Goal: Information Seeking & Learning: Learn about a topic

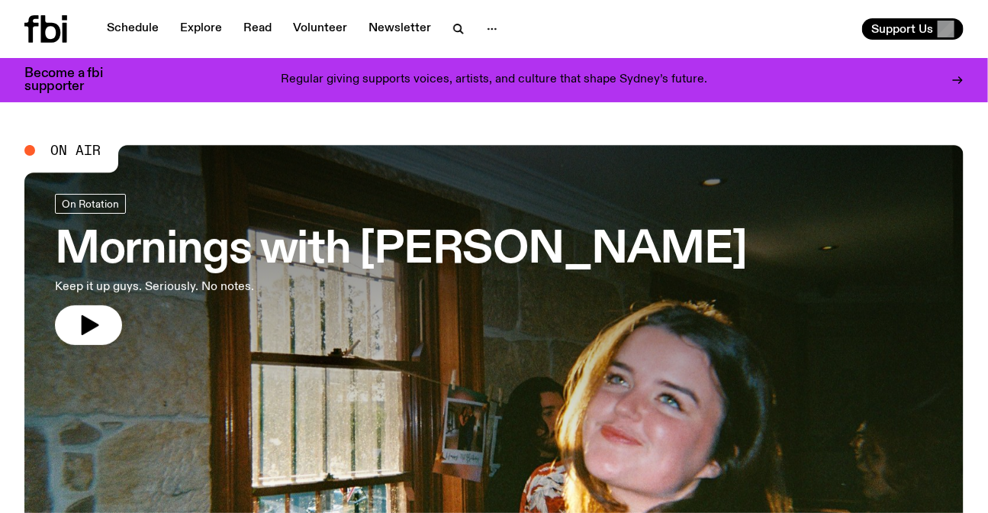
click at [207, 31] on link "Explore" at bounding box center [201, 28] width 60 height 21
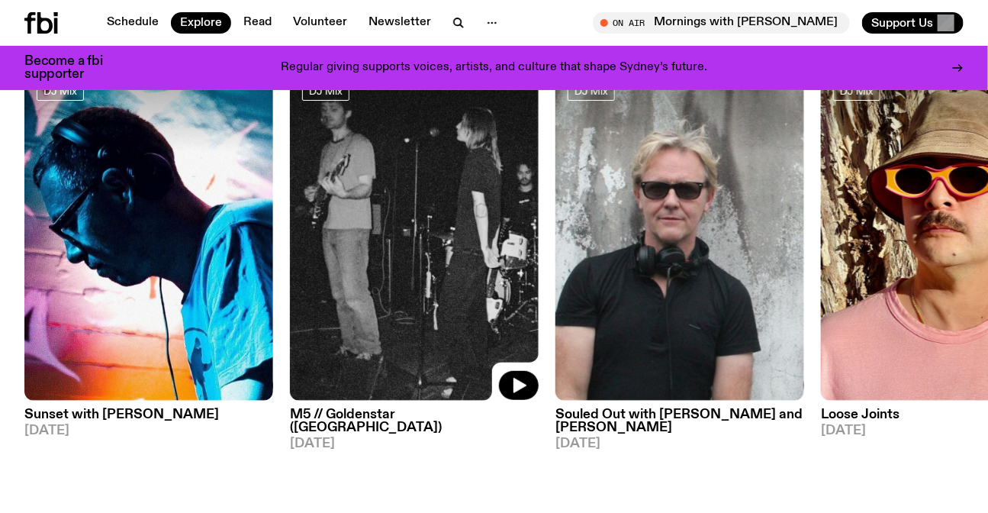
scroll to position [127, 0]
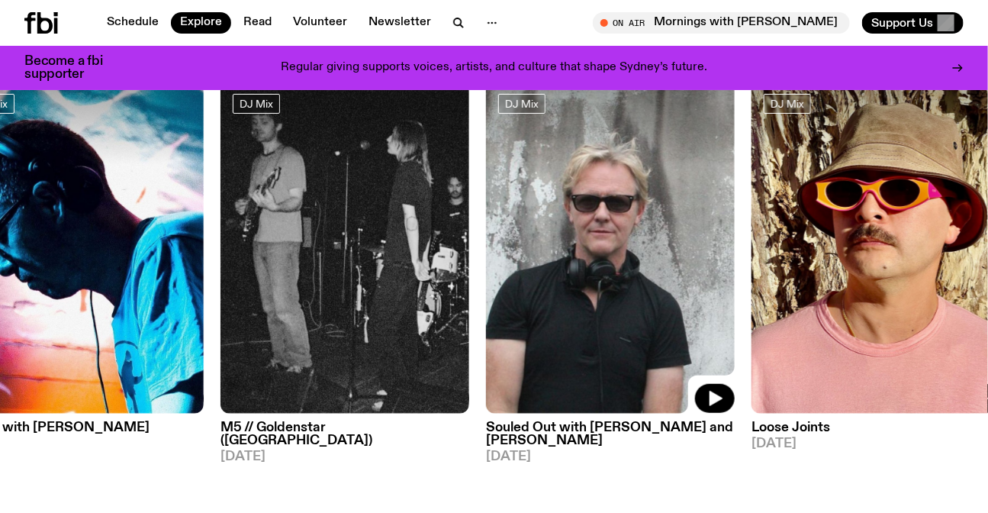
drag, startPoint x: 709, startPoint y: 198, endPoint x: 391, endPoint y: 210, distance: 318.3
click at [486, 210] on img at bounding box center [610, 248] width 249 height 332
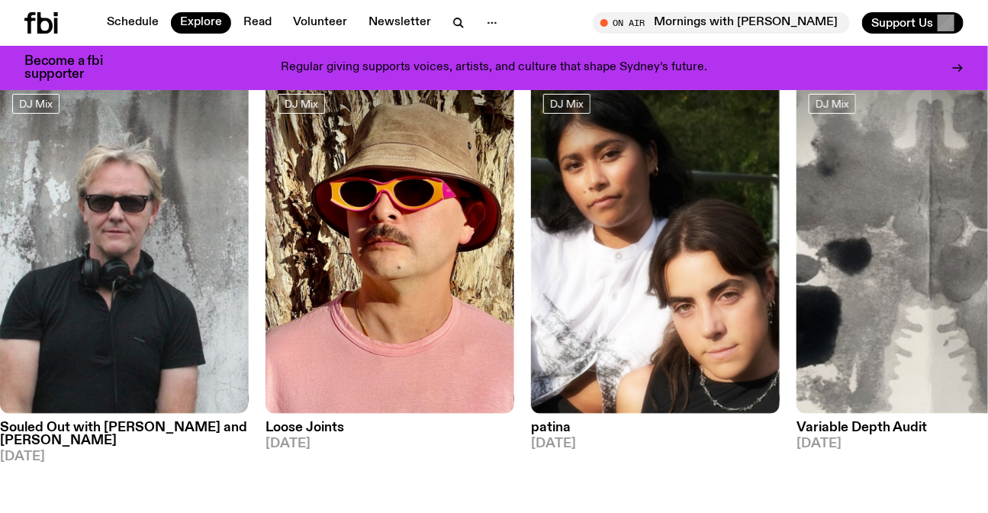
drag, startPoint x: 847, startPoint y: 224, endPoint x: 481, endPoint y: 233, distance: 366.2
click at [796, 233] on img at bounding box center [920, 248] width 249 height 332
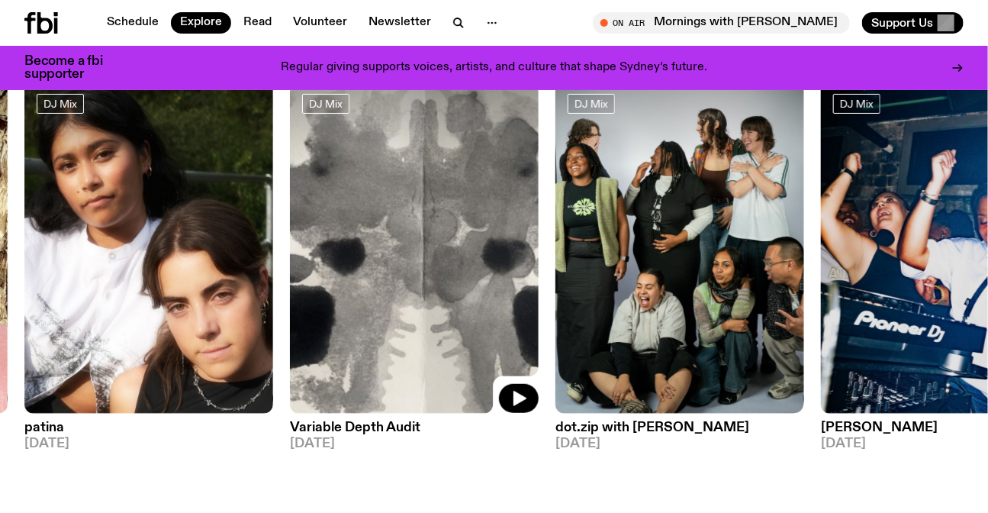
drag, startPoint x: 831, startPoint y: 230, endPoint x: 374, endPoint y: 246, distance: 456.4
click at [408, 246] on div "DJ Mix Sunset with Simon Caldwell 25.08.25 DJ Mix M5 // Goldenstar (CA) 24.08.2…" at bounding box center [493, 272] width 939 height 381
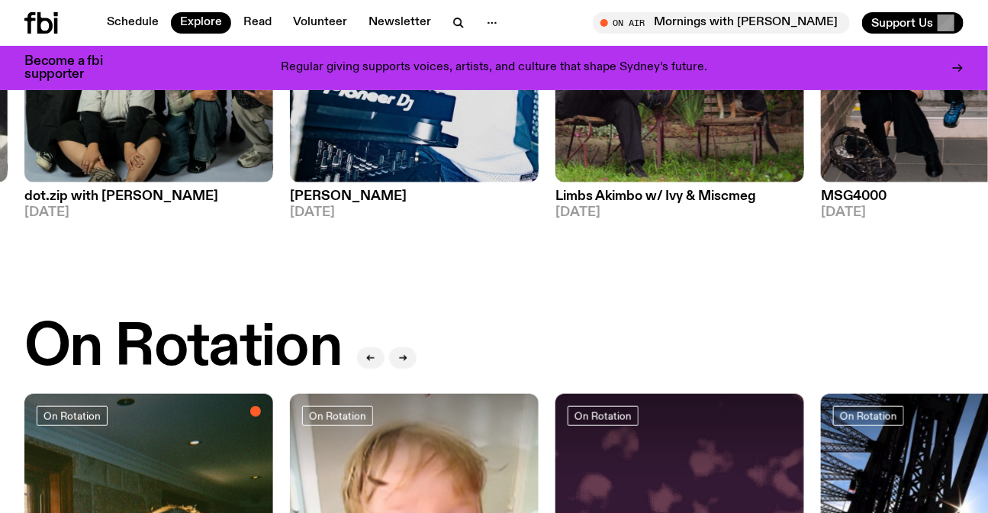
scroll to position [612, 0]
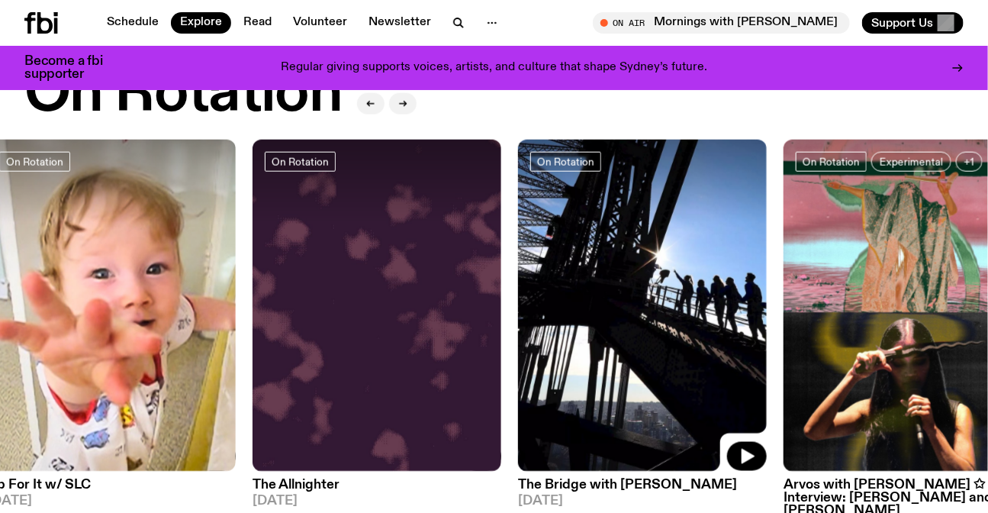
drag, startPoint x: 896, startPoint y: 269, endPoint x: 450, endPoint y: 277, distance: 446.2
click at [518, 281] on img at bounding box center [642, 306] width 249 height 332
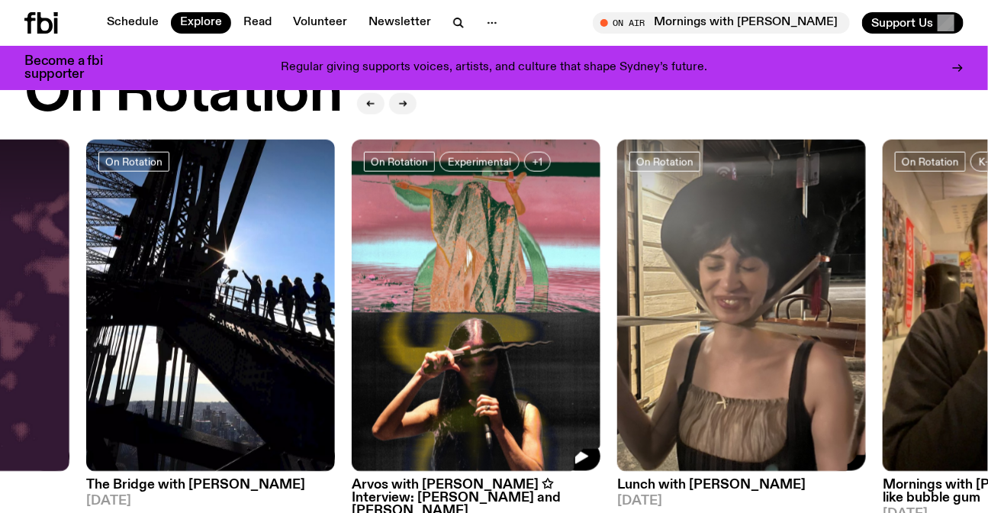
drag, startPoint x: 700, startPoint y: 281, endPoint x: 518, endPoint y: 272, distance: 182.6
click at [577, 276] on div "On Rotation Mornings with Freya Shields 26.08.25 On Rotation Up For It w/ SLC 2…" at bounding box center [493, 337] width 939 height 394
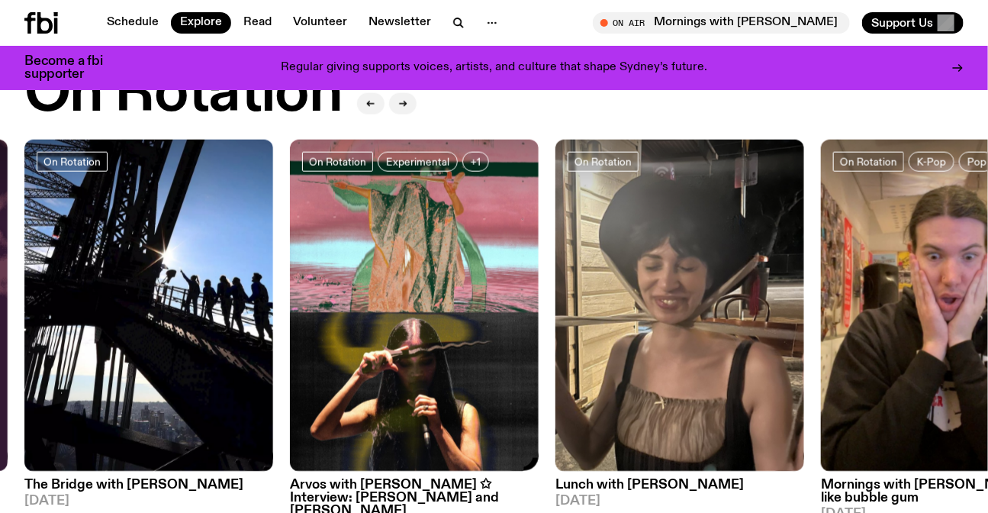
drag, startPoint x: 885, startPoint y: 349, endPoint x: 323, endPoint y: 342, distance: 562.1
click at [355, 345] on div "On Rotation Mornings with Freya Shields 26.08.25 On Rotation Up For It w/ SLC 2…" at bounding box center [493, 337] width 939 height 394
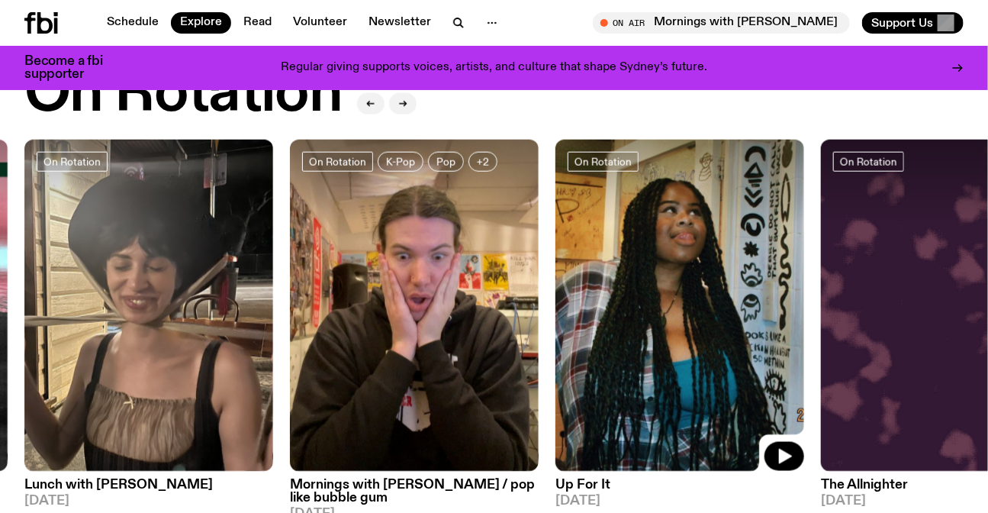
drag, startPoint x: 776, startPoint y: 347, endPoint x: 301, endPoint y: 342, distance: 475.2
click at [555, 346] on img at bounding box center [679, 306] width 249 height 332
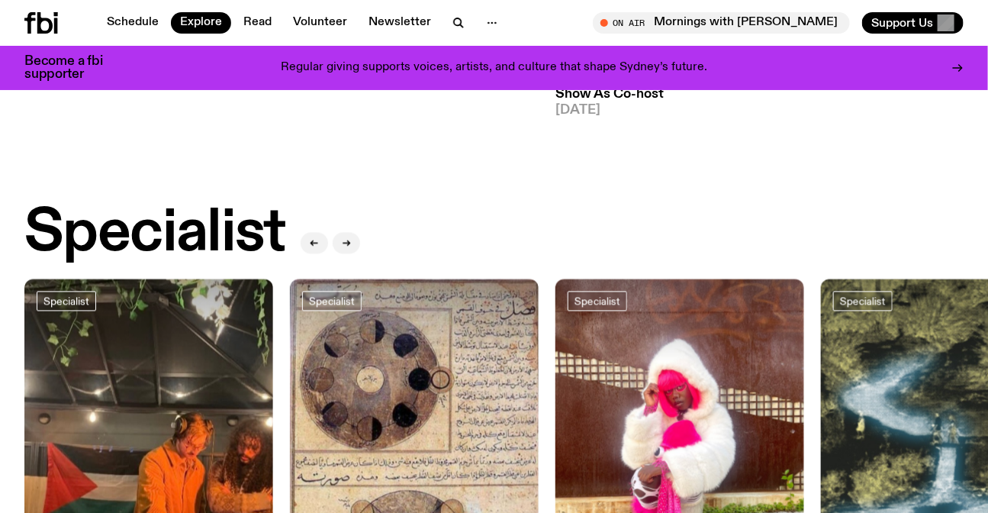
scroll to position [1306, 0]
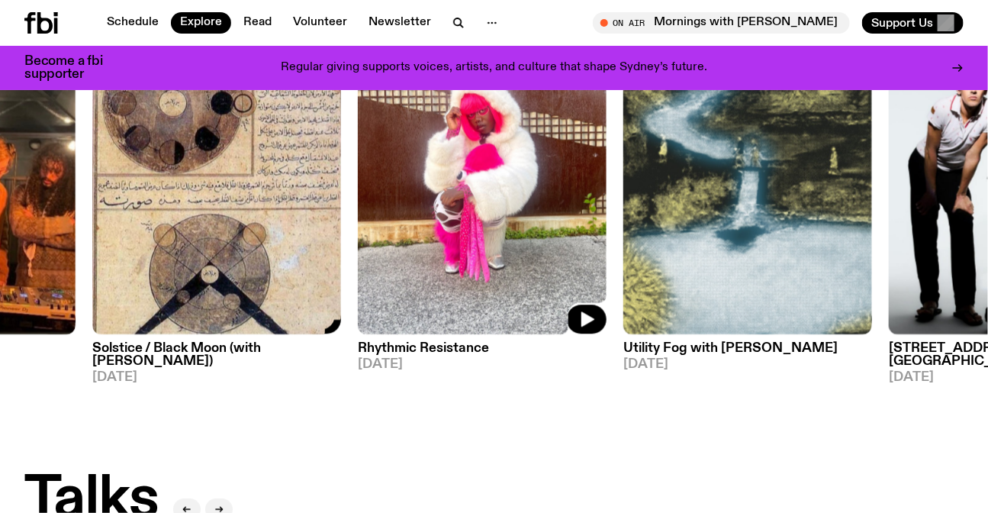
drag, startPoint x: 634, startPoint y: 172, endPoint x: 137, endPoint y: 187, distance: 496.8
click at [358, 187] on img at bounding box center [482, 168] width 249 height 332
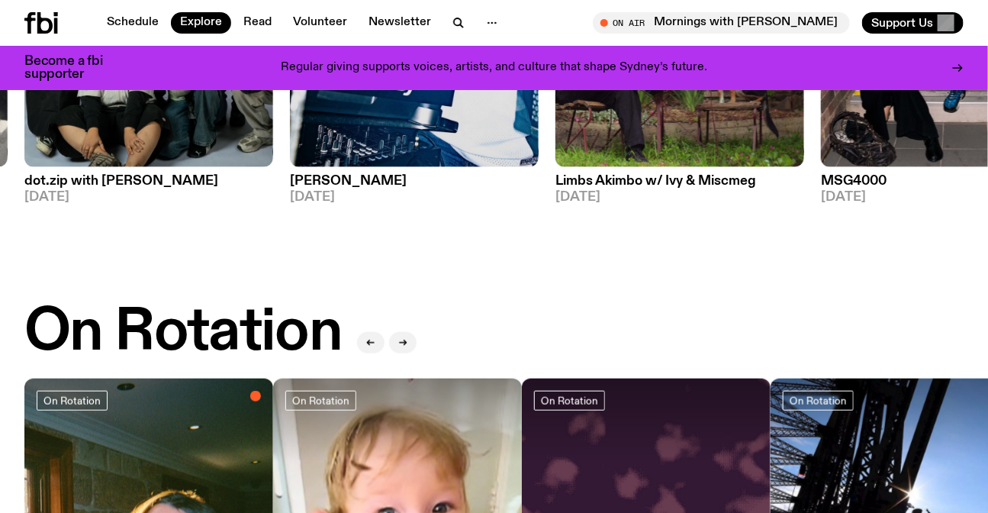
scroll to position [336, 0]
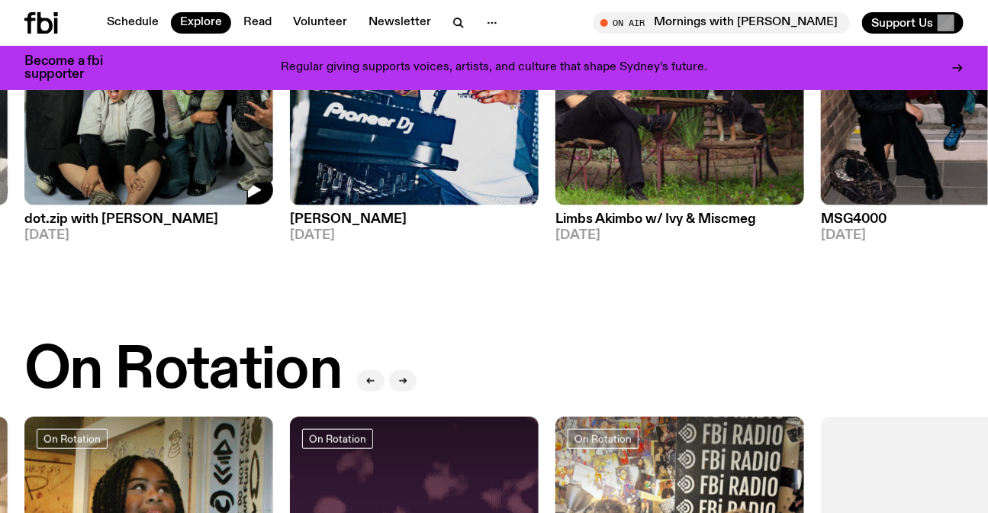
drag, startPoint x: 262, startPoint y: 175, endPoint x: 866, endPoint y: 164, distance: 604.2
click at [834, 159] on div "DJ Mix Sunset with Simon Caldwell 25.08.25 DJ Mix M5 // Goldenstar (CA) 24.08.2…" at bounding box center [493, 63] width 939 height 381
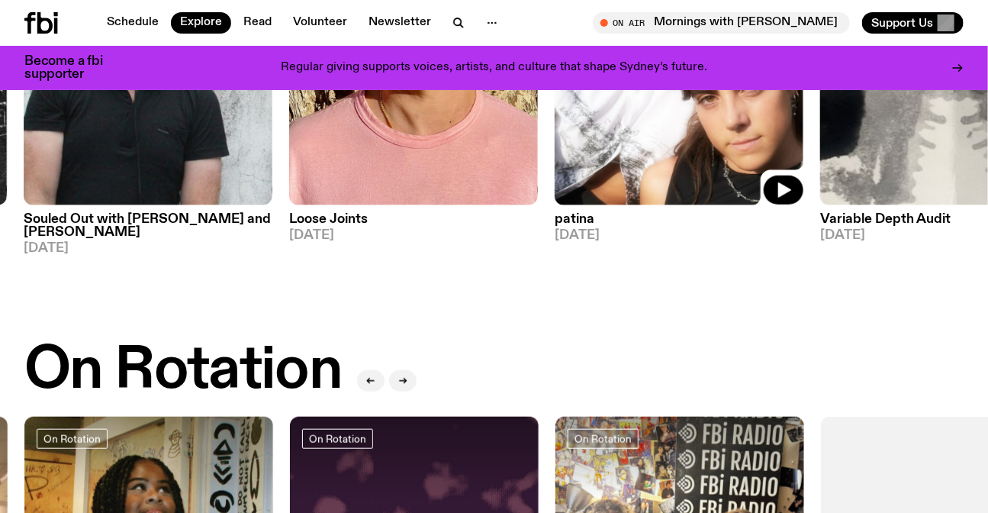
drag, startPoint x: 646, startPoint y: 160, endPoint x: 998, endPoint y: 223, distance: 357.3
click at [803, 209] on div "DJ Mix patina 23.08.25" at bounding box center [678, 57] width 249 height 368
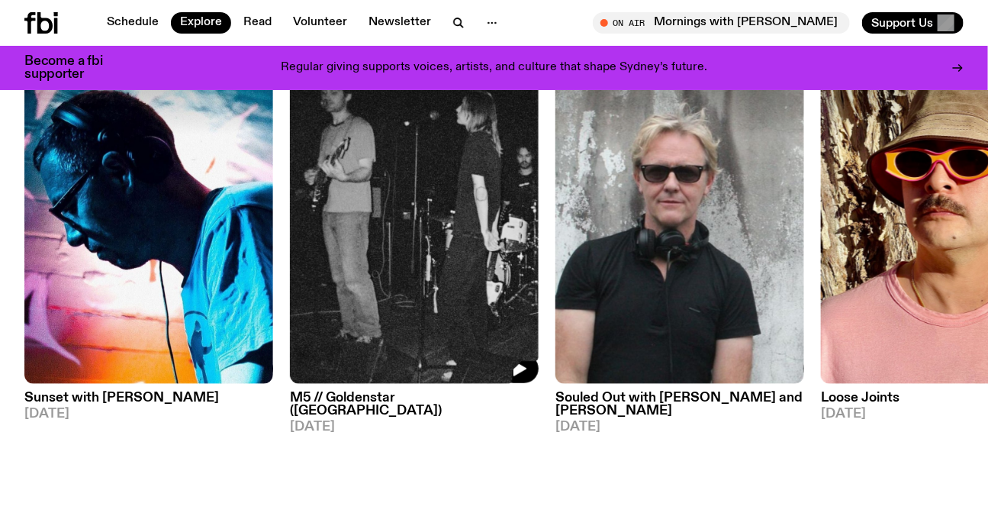
scroll to position [58, 0]
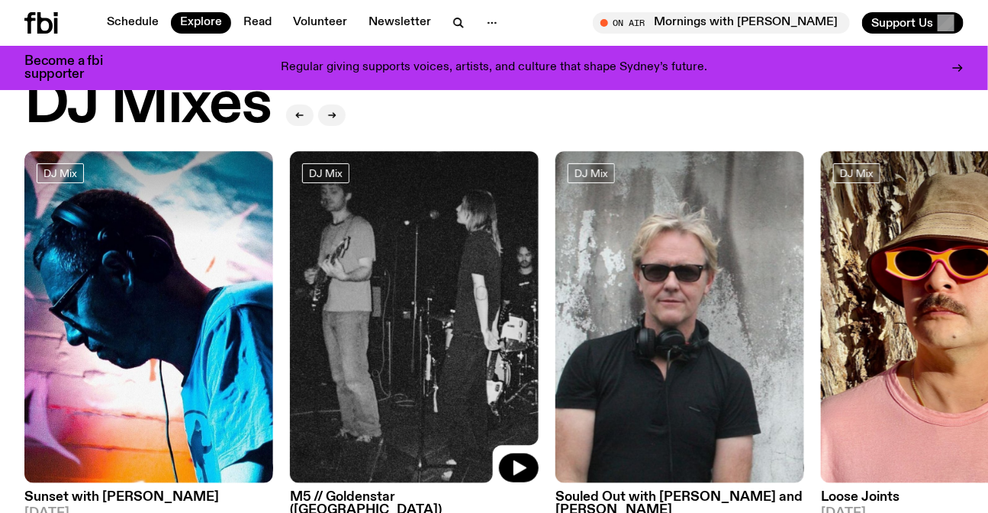
click at [405, 246] on img at bounding box center [414, 317] width 249 height 332
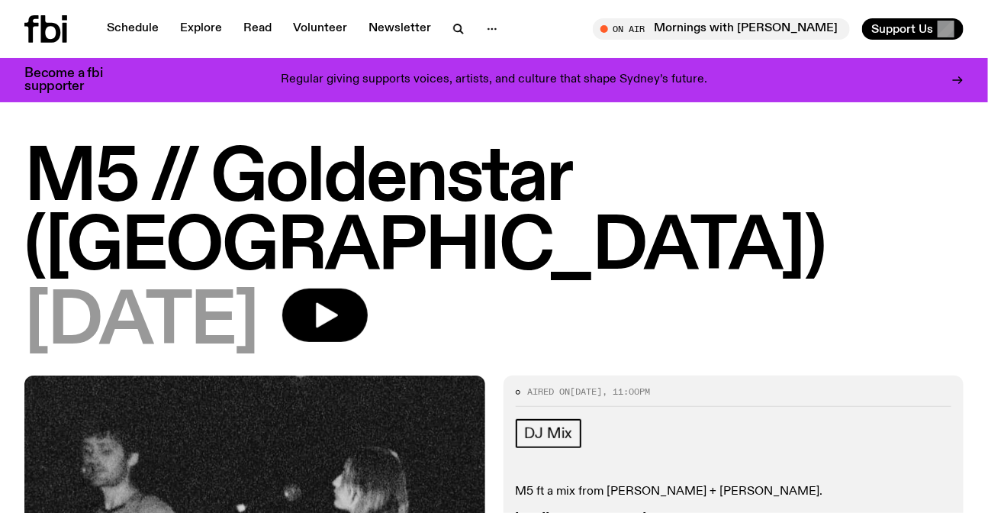
click at [41, 18] on icon at bounding box center [51, 28] width 20 height 27
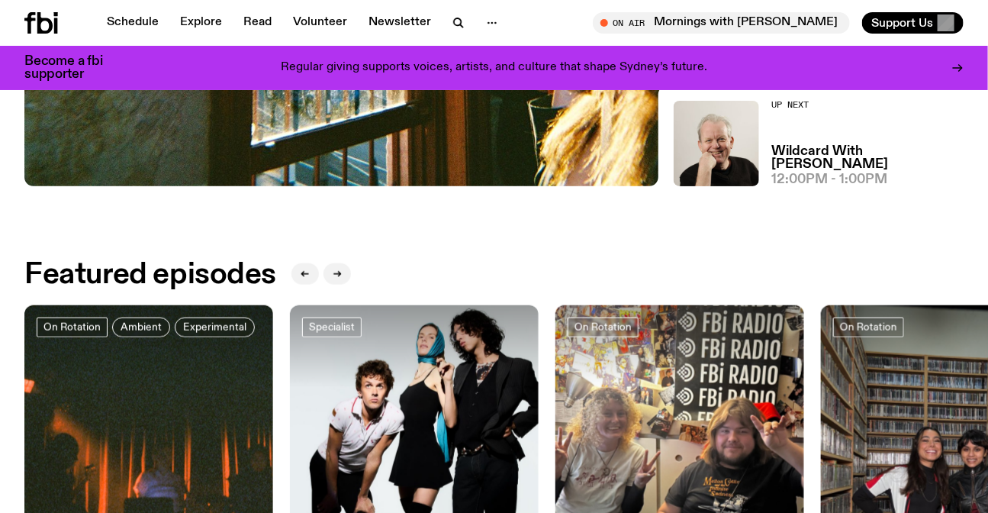
scroll to position [614, 0]
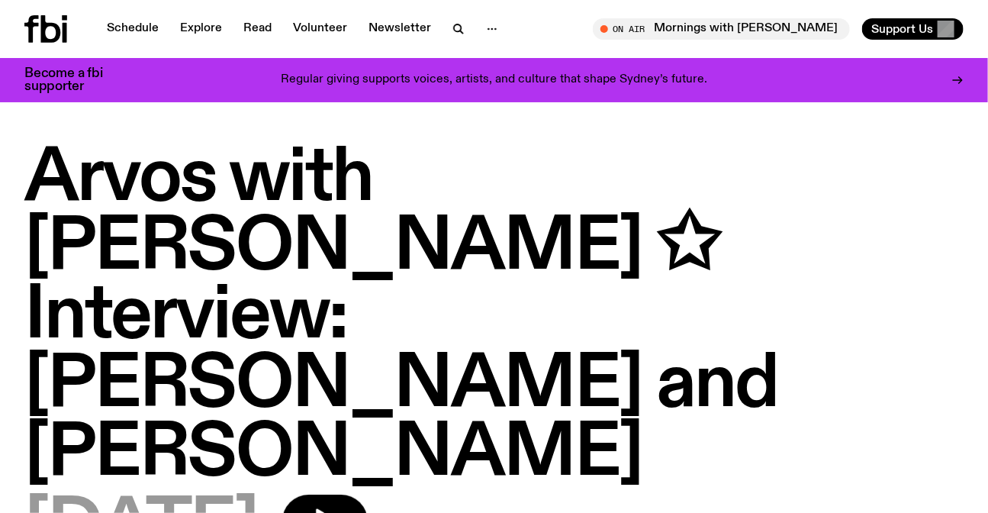
click at [53, 31] on icon at bounding box center [45, 28] width 43 height 27
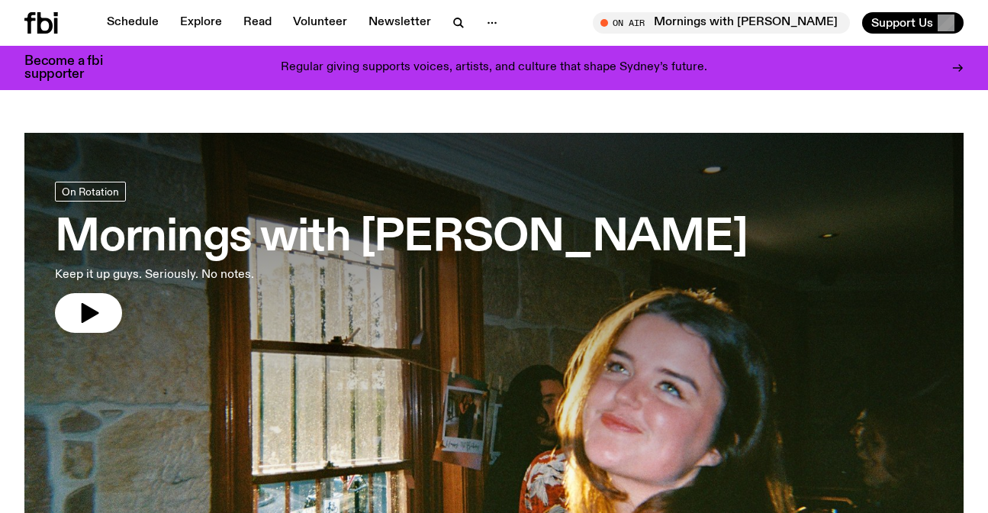
scroll to position [681, 0]
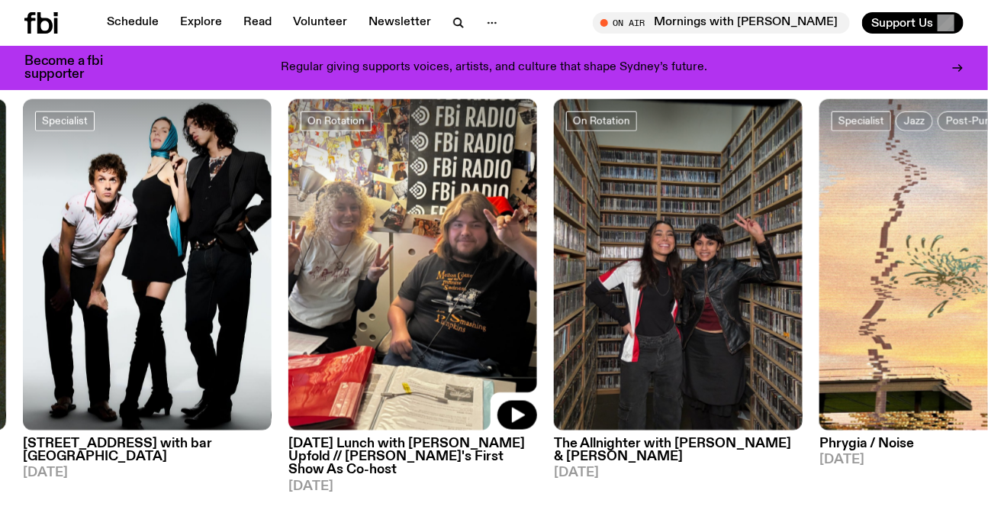
drag, startPoint x: 501, startPoint y: 247, endPoint x: 754, endPoint y: 250, distance: 253.2
click at [288, 243] on img at bounding box center [412, 265] width 249 height 332
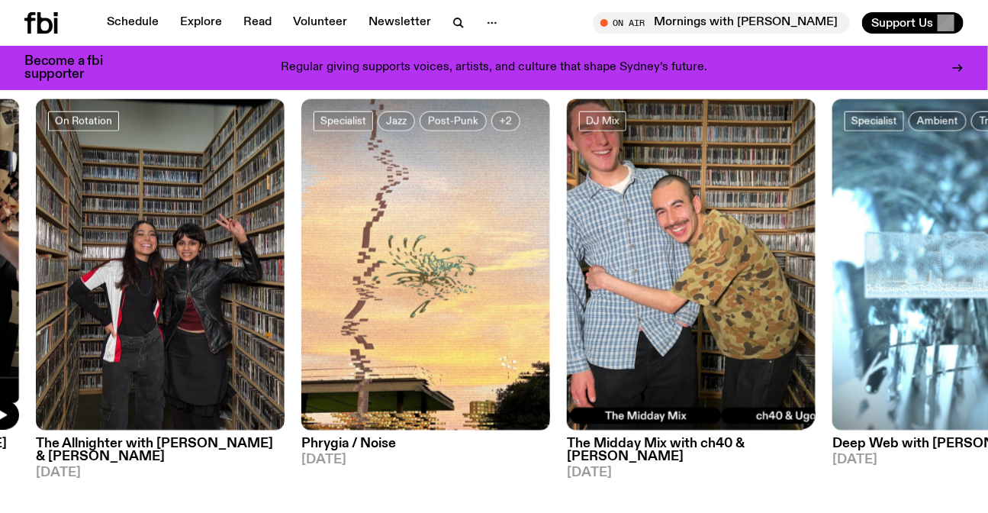
drag, startPoint x: 628, startPoint y: 259, endPoint x: 190, endPoint y: 252, distance: 437.8
click at [567, 259] on img at bounding box center [691, 265] width 249 height 332
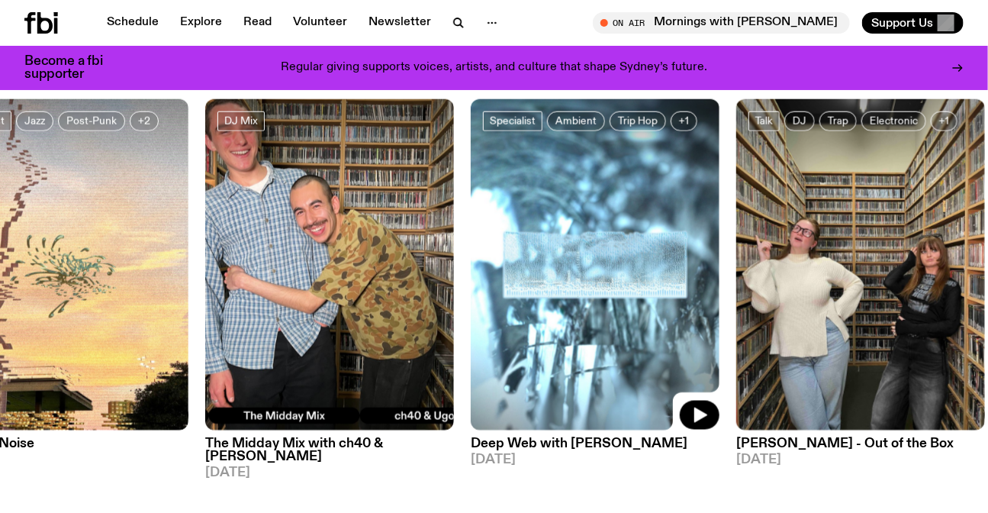
drag, startPoint x: 373, startPoint y: 223, endPoint x: 503, endPoint y: 223, distance: 130.4
click at [503, 223] on img at bounding box center [595, 265] width 249 height 332
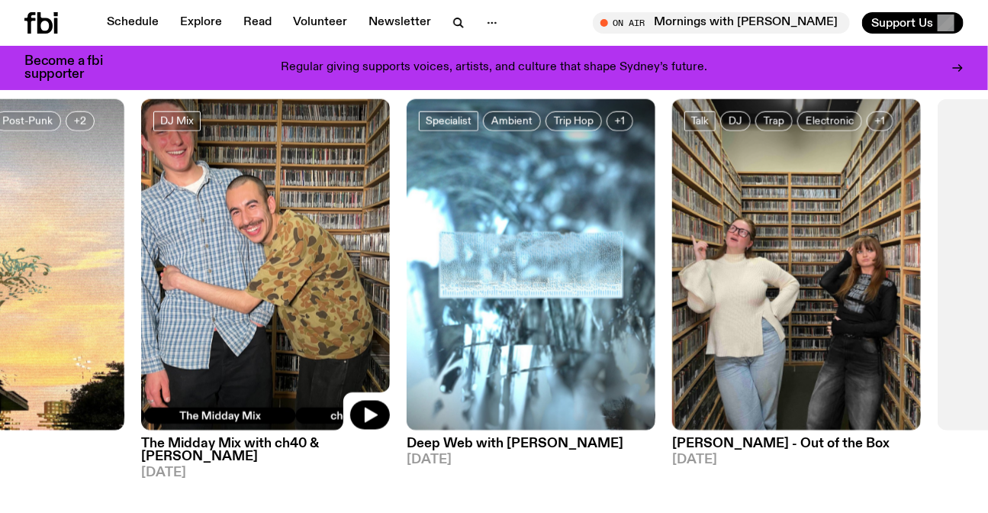
drag, startPoint x: 343, startPoint y: 230, endPoint x: 327, endPoint y: 230, distance: 16.0
click at [327, 230] on img at bounding box center [265, 265] width 249 height 332
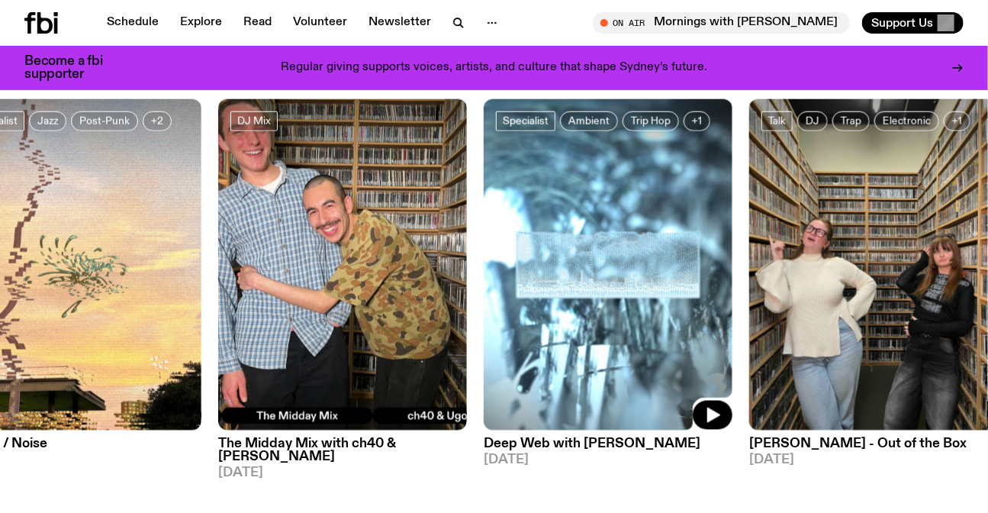
drag, startPoint x: 442, startPoint y: 236, endPoint x: 821, endPoint y: 236, distance: 379.8
click at [732, 236] on img at bounding box center [608, 265] width 249 height 332
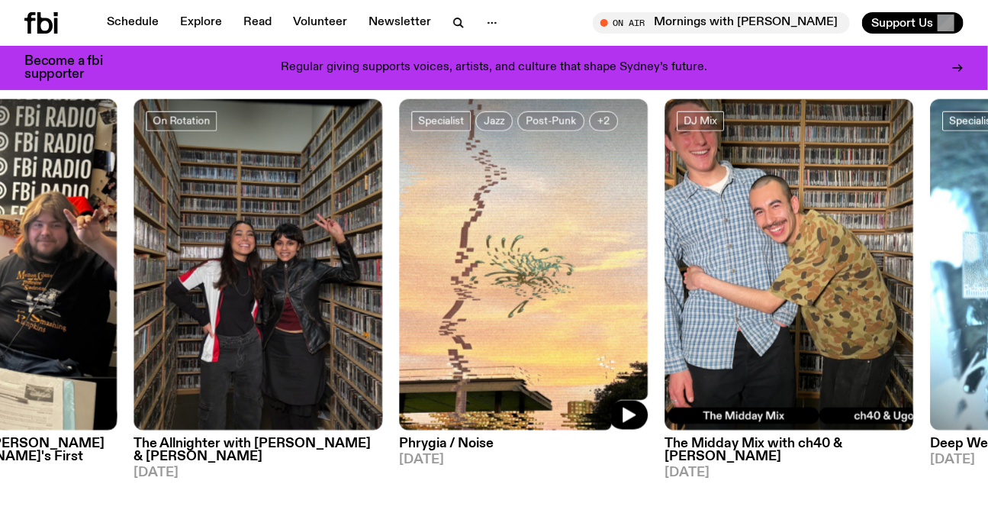
drag, startPoint x: 387, startPoint y: 227, endPoint x: 695, endPoint y: 229, distance: 307.4
click at [648, 229] on img at bounding box center [523, 265] width 249 height 332
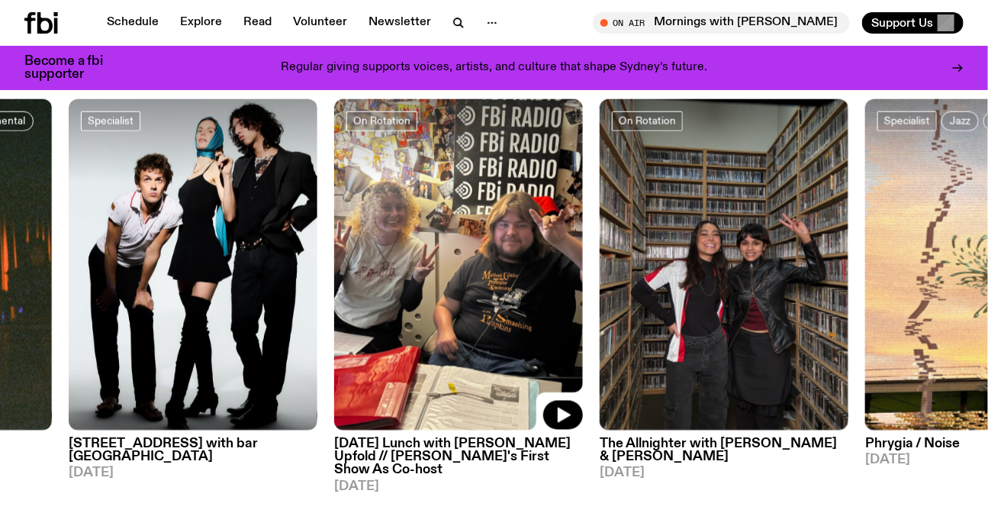
drag, startPoint x: 452, startPoint y: 220, endPoint x: 680, endPoint y: 216, distance: 228.1
click at [583, 217] on img at bounding box center [458, 265] width 249 height 332
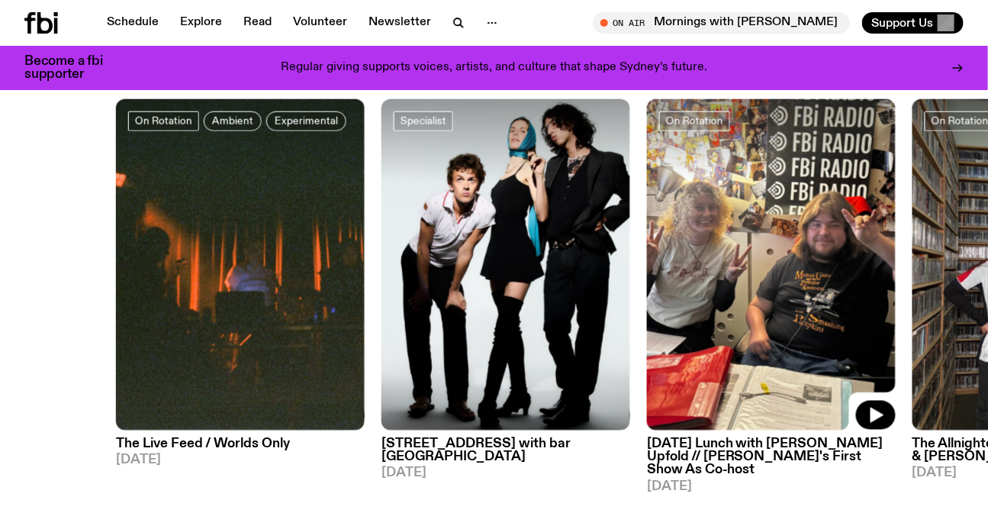
drag, startPoint x: 686, startPoint y: 203, endPoint x: 734, endPoint y: 118, distance: 97.7
click at [752, 203] on img at bounding box center [771, 265] width 249 height 332
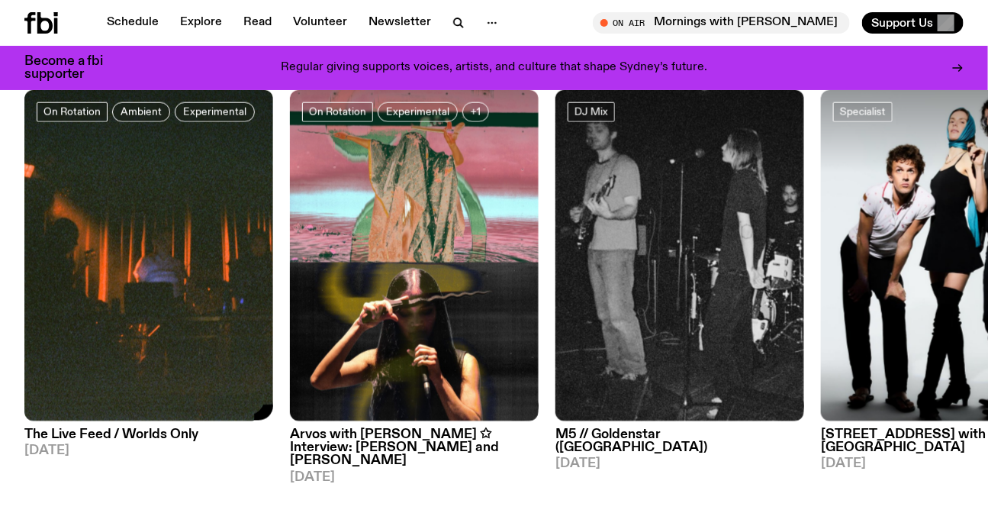
scroll to position [751, 0]
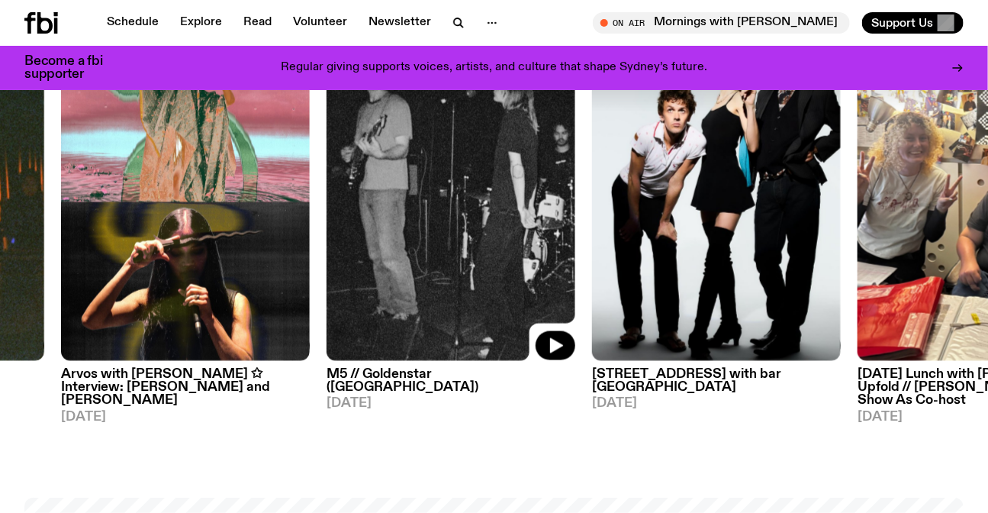
drag, startPoint x: 707, startPoint y: 244, endPoint x: 249, endPoint y: 217, distance: 458.4
click at [326, 242] on img at bounding box center [450, 196] width 249 height 332
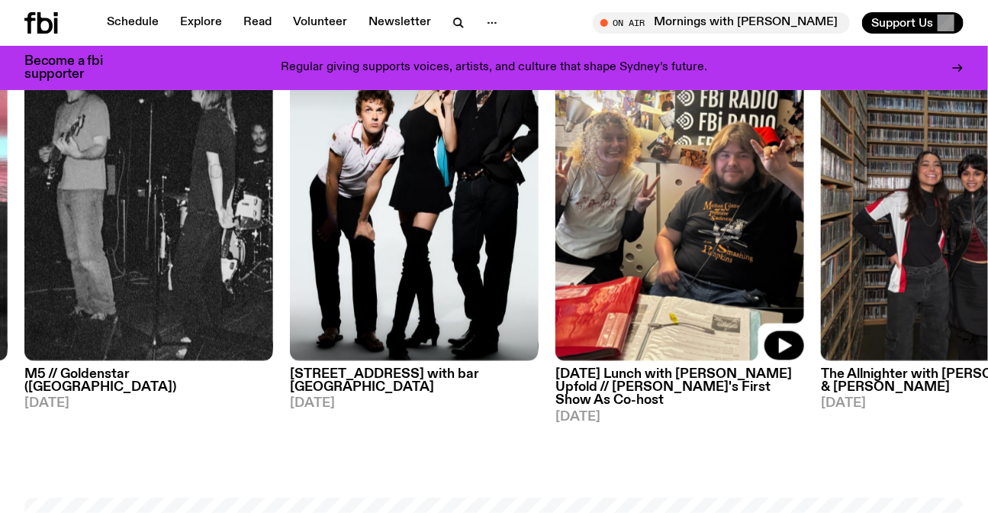
drag, startPoint x: 511, startPoint y: 211, endPoint x: 957, endPoint y: 259, distance: 448.8
click at [946, 256] on div "On Rotation Ambient Experimental The Live Feed / Worlds Only 01.08.25 On Rotati…" at bounding box center [493, 227] width 939 height 394
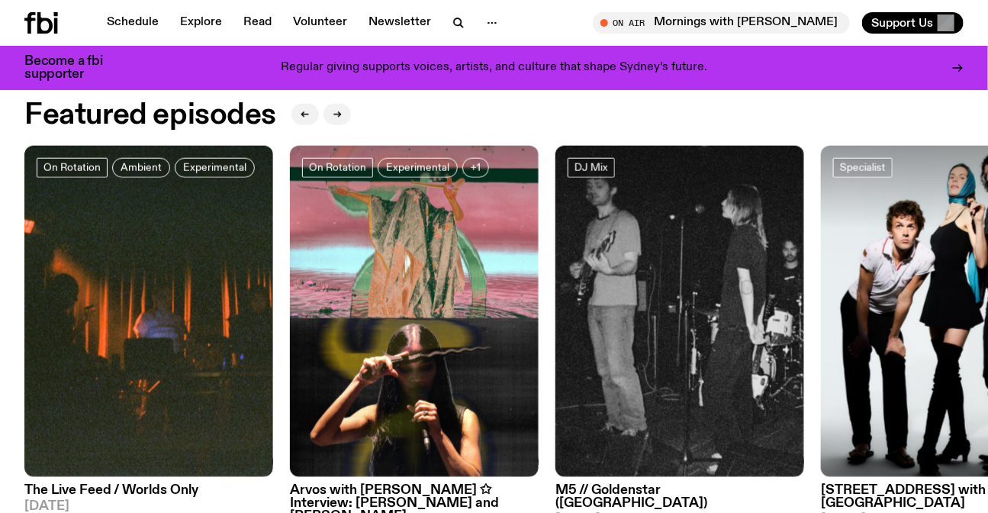
scroll to position [612, 0]
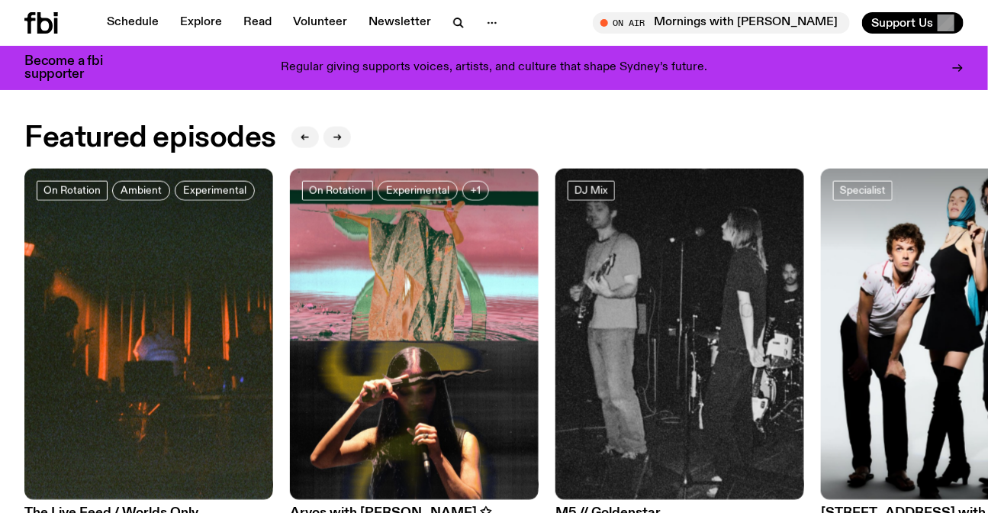
drag, startPoint x: 500, startPoint y: 280, endPoint x: 348, endPoint y: 265, distance: 152.5
click at [821, 280] on img at bounding box center [945, 335] width 249 height 332
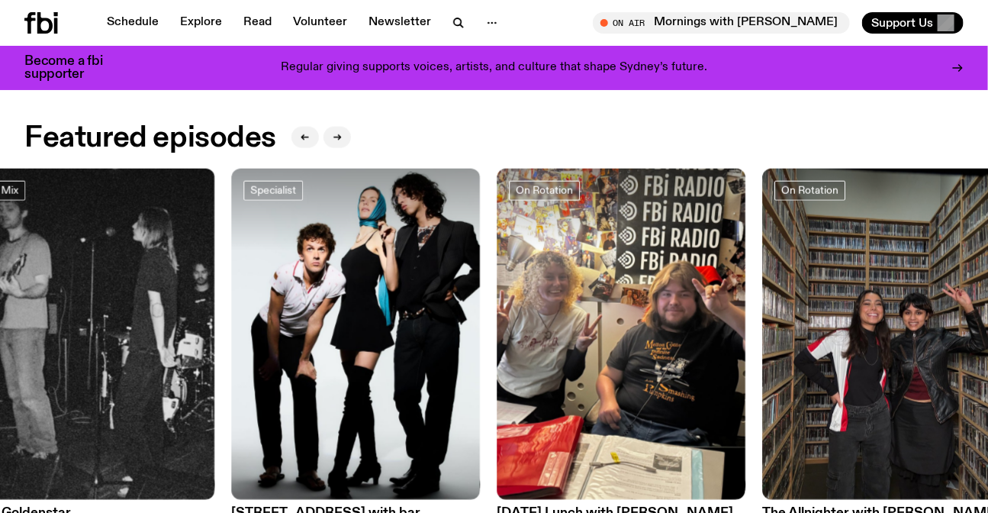
drag, startPoint x: 808, startPoint y: 284, endPoint x: 326, endPoint y: 282, distance: 482.8
click at [407, 287] on div "On Rotation Ambient Experimental The Live Feed / Worlds Only 01.08.25 On Rotati…" at bounding box center [493, 366] width 939 height 394
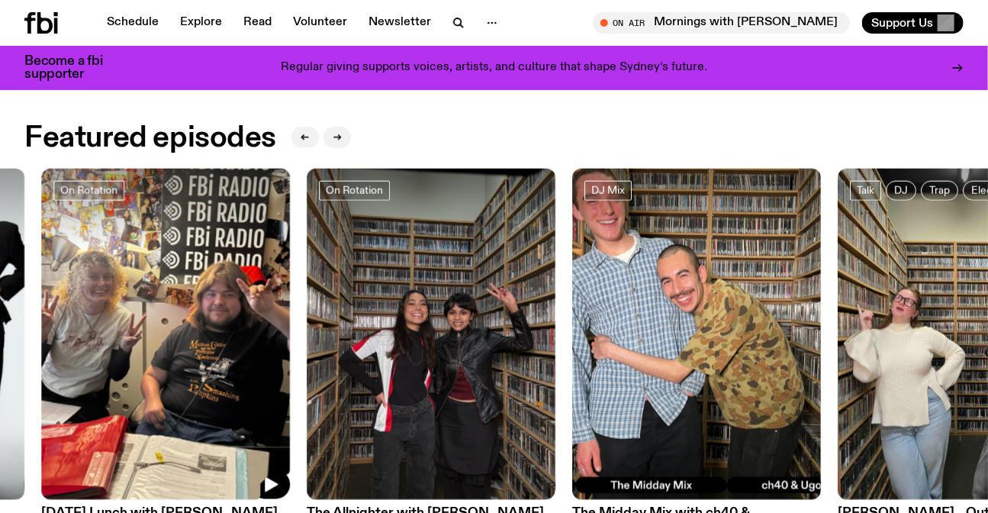
drag, startPoint x: 684, startPoint y: 320, endPoint x: 427, endPoint y: 316, distance: 257.1
click at [572, 318] on img at bounding box center [696, 335] width 249 height 332
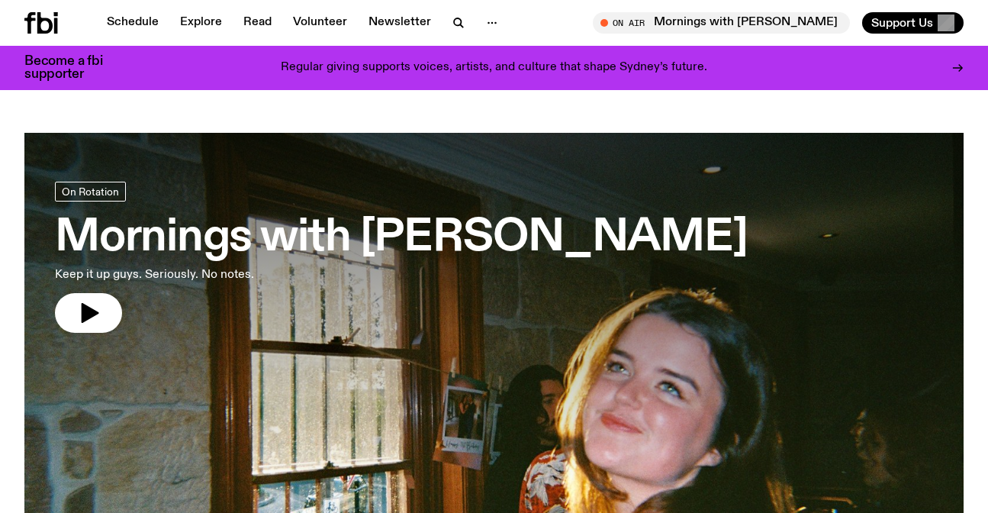
scroll to position [751, 0]
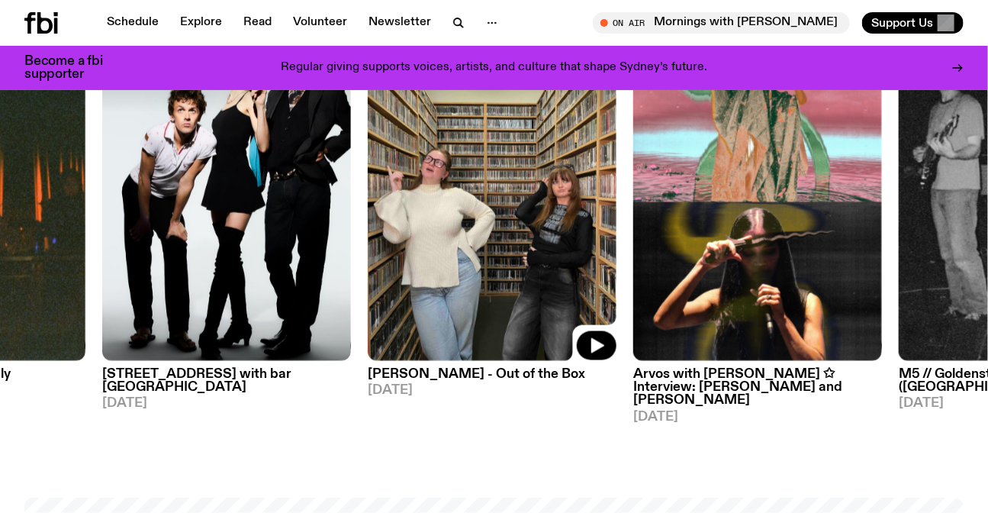
drag, startPoint x: 829, startPoint y: 246, endPoint x: 301, endPoint y: 259, distance: 528.7
click at [385, 259] on div "On Rotation Ambient Experimental The Live Feed / Worlds Only [DATE] Specialist …" at bounding box center [493, 227] width 939 height 394
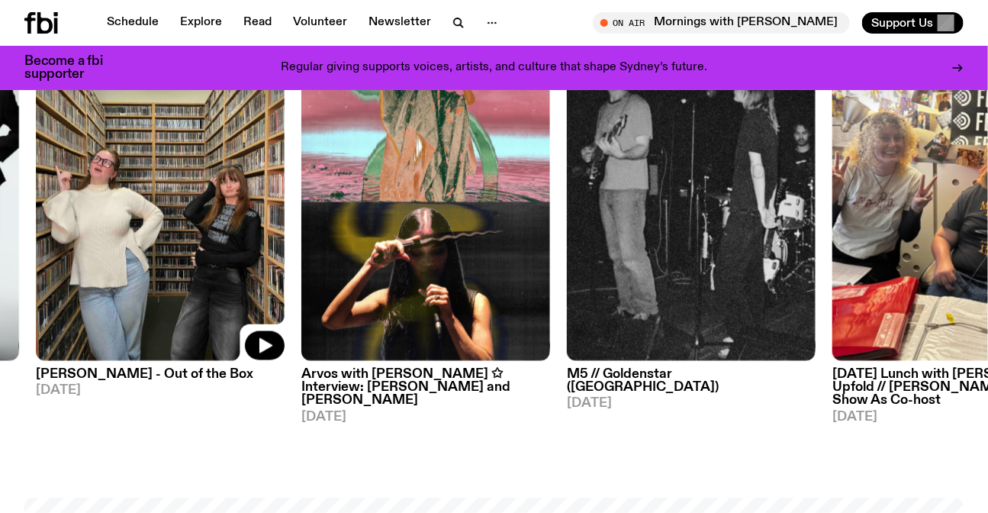
drag, startPoint x: 465, startPoint y: 262, endPoint x: 267, endPoint y: 259, distance: 198.3
click at [567, 259] on img at bounding box center [691, 196] width 249 height 332
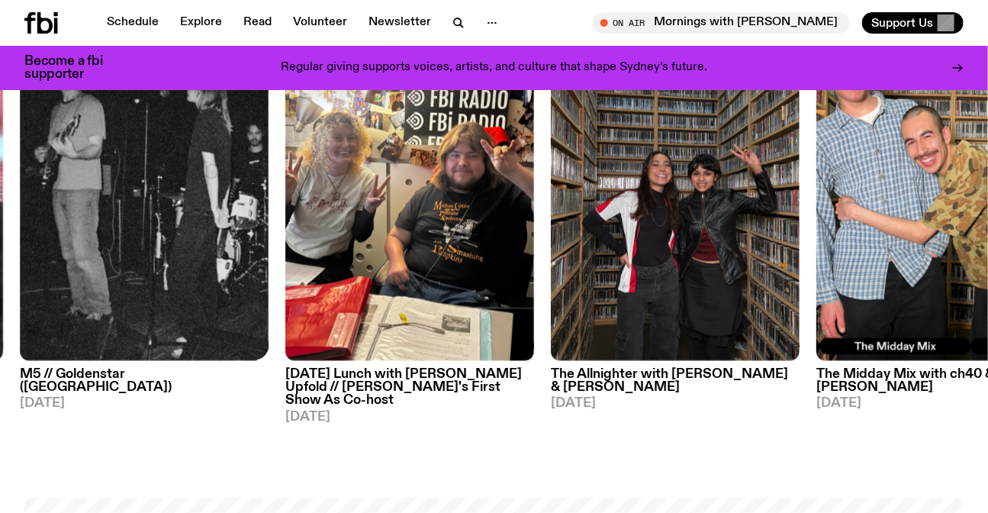
drag, startPoint x: 836, startPoint y: 275, endPoint x: 418, endPoint y: 275, distance: 418.0
click at [432, 276] on div "On Rotation Ambient Experimental The Live Feed / Worlds Only [DATE] Specialist …" at bounding box center [493, 227] width 939 height 394
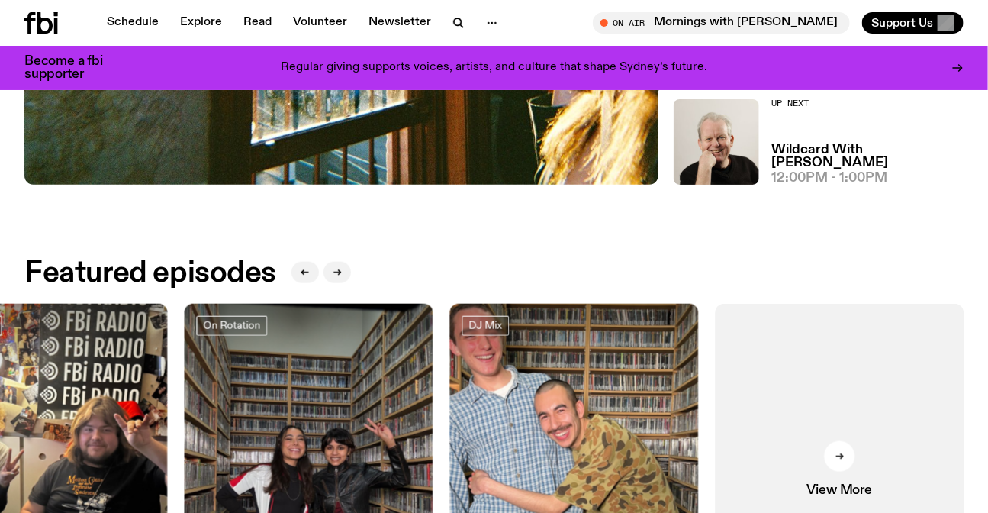
scroll to position [404, 0]
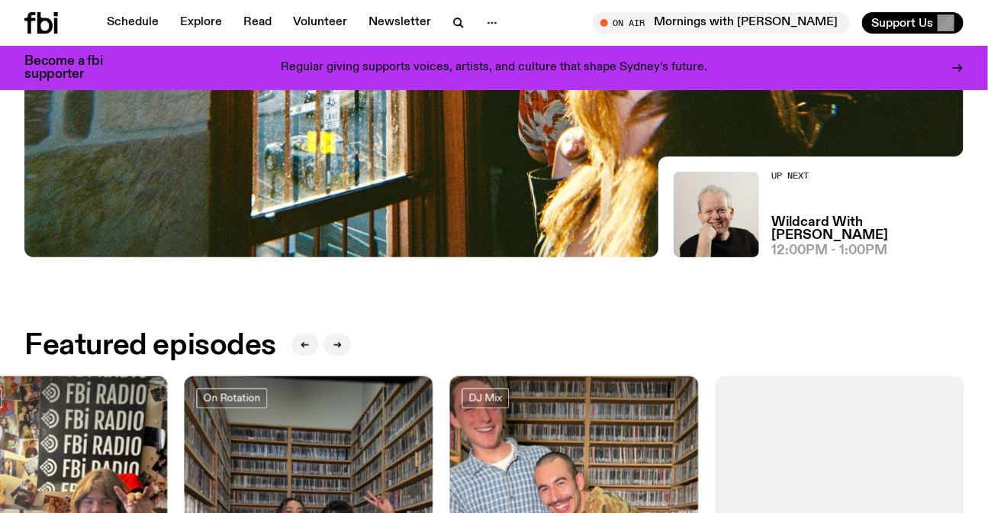
drag, startPoint x: 317, startPoint y: 410, endPoint x: 720, endPoint y: 412, distance: 403.5
click at [433, 413] on div at bounding box center [309, 417] width 249 height 83
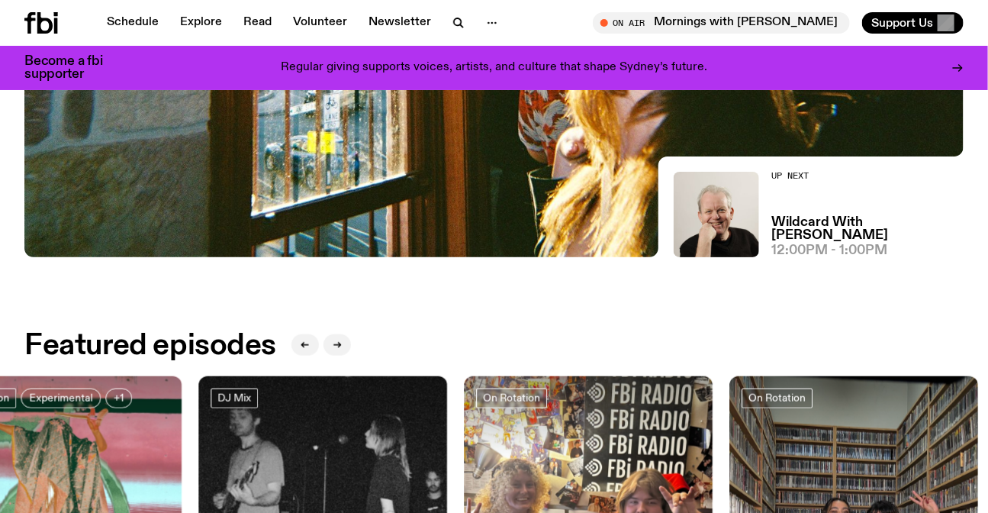
drag, startPoint x: 400, startPoint y: 417, endPoint x: 613, endPoint y: 419, distance: 212.8
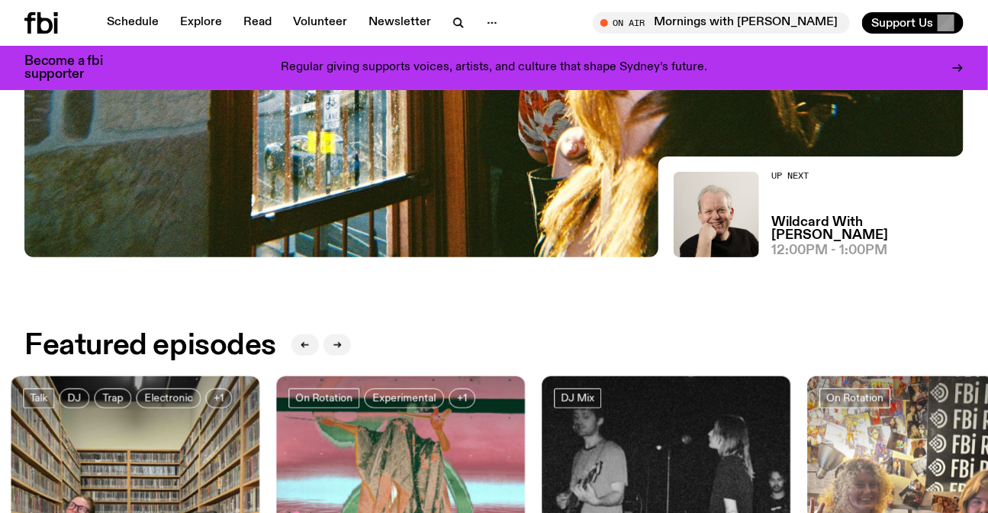
drag, startPoint x: 381, startPoint y: 416, endPoint x: 869, endPoint y: 417, distance: 487.4
click at [525, 418] on div at bounding box center [400, 417] width 249 height 83
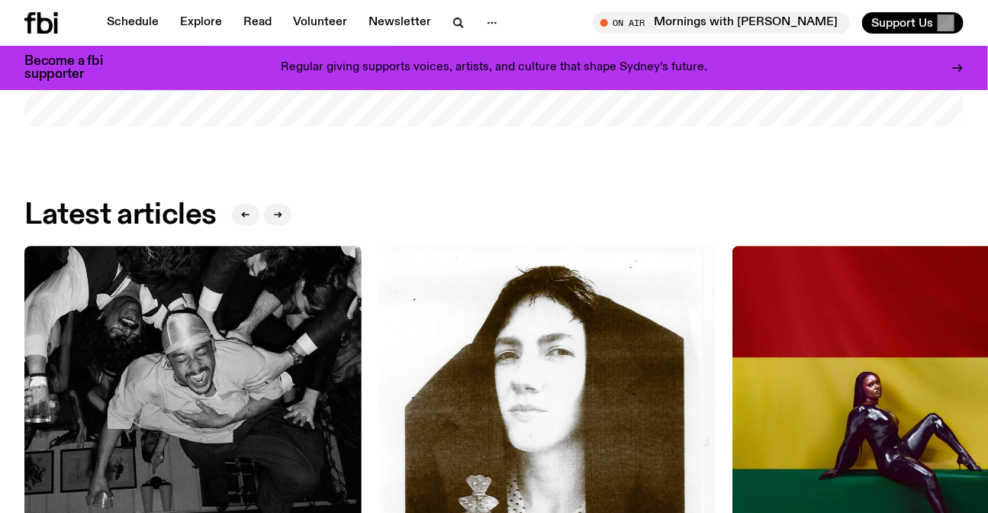
scroll to position [1791, 0]
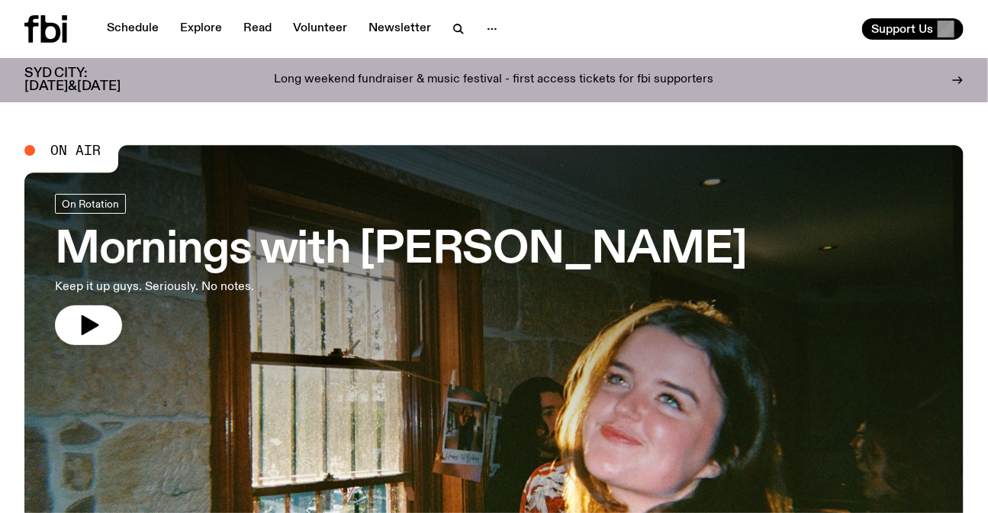
click at [563, 91] on div "Long weekend fundraiser & music festival - first access tickets for fbi support…" at bounding box center [493, 80] width 719 height 26
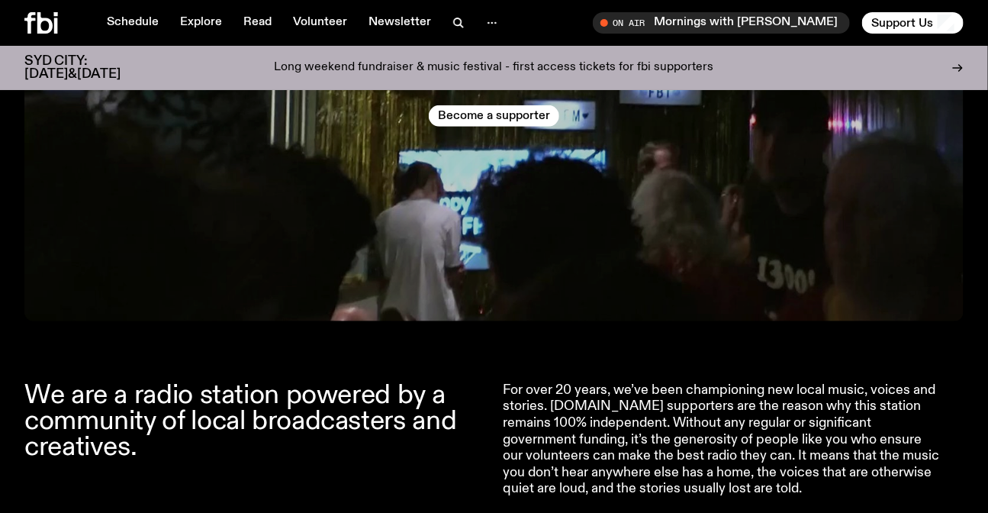
scroll to position [335, 0]
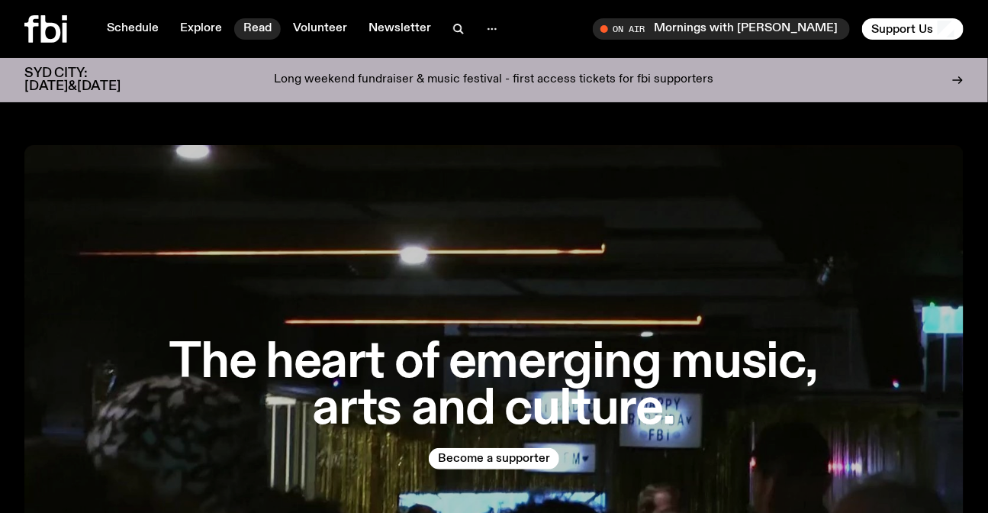
click at [262, 26] on link "Read" at bounding box center [257, 28] width 47 height 21
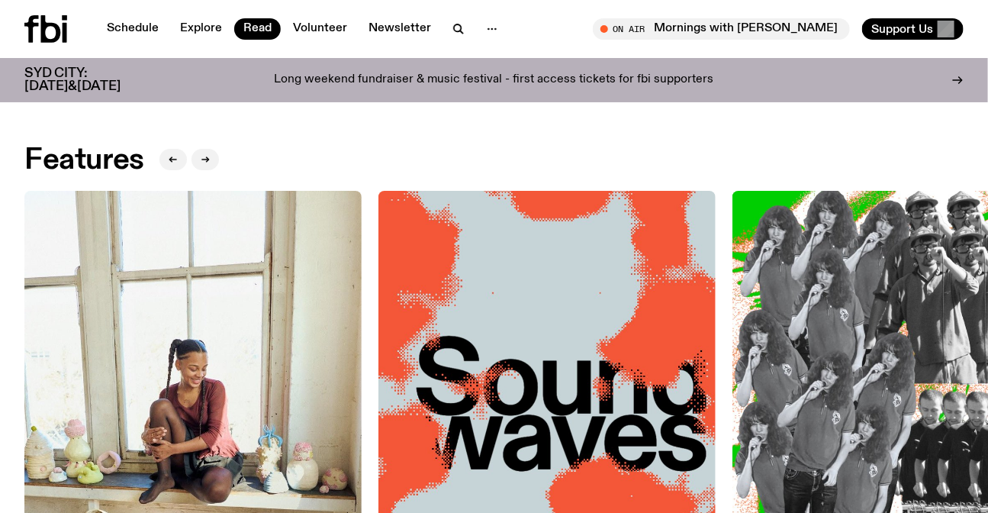
click at [31, 23] on icon at bounding box center [31, 28] width 14 height 27
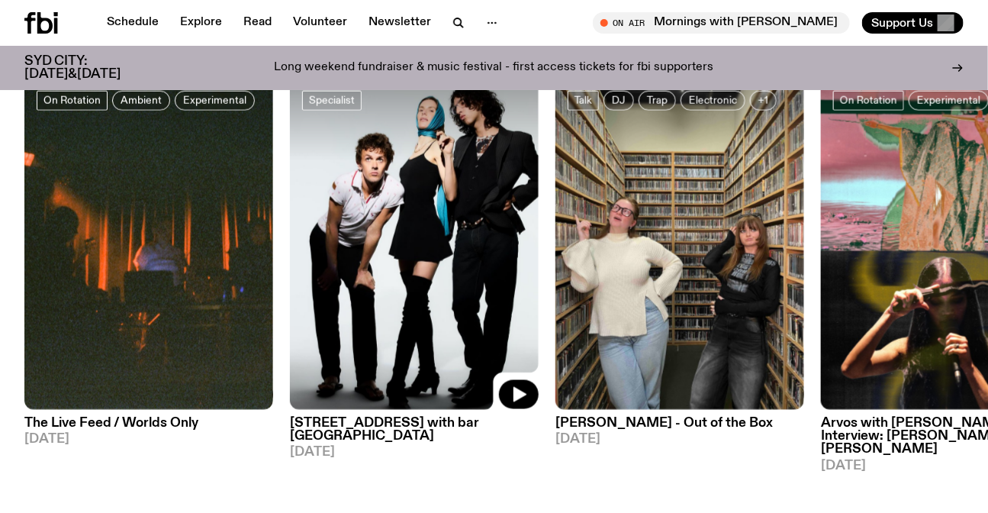
scroll to position [682, 0]
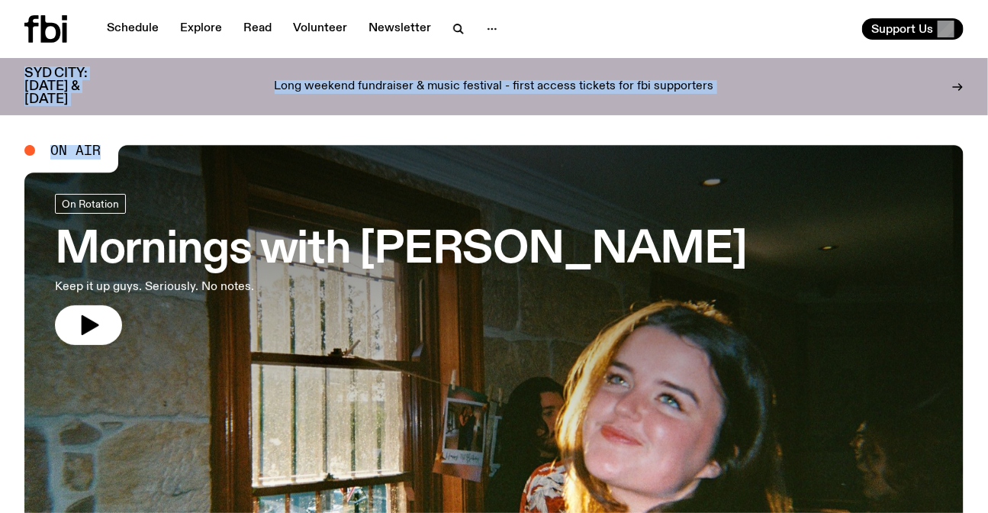
drag, startPoint x: 517, startPoint y: 130, endPoint x: 567, endPoint y: 38, distance: 104.1
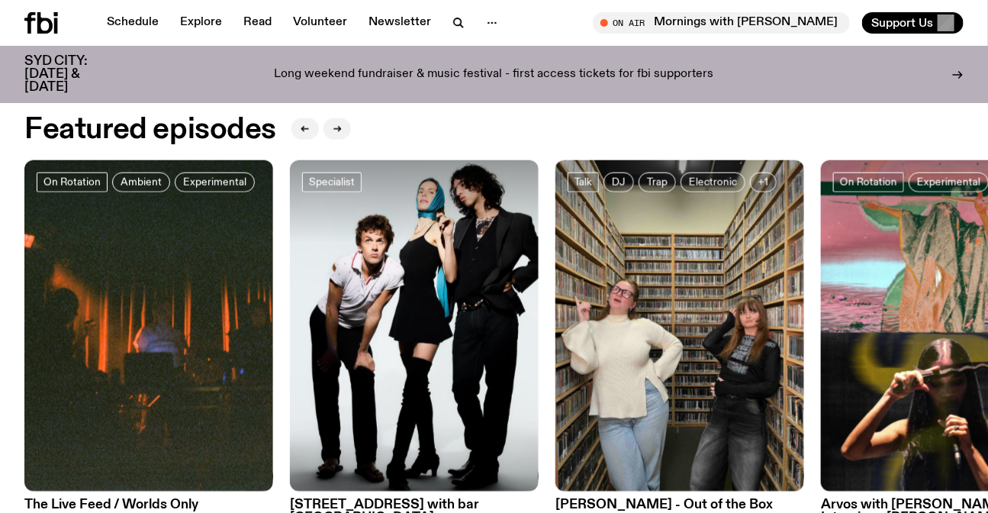
scroll to position [620, 0]
click at [195, 22] on link "Explore" at bounding box center [201, 22] width 60 height 21
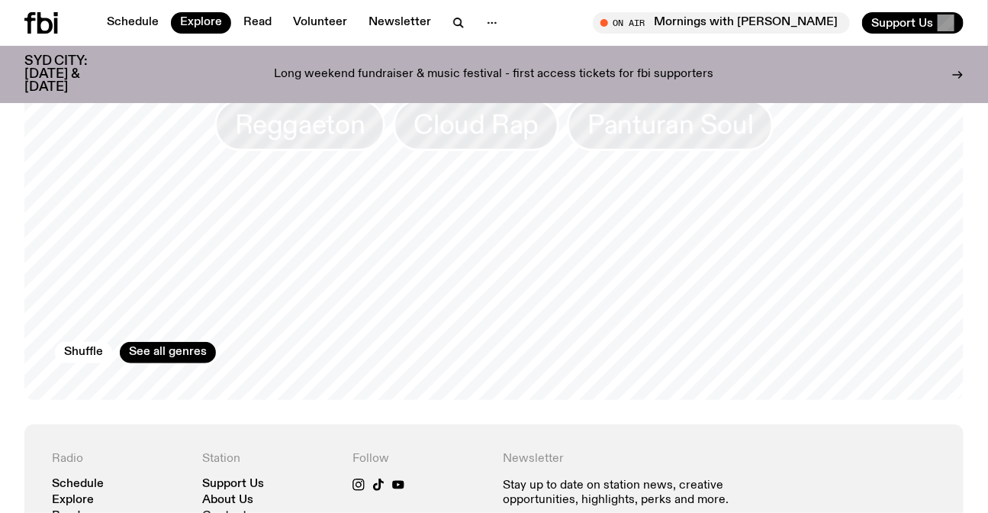
scroll to position [2898, 0]
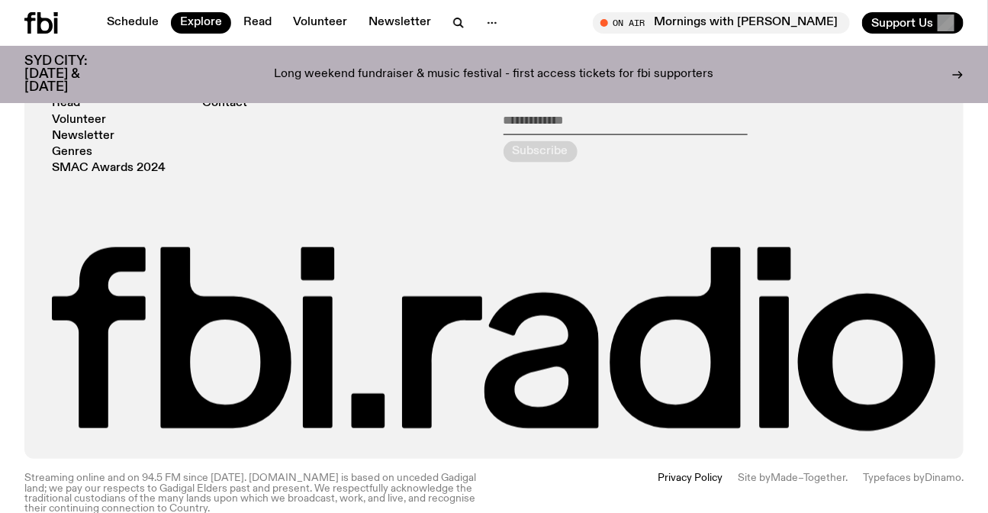
click at [49, 21] on icon at bounding box center [44, 22] width 15 height 21
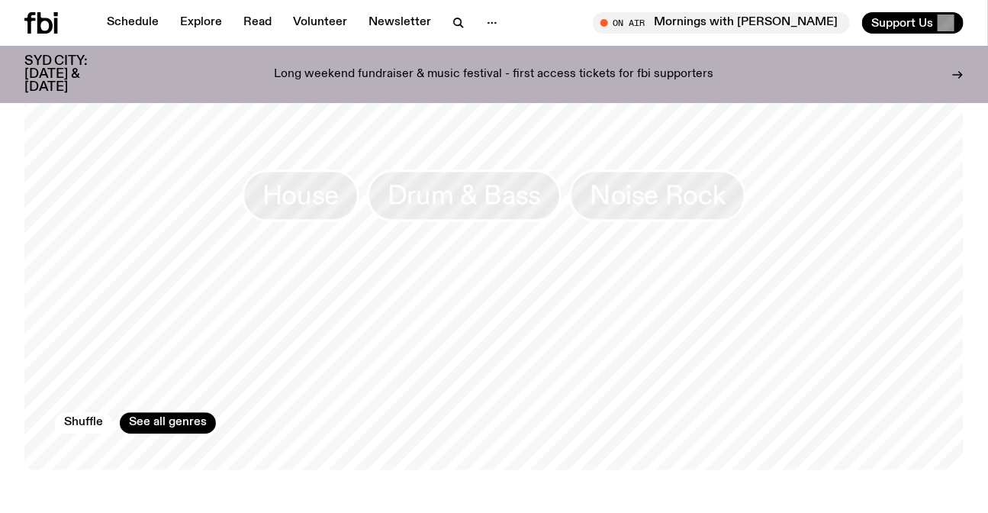
scroll to position [1583, 0]
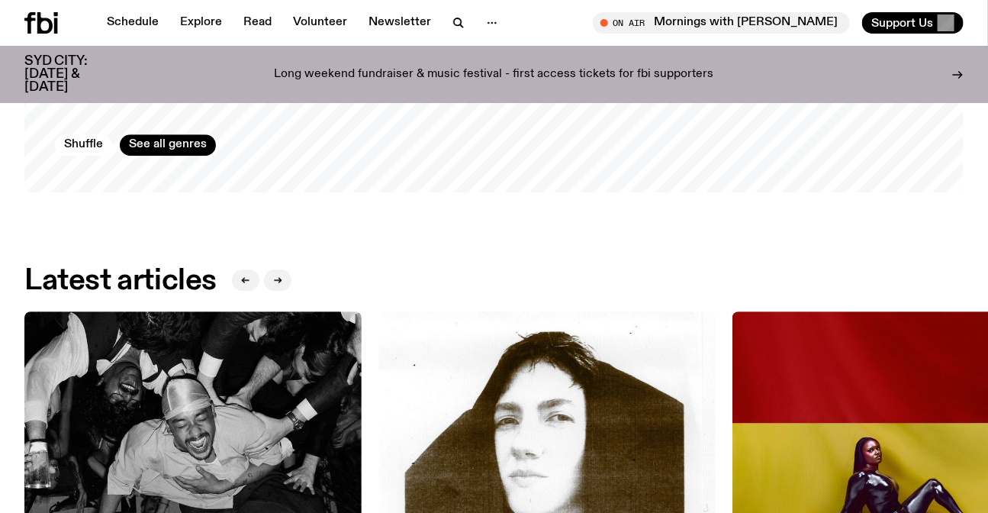
click at [609, 68] on p "Long weekend fundraiser & music festival - first access tickets for fbi support…" at bounding box center [494, 75] width 439 height 14
click at [259, 16] on link "Read" at bounding box center [257, 22] width 47 height 21
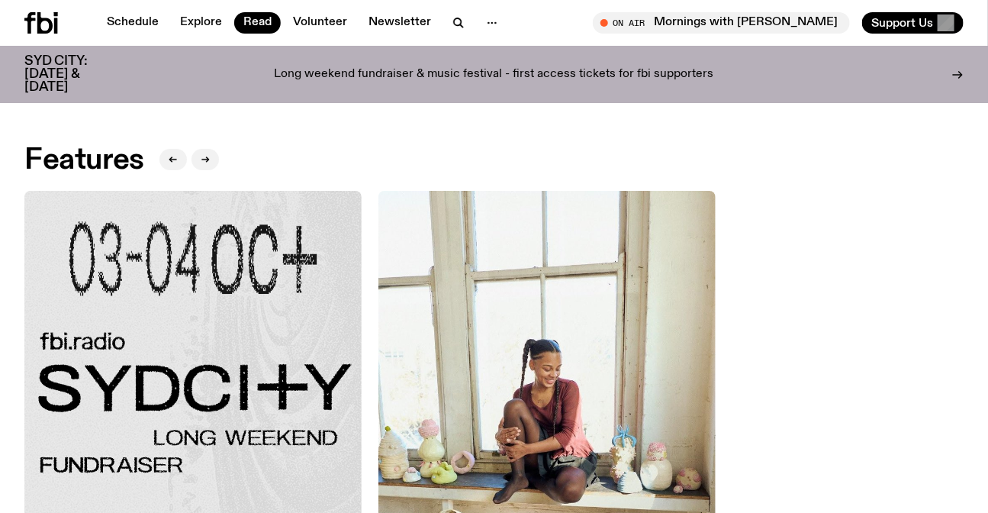
scroll to position [69, 0]
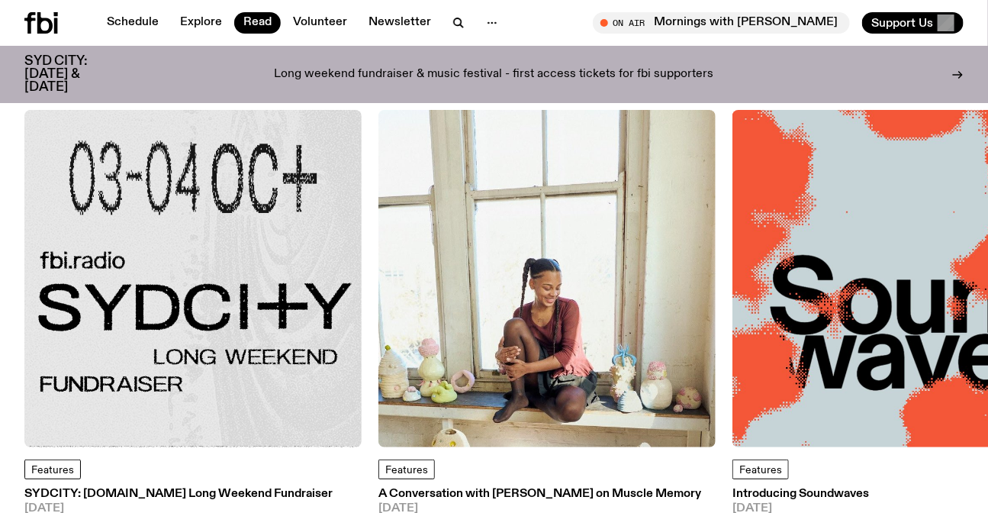
click at [265, 279] on img at bounding box center [192, 278] width 337 height 337
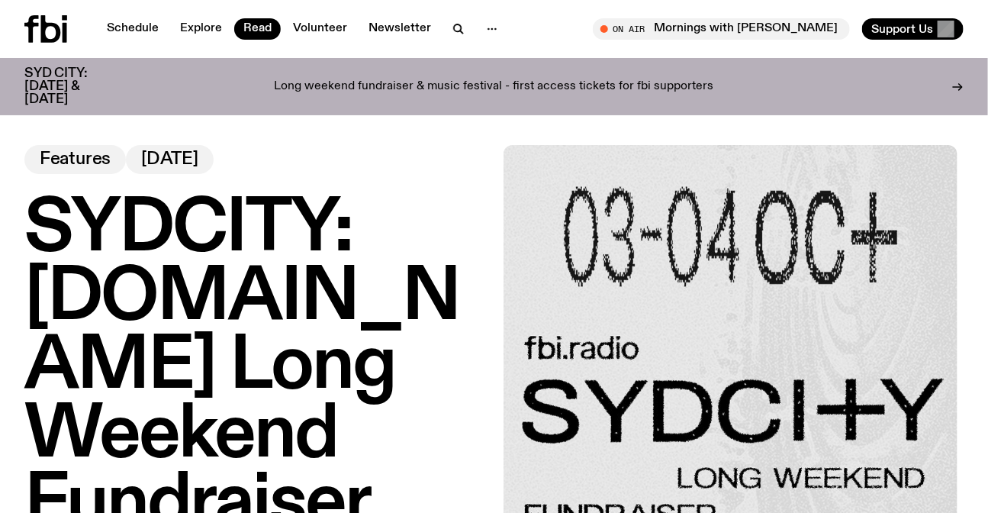
click at [222, 230] on h1 "SYDCITY: [DOMAIN_NAME] Long Weekend Fundraiser" at bounding box center [254, 366] width 461 height 343
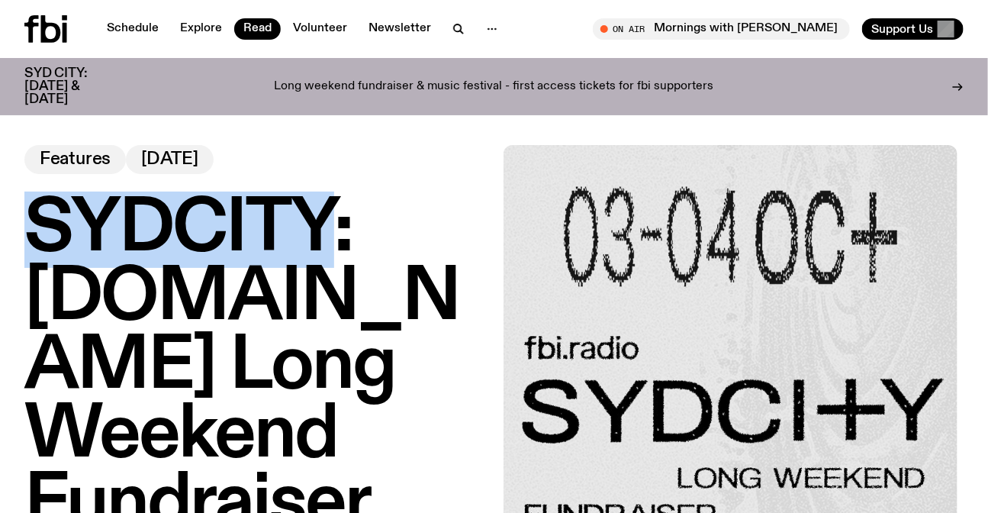
click at [222, 230] on h1 "SYDCITY: fbi.radio Long Weekend Fundraiser" at bounding box center [254, 366] width 461 height 343
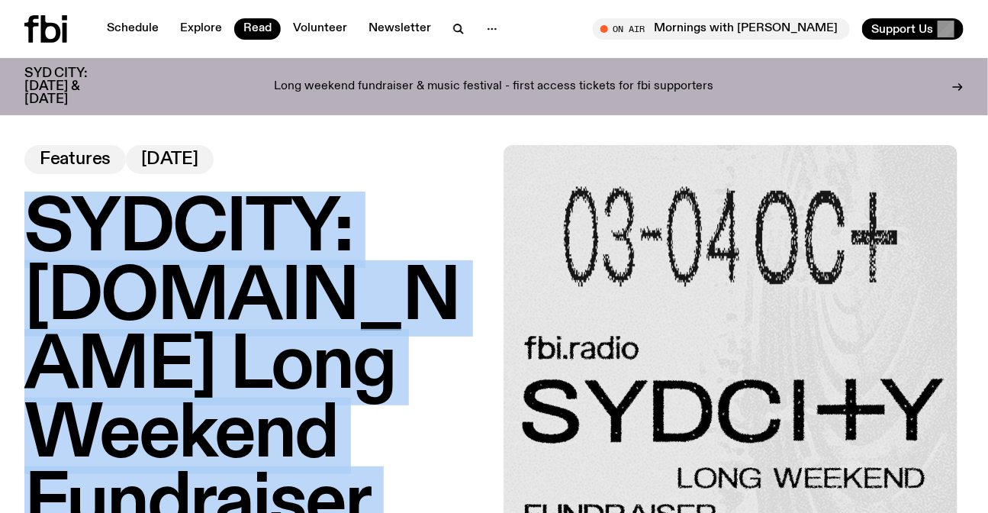
click at [222, 230] on h1 "SYDCITY: fbi.radio Long Weekend Fundraiser" at bounding box center [254, 366] width 461 height 343
click at [343, 342] on h1 "SYDCITY: fbi.radio Long Weekend Fundraiser" at bounding box center [254, 366] width 461 height 343
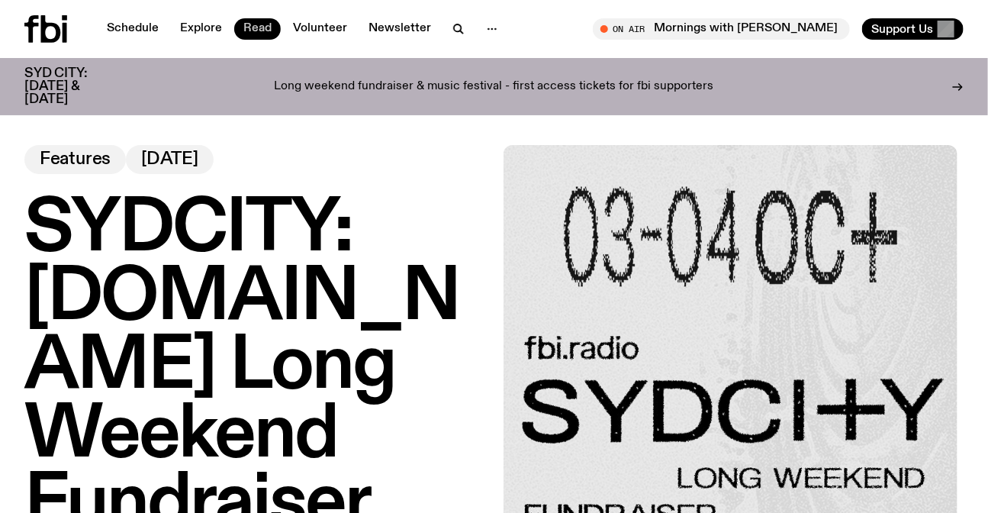
click at [251, 29] on link "Read" at bounding box center [257, 28] width 47 height 21
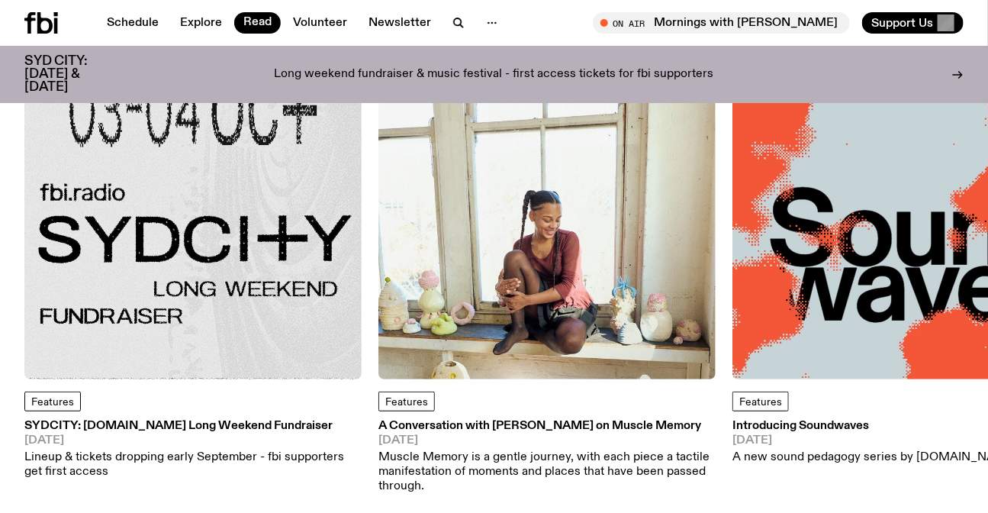
scroll to position [33, 0]
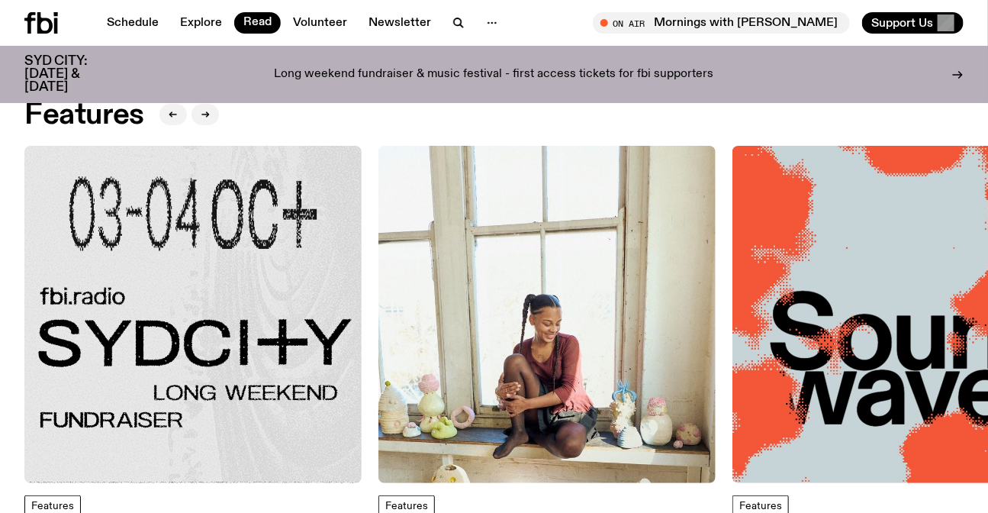
click at [37, 10] on div "Schedule Explore Read Volunteer Newsletter On Air Mornings with [PERSON_NAME] T…" at bounding box center [494, 23] width 988 height 46
click at [47, 31] on icon at bounding box center [44, 22] width 15 height 21
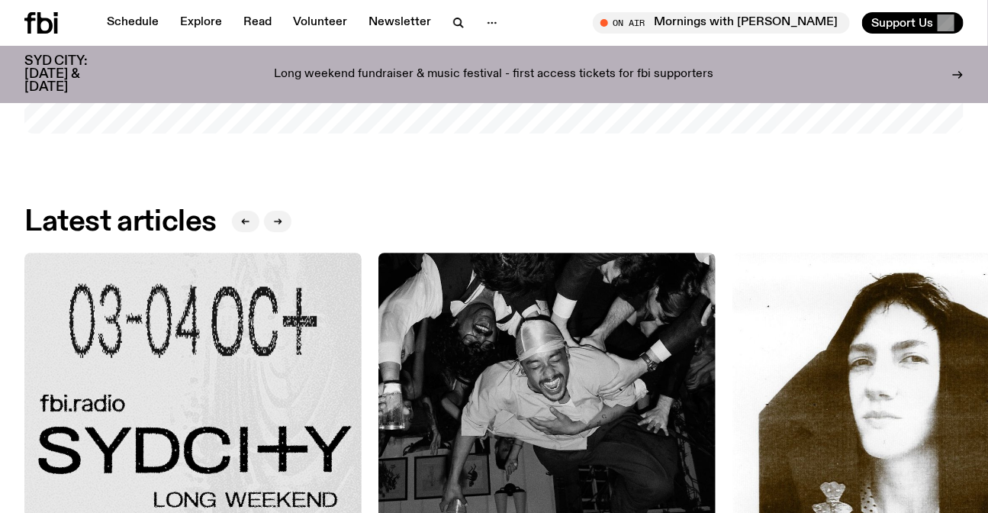
scroll to position [1791, 0]
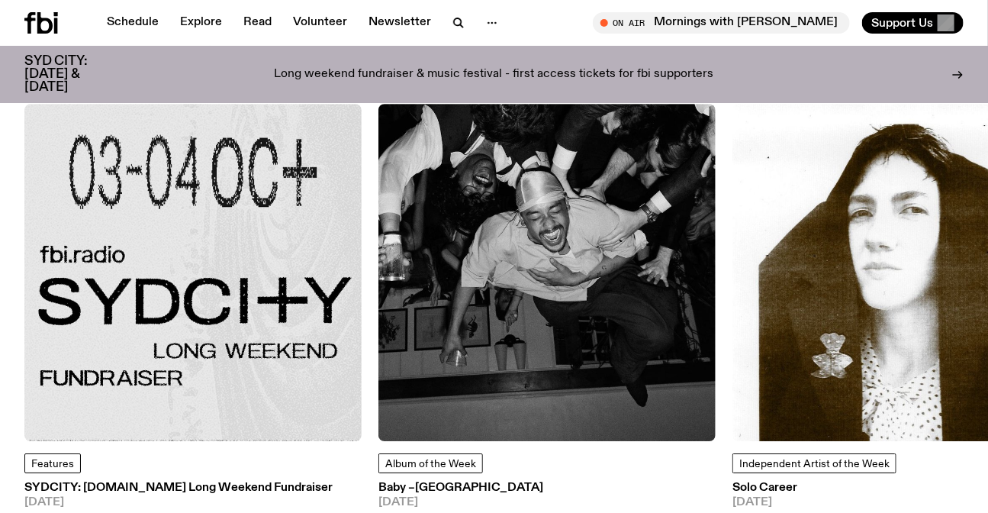
click at [166, 160] on img at bounding box center [192, 272] width 337 height 337
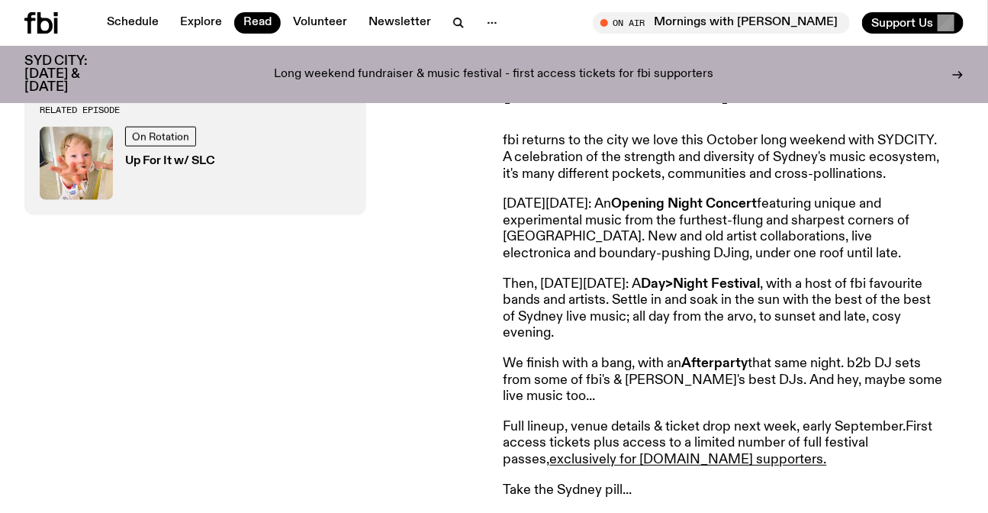
scroll to position [612, 0]
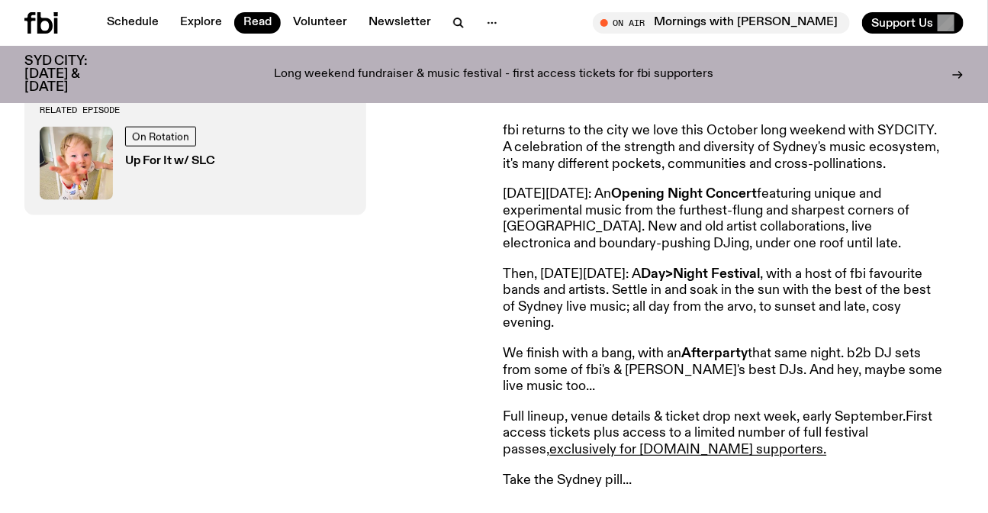
click at [679, 297] on p "Then, [DATE][DATE]: A Day>Night Festival , with a host of fbi favourite bands a…" at bounding box center [722, 299] width 439 height 66
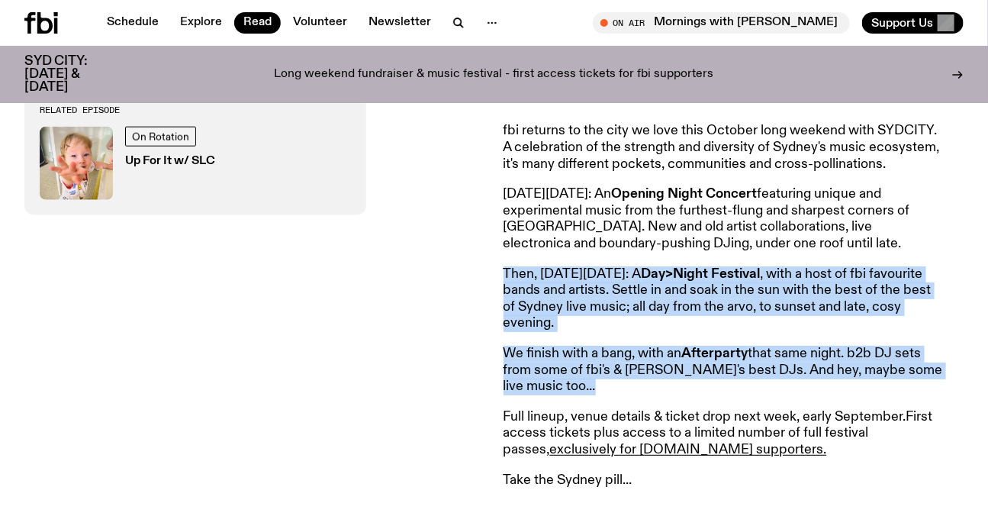
drag, startPoint x: 679, startPoint y: 297, endPoint x: 686, endPoint y: 380, distance: 82.7
click at [686, 380] on article "Announcing SYDCITY: A festival of Sydney music, raising money for fbi.radio fbi…" at bounding box center [722, 253] width 439 height 471
click at [686, 380] on p "We finish with a bang, with an Afterparty that same night. b2b DJ sets from som…" at bounding box center [722, 371] width 439 height 50
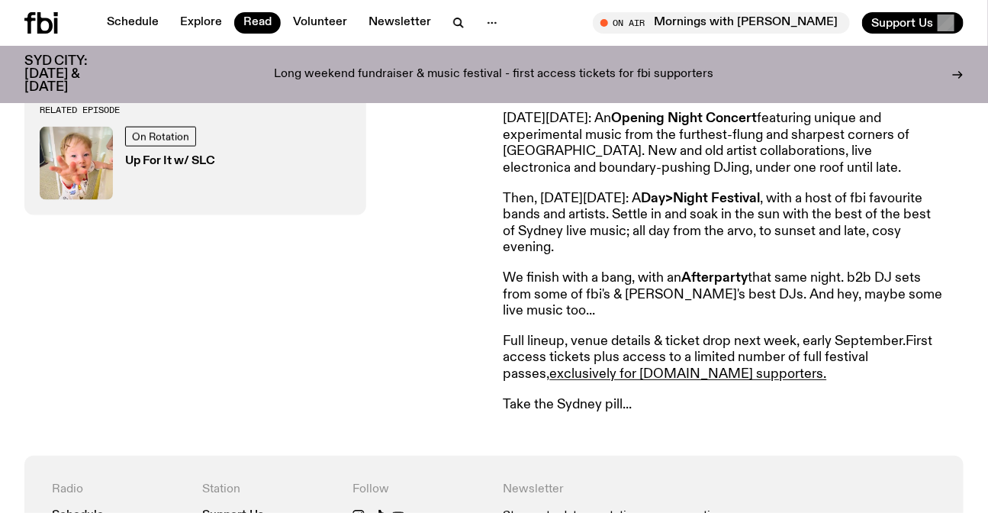
scroll to position [751, 0]
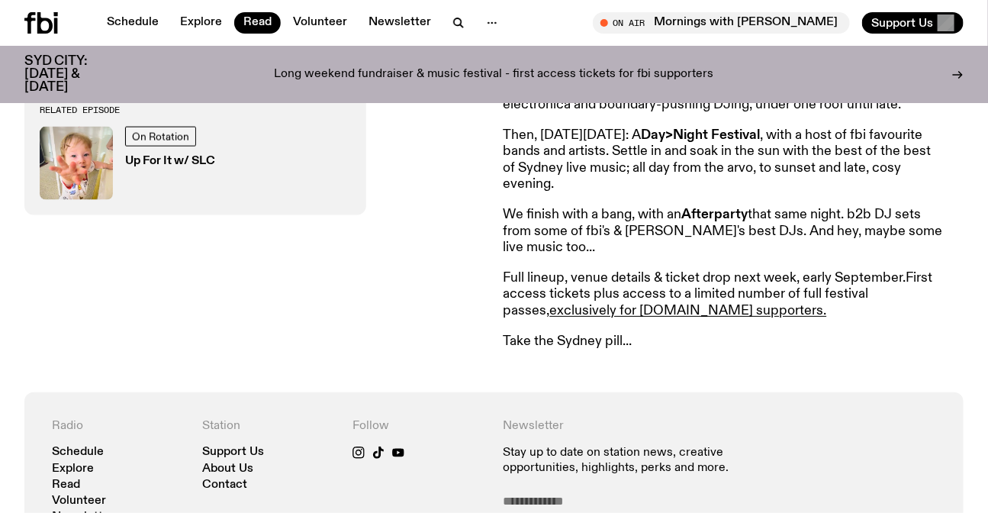
click at [819, 314] on p "Full lineup, venue details & ticket drop next week, early September. First acce…" at bounding box center [722, 295] width 439 height 50
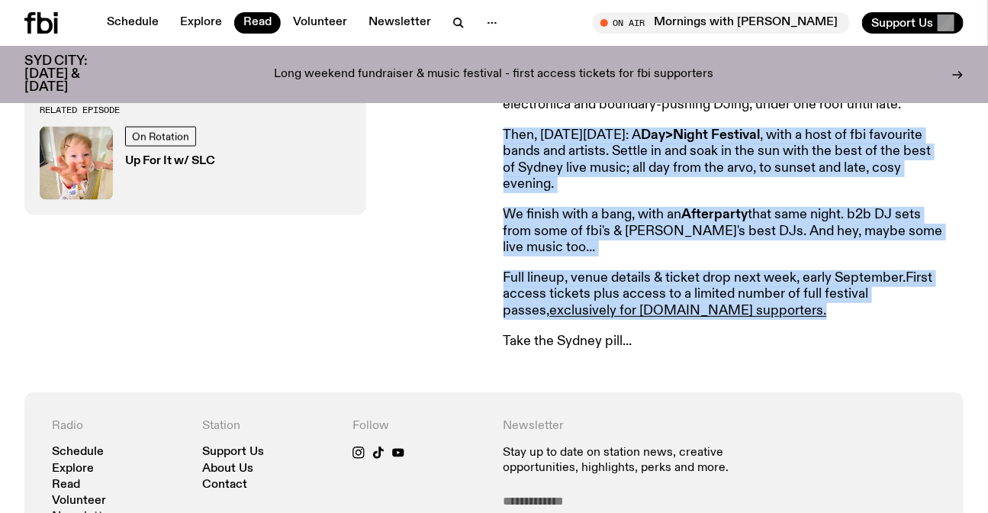
drag, startPoint x: 819, startPoint y: 314, endPoint x: 758, endPoint y: 160, distance: 165.7
click at [758, 160] on article "Announcing SYDCITY: A festival of Sydney music, raising money for fbi.radio fbi…" at bounding box center [722, 114] width 439 height 471
click at [758, 160] on p "Then, [DATE][DATE]: A Day>Night Festival , with a host of fbi favourite bands a…" at bounding box center [722, 160] width 439 height 66
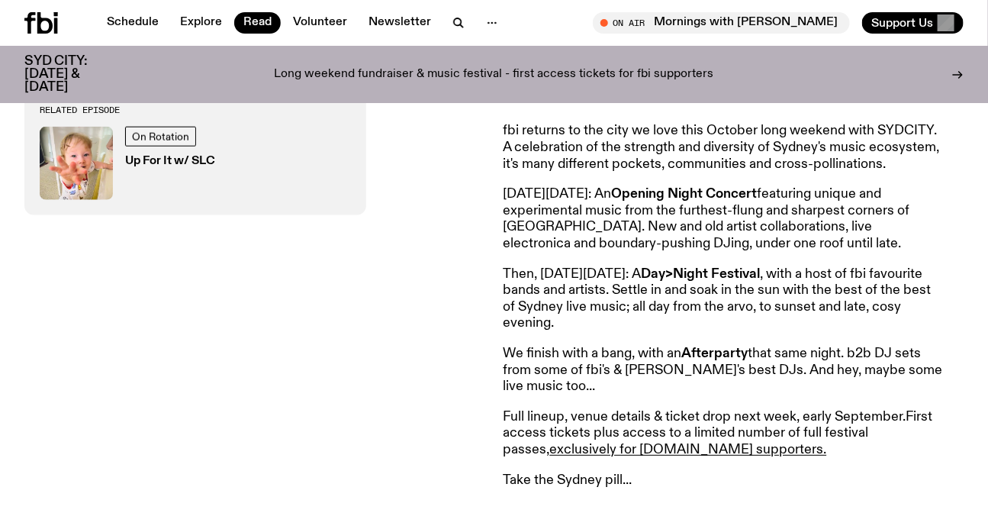
scroll to position [474, 0]
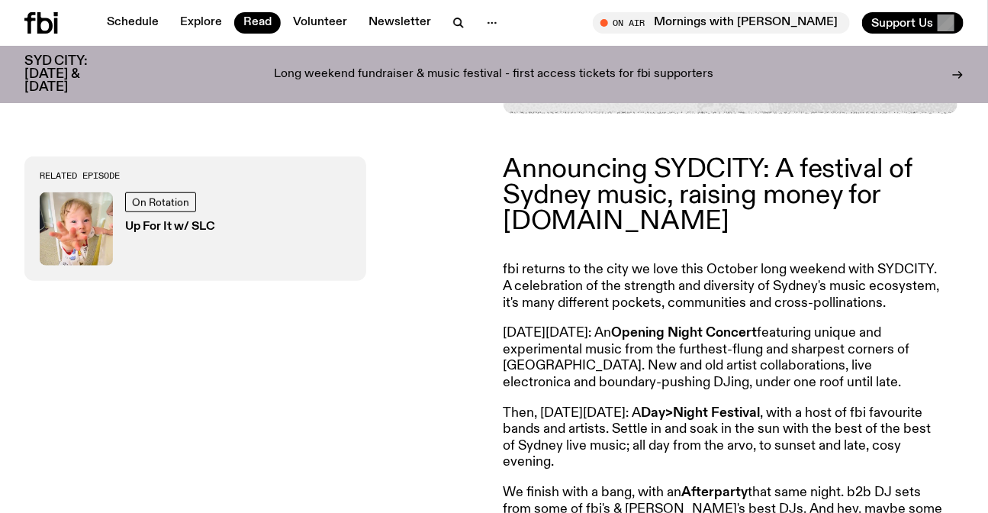
click at [635, 180] on p "Announcing SYDCITY: A festival of Sydney music, raising money for [DOMAIN_NAME]" at bounding box center [722, 195] width 439 height 79
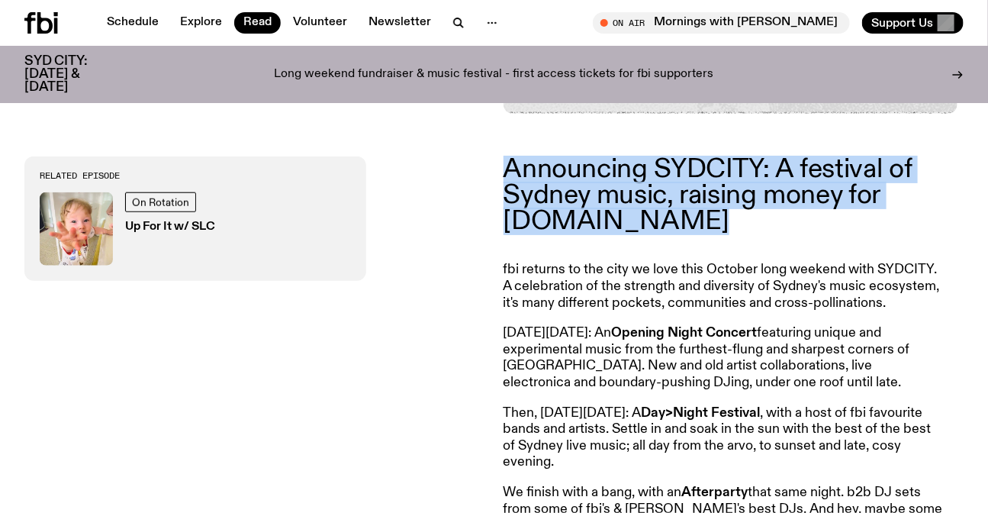
click at [635, 180] on p "Announcing SYDCITY: A festival of Sydney music, raising money for [DOMAIN_NAME]" at bounding box center [722, 195] width 439 height 79
click at [657, 204] on p "Announcing SYDCITY: A festival of Sydney music, raising money for [DOMAIN_NAME]" at bounding box center [722, 195] width 439 height 79
drag, startPoint x: 658, startPoint y: 226, endPoint x: 494, endPoint y: 153, distance: 179.3
click at [494, 153] on div "Announcing SYDCITY: A festival of Sydney music, raising money for fbi.radio fbi…" at bounding box center [494, 392] width 988 height 556
click at [522, 169] on p "Announcing SYDCITY: A festival of Sydney music, raising money for [DOMAIN_NAME]" at bounding box center [722, 195] width 439 height 79
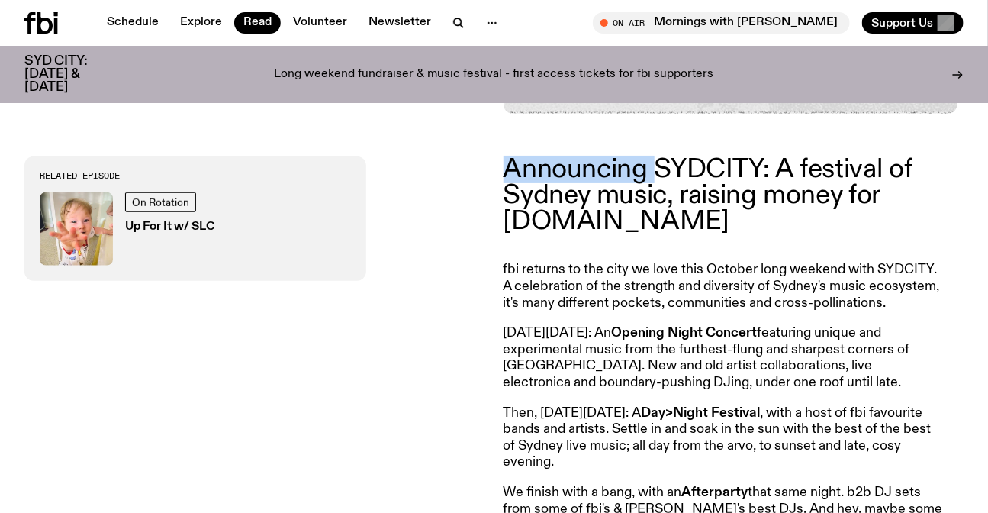
click at [522, 169] on p "Announcing SYDCITY: A festival of Sydney music, raising money for [DOMAIN_NAME]" at bounding box center [722, 195] width 439 height 79
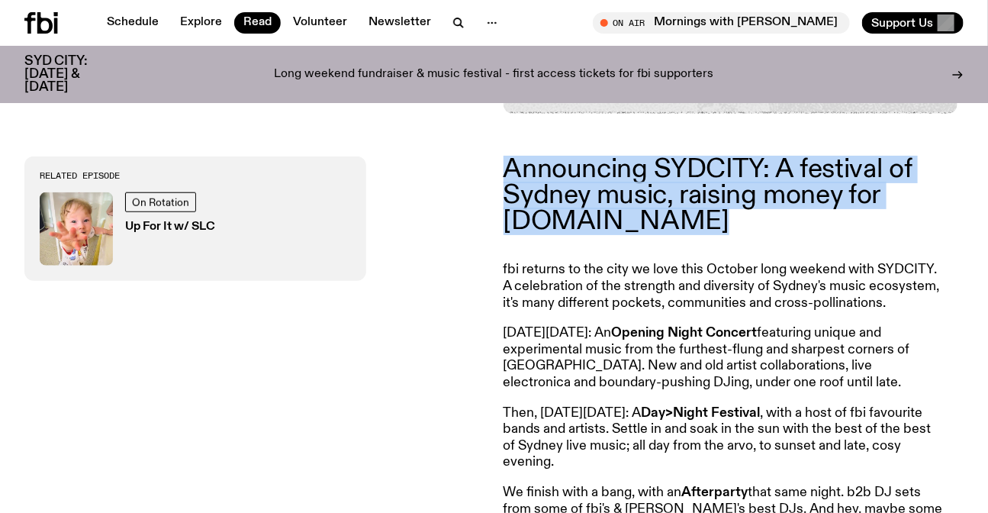
click at [522, 169] on p "Announcing SYDCITY: A festival of Sydney music, raising money for [DOMAIN_NAME]" at bounding box center [722, 195] width 439 height 79
click at [673, 198] on p "Announcing SYDCITY: A festival of Sydney music, raising money for [DOMAIN_NAME]" at bounding box center [722, 195] width 439 height 79
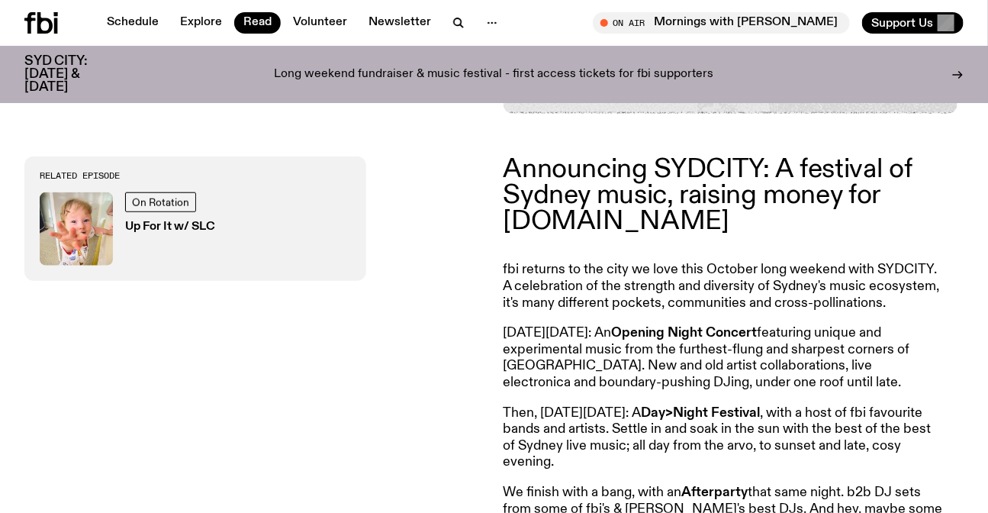
click at [638, 223] on p "Announcing SYDCITY: A festival of Sydney music, raising money for [DOMAIN_NAME]" at bounding box center [722, 195] width 439 height 79
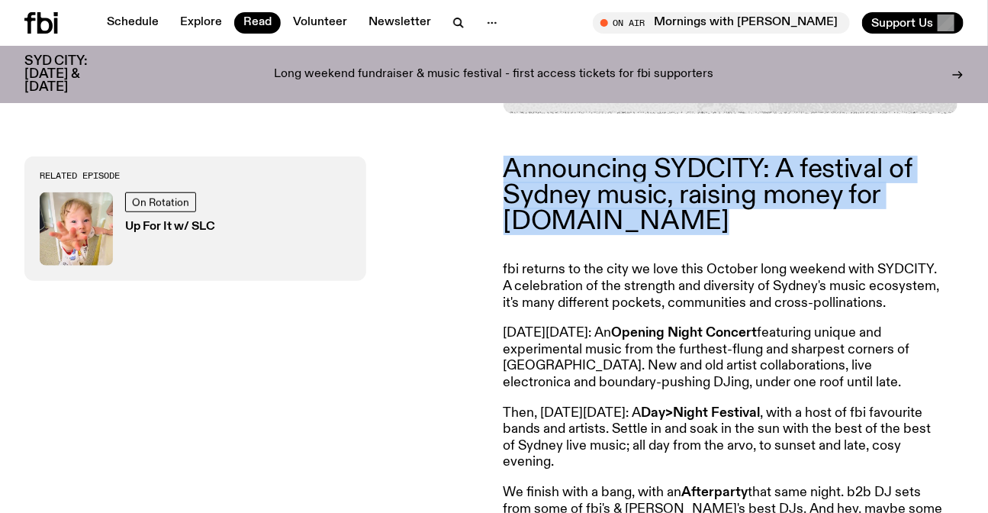
click at [638, 223] on p "Announcing SYDCITY: A festival of Sydney music, raising money for [DOMAIN_NAME]" at bounding box center [722, 195] width 439 height 79
click at [683, 226] on p "Announcing SYDCITY: A festival of Sydney music, raising money for [DOMAIN_NAME]" at bounding box center [722, 195] width 439 height 79
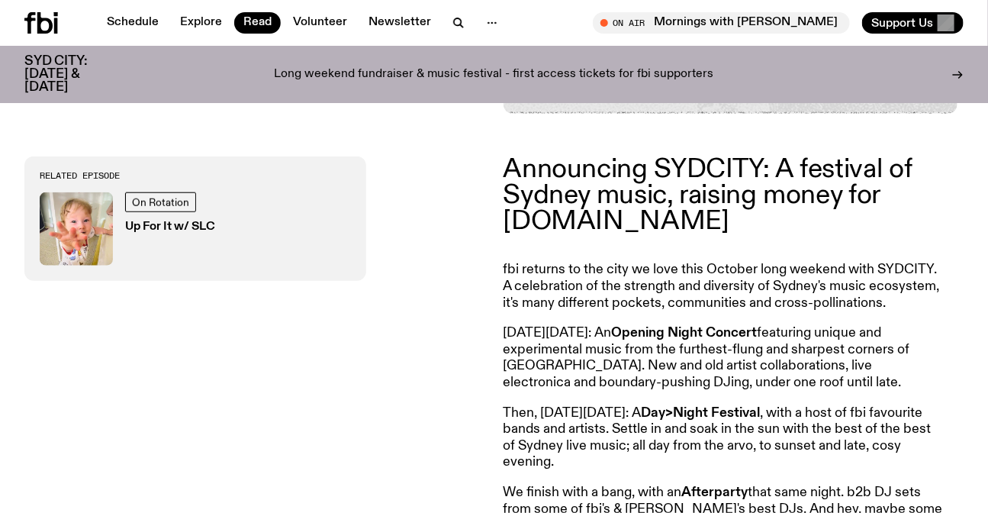
click at [673, 484] on p "fbi returns to the city we love this October long weekend with SYDCITY. A celeb…" at bounding box center [722, 509] width 439 height 50
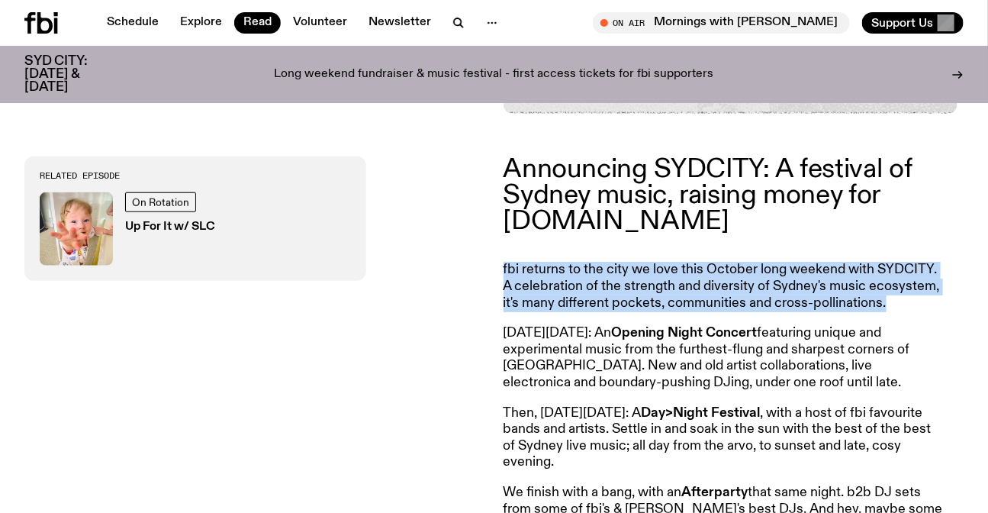
click at [673, 484] on p "fbi returns to the city we love this October long weekend with SYDCITY. A celeb…" at bounding box center [722, 509] width 439 height 50
click at [736, 484] on p "fbi returns to the city we love this October long weekend with SYDCITY. A celeb…" at bounding box center [722, 509] width 439 height 50
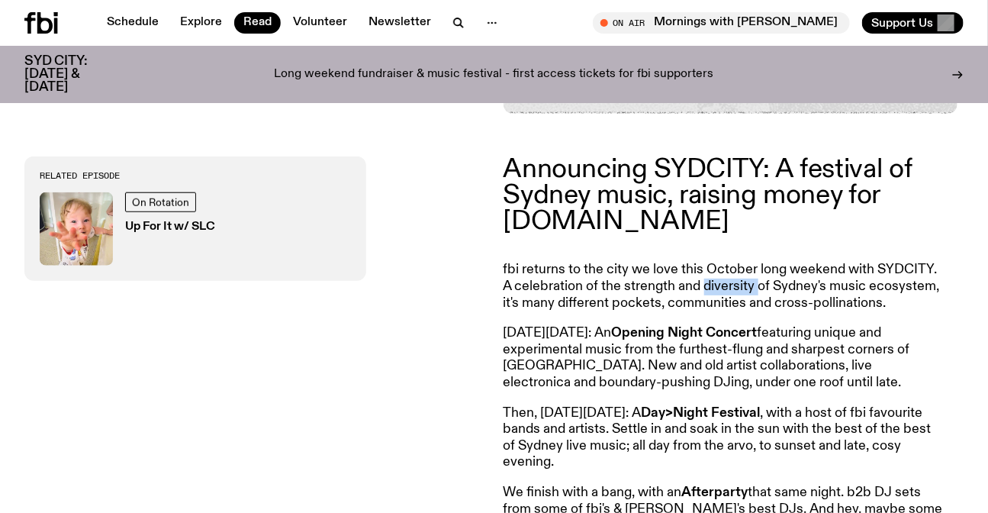
click at [736, 484] on p "fbi returns to the city we love this October long weekend with SYDCITY. A celeb…" at bounding box center [722, 509] width 439 height 50
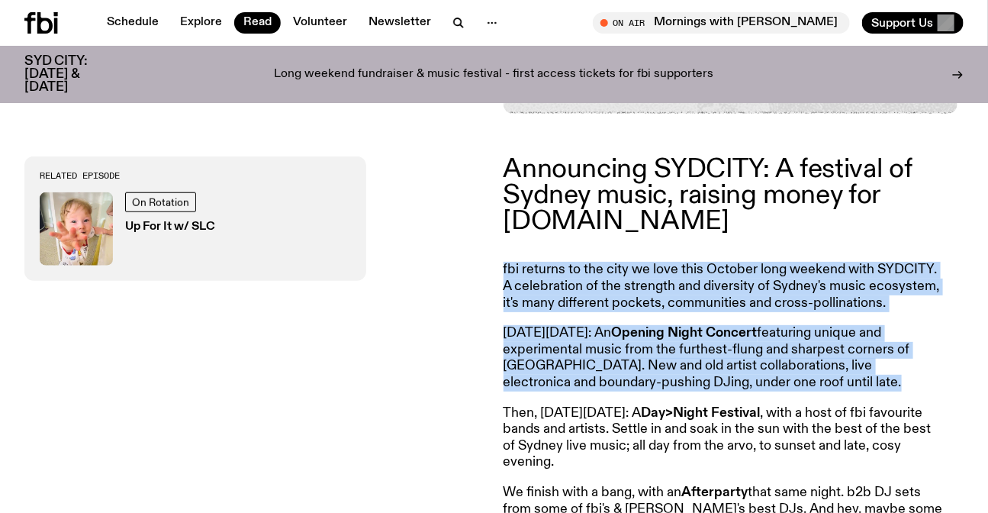
drag, startPoint x: 736, startPoint y: 287, endPoint x: 765, endPoint y: 340, distance: 60.7
click at [765, 340] on article "Announcing SYDCITY: A festival of Sydney music, raising money for fbi.radio fbi…" at bounding box center [722, 391] width 439 height 471
click at [757, 339] on strong "Opening Night Concert" at bounding box center [685, 333] width 146 height 14
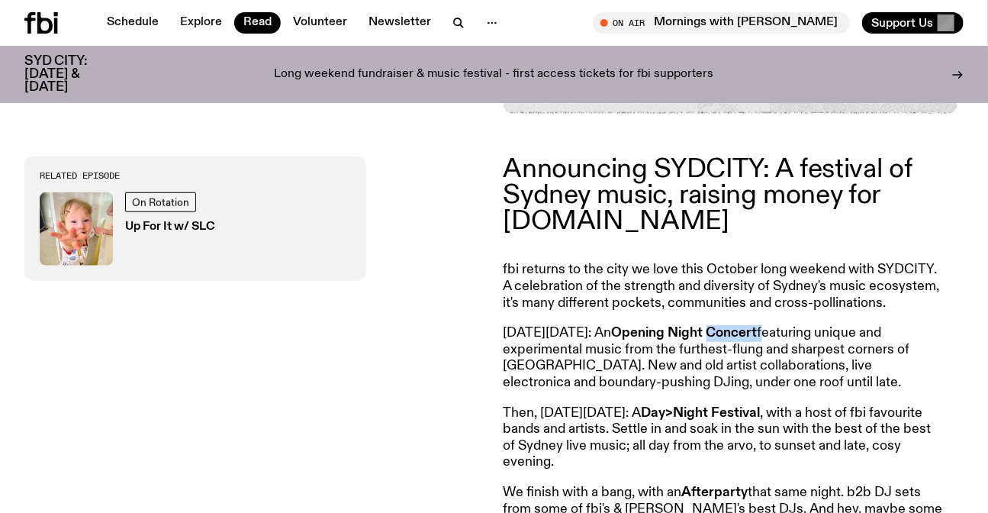
click at [757, 339] on strong "Opening Night Concert" at bounding box center [685, 333] width 146 height 14
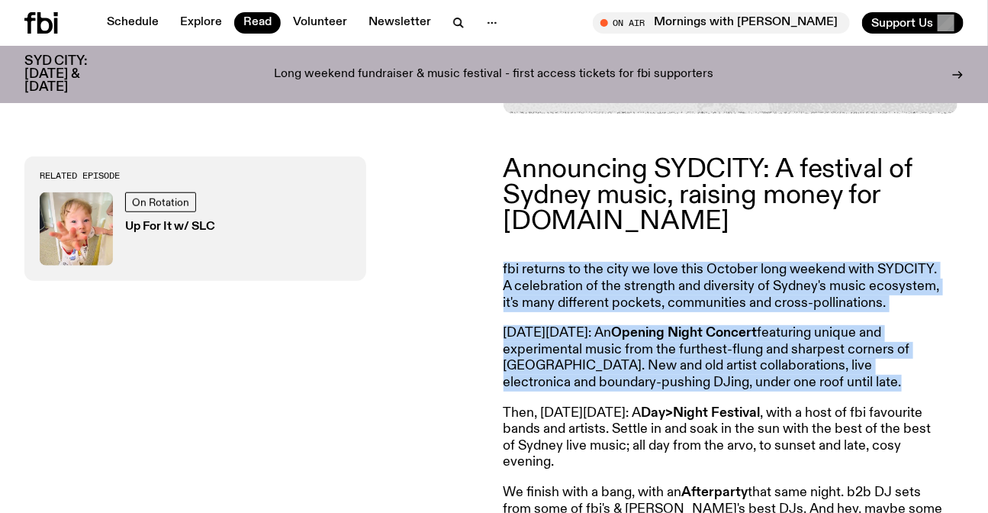
drag, startPoint x: 765, startPoint y: 340, endPoint x: 766, endPoint y: 290, distance: 50.3
click at [766, 290] on article "Announcing SYDCITY: A festival of Sydney music, raising money for fbi.radio fbi…" at bounding box center [722, 391] width 439 height 471
click at [766, 484] on p "fbi returns to the city we love this October long weekend with SYDCITY. A celeb…" at bounding box center [722, 509] width 439 height 50
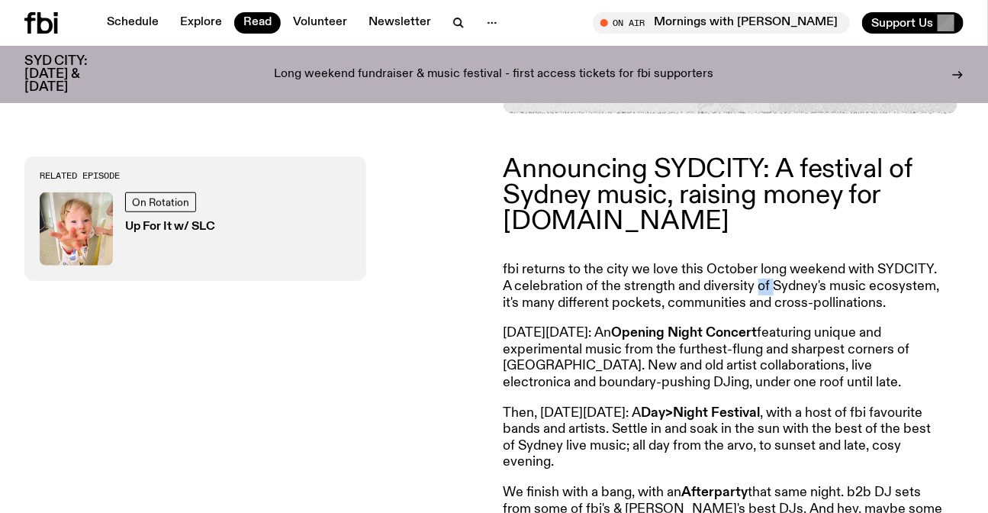
click at [766, 484] on p "fbi returns to the city we love this October long weekend with SYDCITY. A celeb…" at bounding box center [722, 509] width 439 height 50
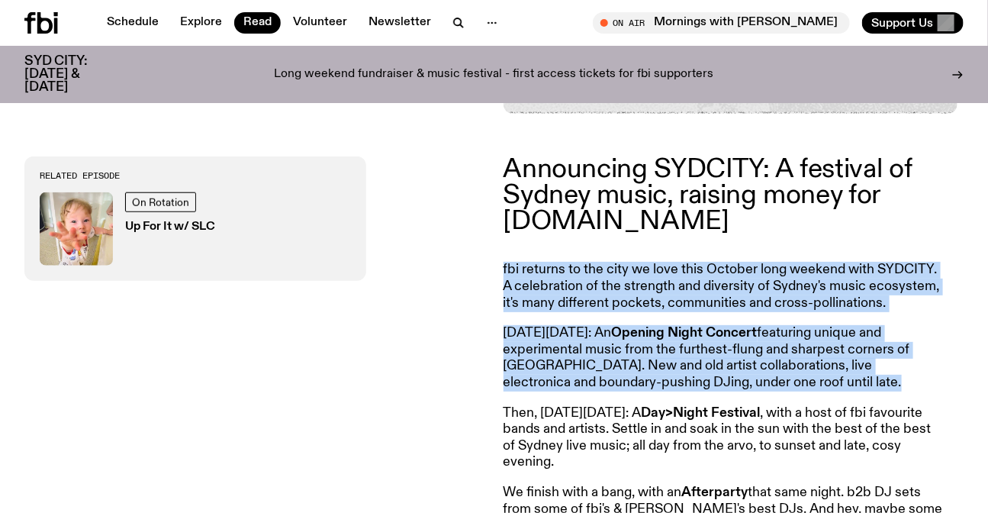
drag, startPoint x: 766, startPoint y: 290, endPoint x: 773, endPoint y: 340, distance: 50.9
click at [773, 340] on article "Announcing SYDCITY: A festival of Sydney music, raising money for fbi.radio fbi…" at bounding box center [722, 391] width 439 height 471
click at [757, 339] on strong "Opening Night Concert" at bounding box center [685, 333] width 146 height 14
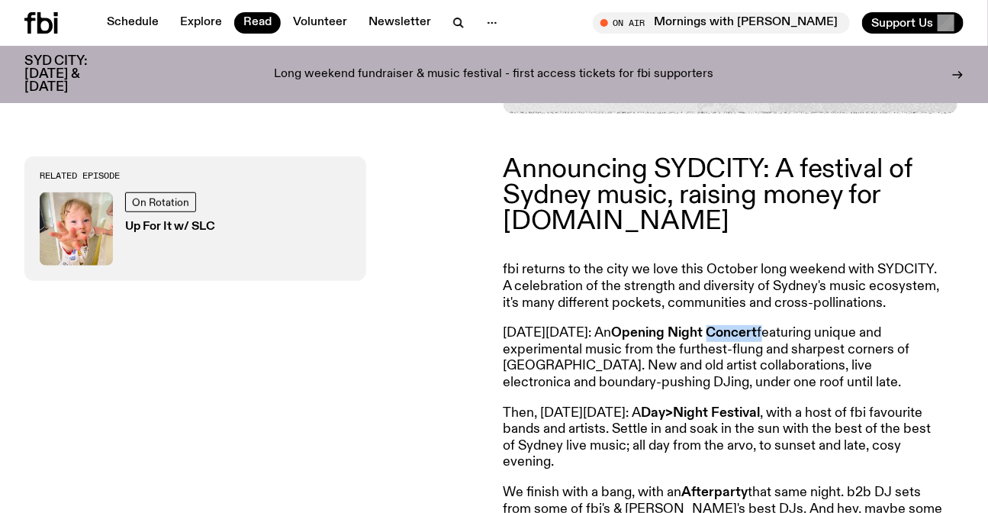
click at [757, 339] on strong "Opening Night Concert" at bounding box center [685, 333] width 146 height 14
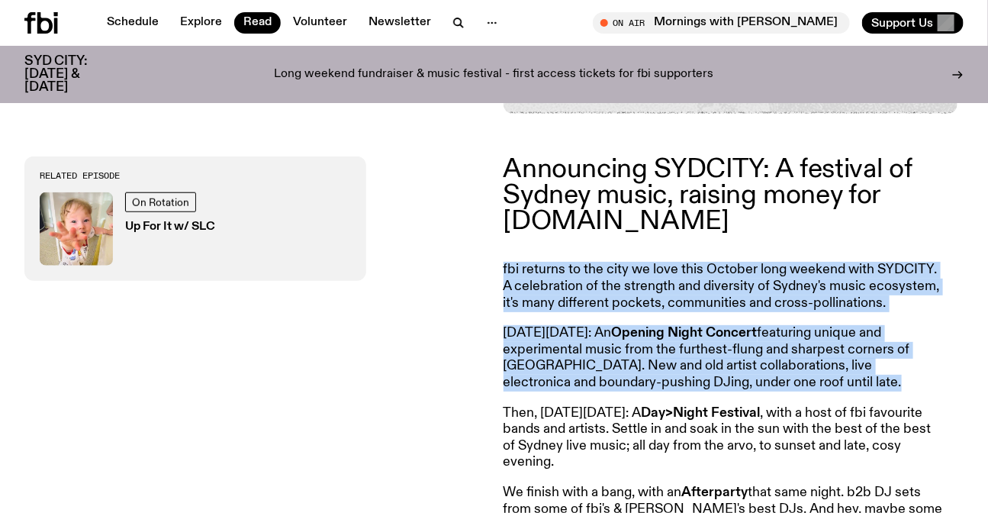
drag, startPoint x: 773, startPoint y: 340, endPoint x: 777, endPoint y: 290, distance: 50.5
click at [777, 290] on article "Announcing SYDCITY: A festival of Sydney music, raising money for fbi.radio fbi…" at bounding box center [722, 391] width 439 height 471
click at [777, 484] on p "fbi returns to the city we love this October long weekend with SYDCITY. A celeb…" at bounding box center [722, 509] width 439 height 50
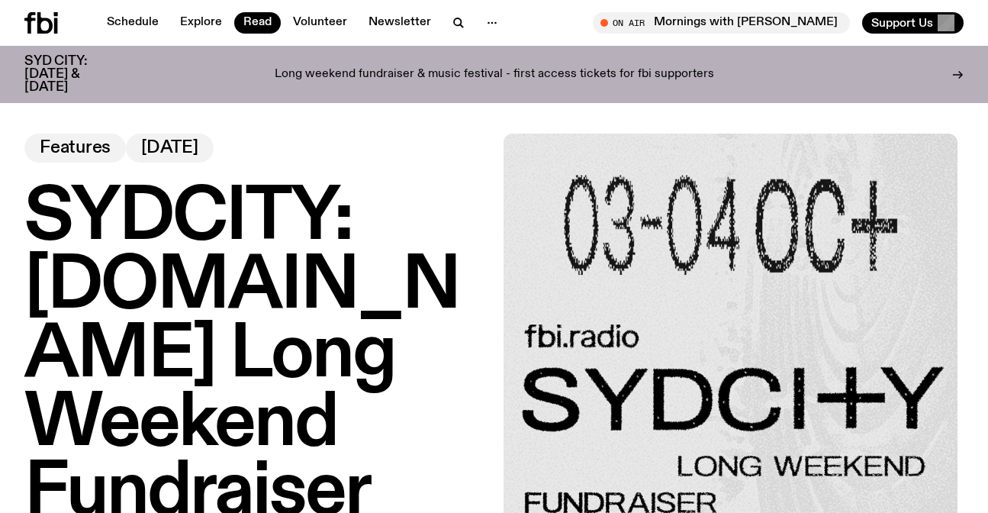
scroll to position [407, 0]
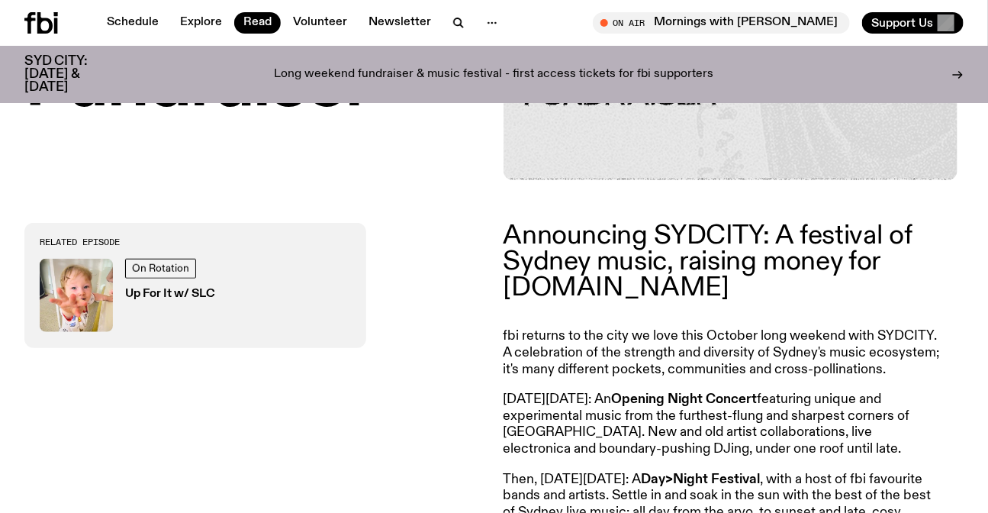
click at [169, 297] on h3 "Up For It w/ SLC" at bounding box center [170, 293] width 90 height 11
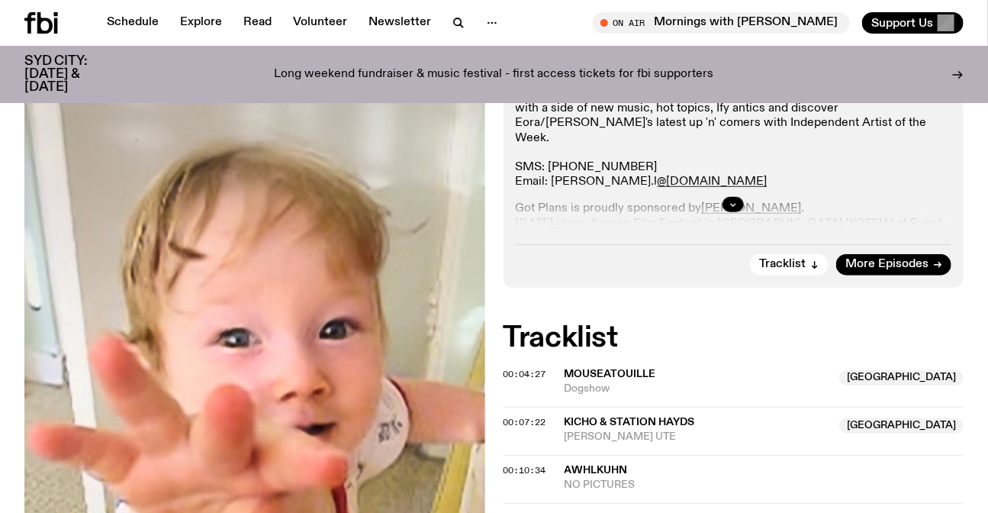
scroll to position [202, 0]
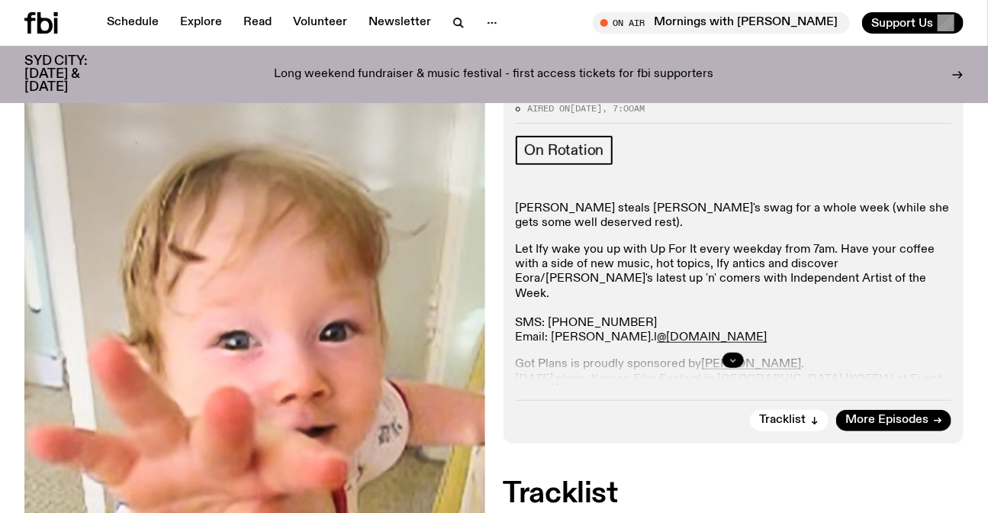
click at [728, 353] on button "button" at bounding box center [732, 359] width 21 height 15
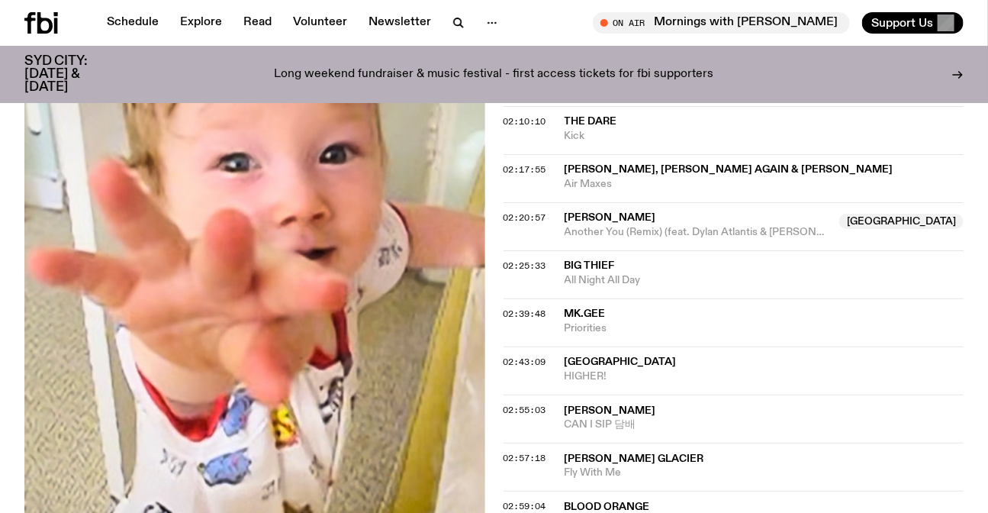
scroll to position [2213, 0]
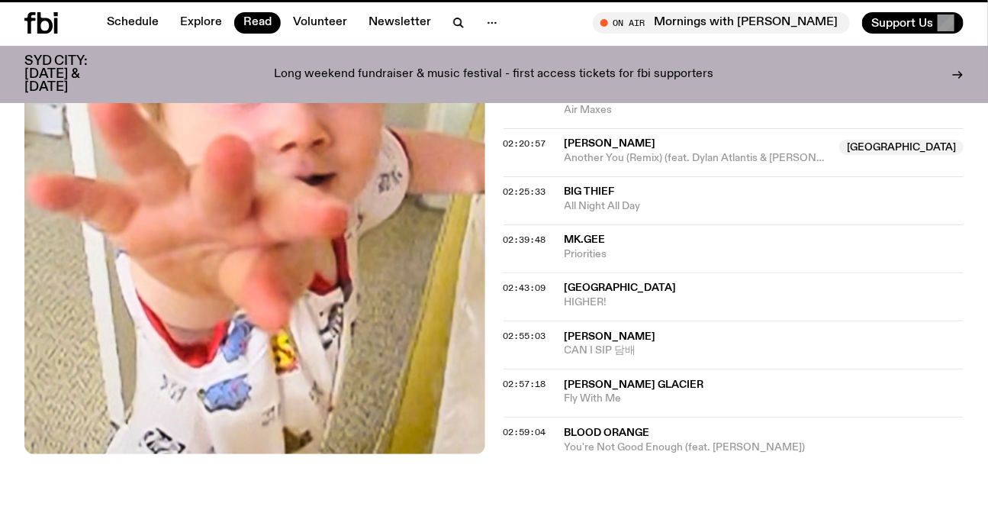
scroll to position [407, 0]
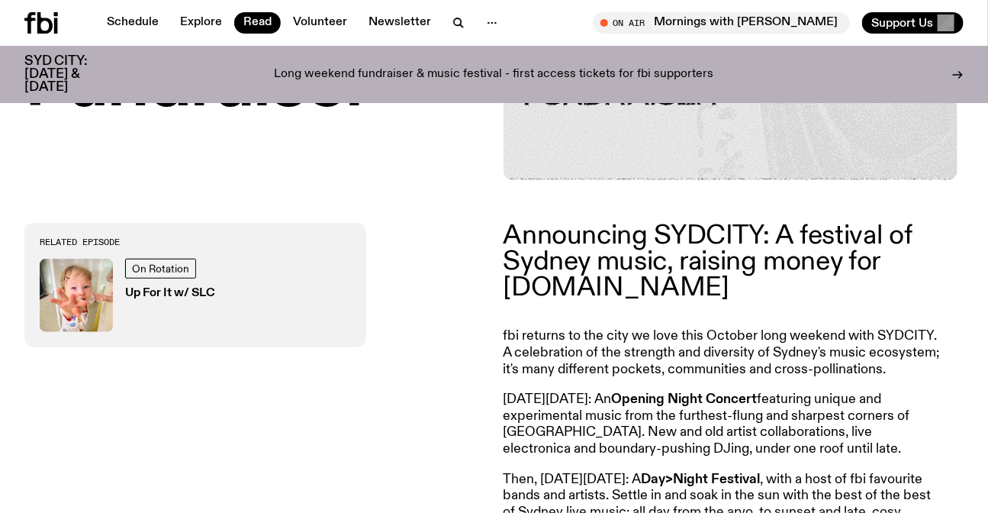
click at [666, 294] on p "Announcing SYDCITY: A festival of Sydney music, raising money for [DOMAIN_NAME]" at bounding box center [722, 262] width 439 height 79
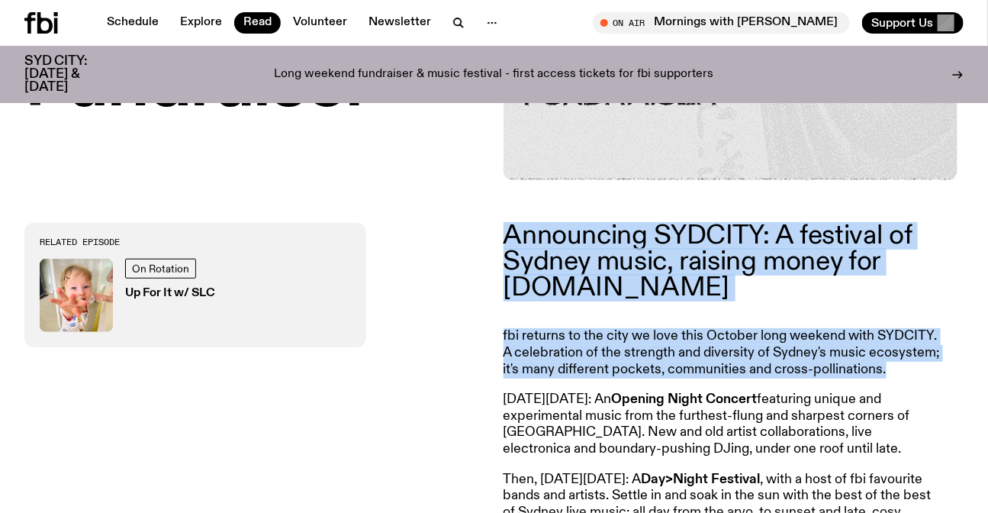
drag, startPoint x: 666, startPoint y: 294, endPoint x: 709, endPoint y: 378, distance: 94.8
click at [709, 378] on article "Announcing SYDCITY: A festival of Sydney music, raising money for [DOMAIN_NAME]…" at bounding box center [722, 458] width 439 height 471
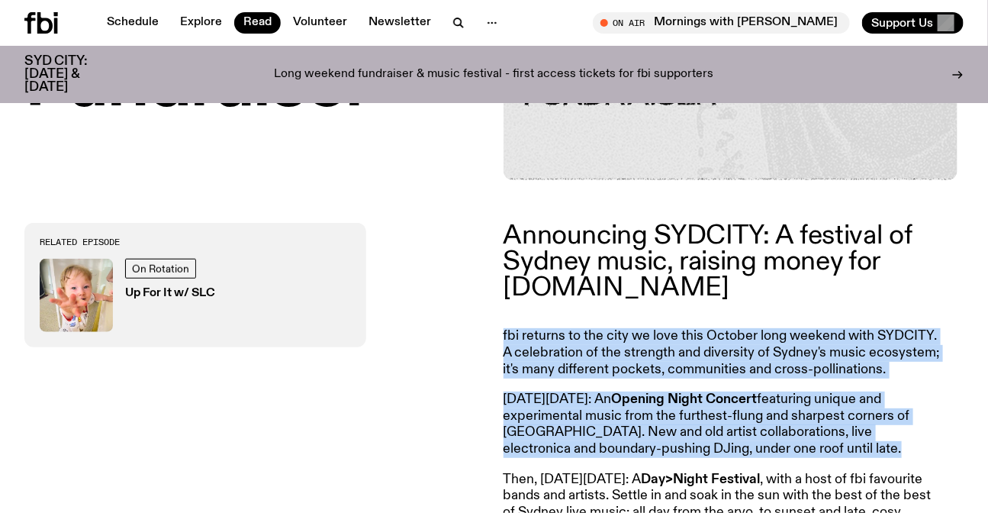
drag, startPoint x: 713, startPoint y: 353, endPoint x: 734, endPoint y: 420, distance: 70.4
click at [734, 420] on article "Announcing SYDCITY: A festival of Sydney music, raising money for [DOMAIN_NAME]…" at bounding box center [722, 458] width 439 height 471
click at [734, 420] on p "[DATE][DATE]: An Opening Night Concert featuring unique and experimental music …" at bounding box center [722, 424] width 439 height 66
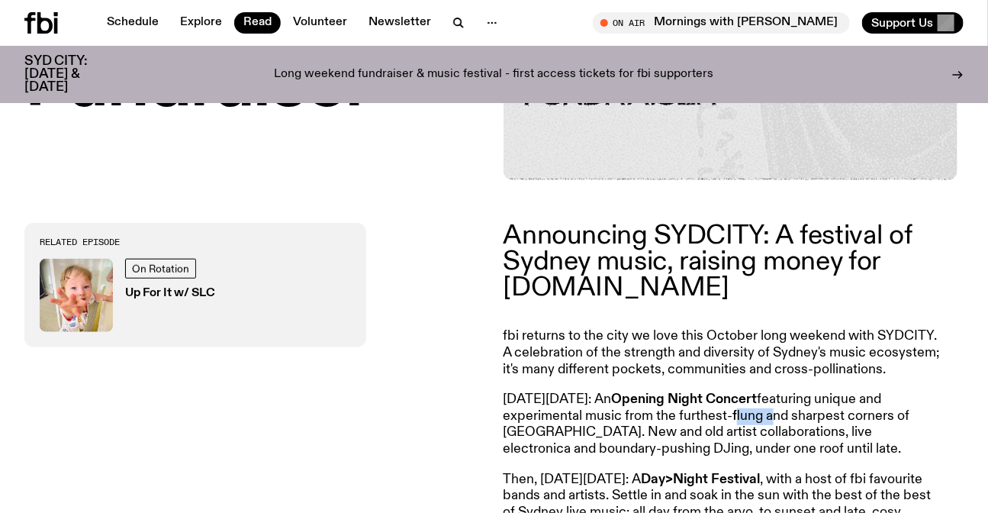
click at [734, 420] on p "[DATE][DATE]: An Opening Night Concert featuring unique and experimental music …" at bounding box center [722, 424] width 439 height 66
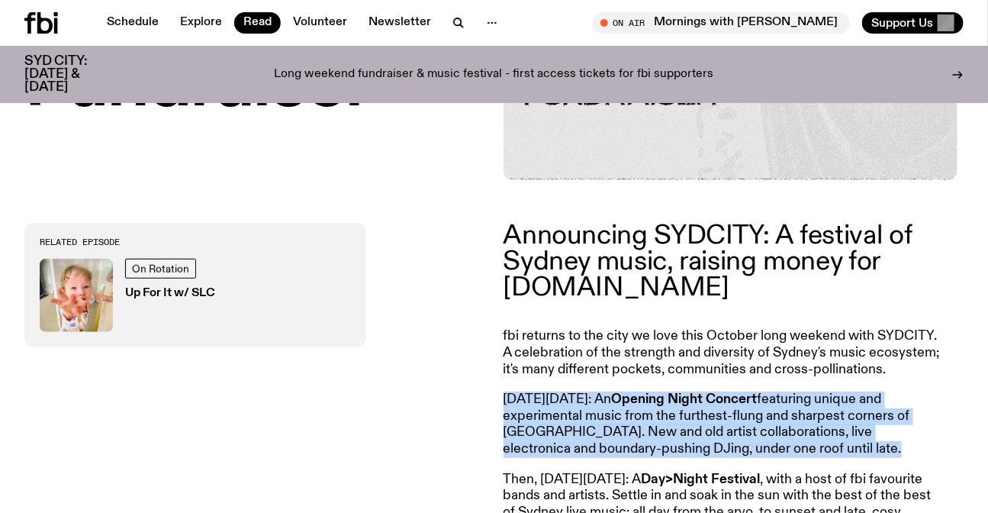
click at [734, 420] on p "[DATE][DATE]: An Opening Night Concert featuring unique and experimental music …" at bounding box center [722, 424] width 439 height 66
click at [808, 447] on p "[DATE][DATE]: An Opening Night Concert featuring unique and experimental music …" at bounding box center [722, 424] width 439 height 66
drag, startPoint x: 808, startPoint y: 447, endPoint x: 495, endPoint y: 388, distance: 318.9
click at [495, 388] on div "Announcing SYDCITY: A festival of Sydney music, raising money for [DOMAIN_NAME]…" at bounding box center [494, 458] width 988 height 556
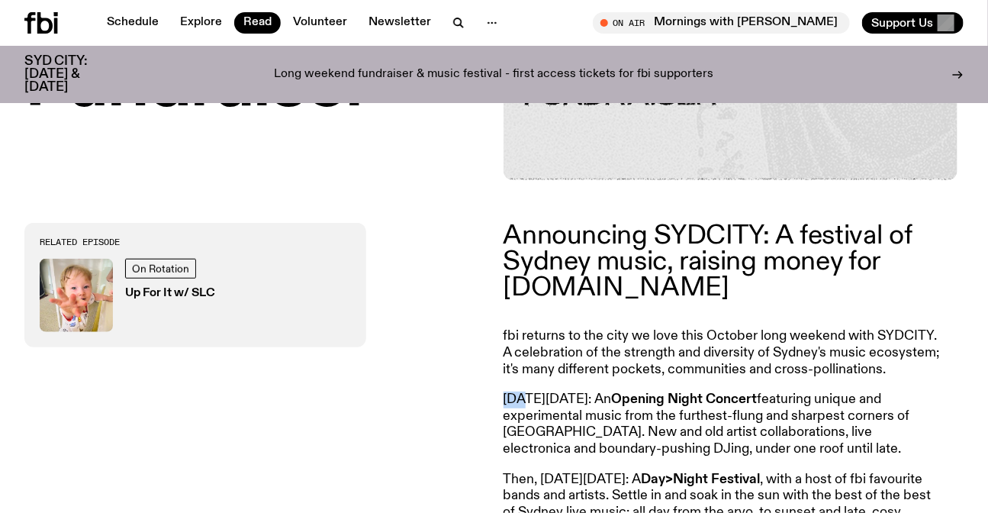
click at [495, 388] on div "Announcing SYDCITY: A festival of Sydney music, raising money for [DOMAIN_NAME]…" at bounding box center [494, 458] width 988 height 556
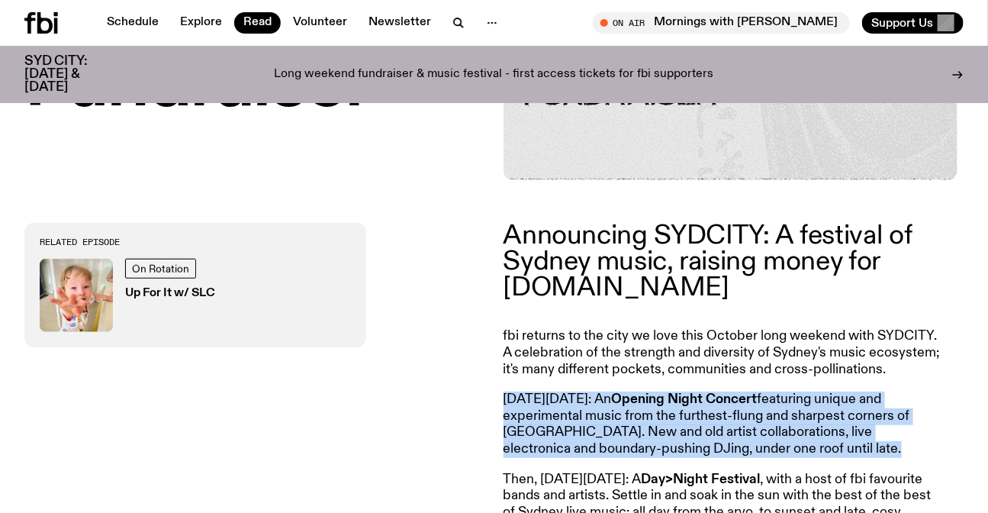
click at [495, 388] on div "Announcing SYDCITY: A festival of Sydney music, raising money for [DOMAIN_NAME]…" at bounding box center [494, 458] width 988 height 556
drag, startPoint x: 500, startPoint y: 389, endPoint x: 513, endPoint y: 392, distance: 13.3
click at [500, 390] on div "Announcing SYDCITY: A festival of Sydney music, raising money for [DOMAIN_NAME]…" at bounding box center [494, 458] width 988 height 556
click at [775, 444] on p "[DATE][DATE]: An Opening Night Concert featuring unique and experimental music …" at bounding box center [722, 424] width 439 height 66
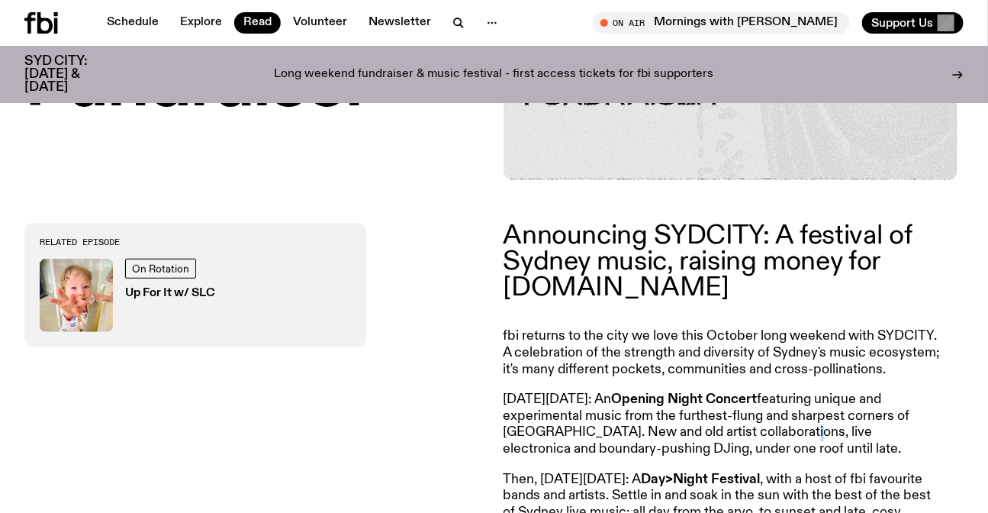
click at [775, 444] on p "[DATE][DATE]: An Opening Night Concert featuring unique and experimental music …" at bounding box center [722, 424] width 439 height 66
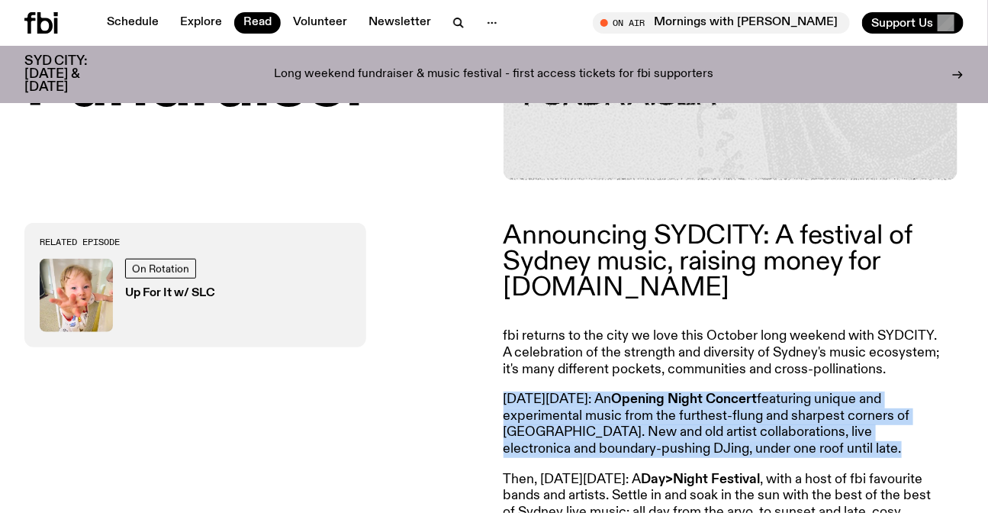
click at [775, 444] on p "[DATE][DATE]: An Opening Night Concert featuring unique and experimental music …" at bounding box center [722, 424] width 439 height 66
click at [831, 449] on p "[DATE][DATE]: An Opening Night Concert featuring unique and experimental music …" at bounding box center [722, 424] width 439 height 66
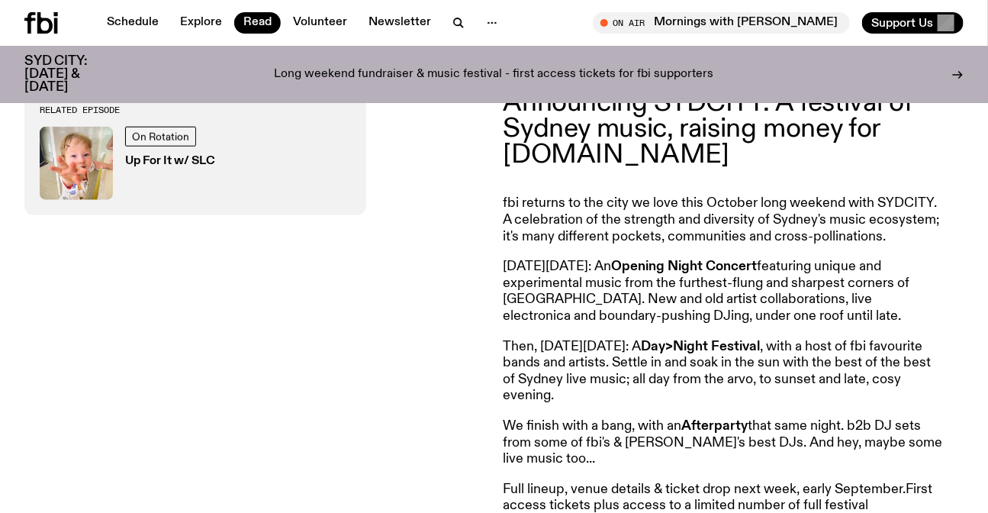
scroll to position [546, 0]
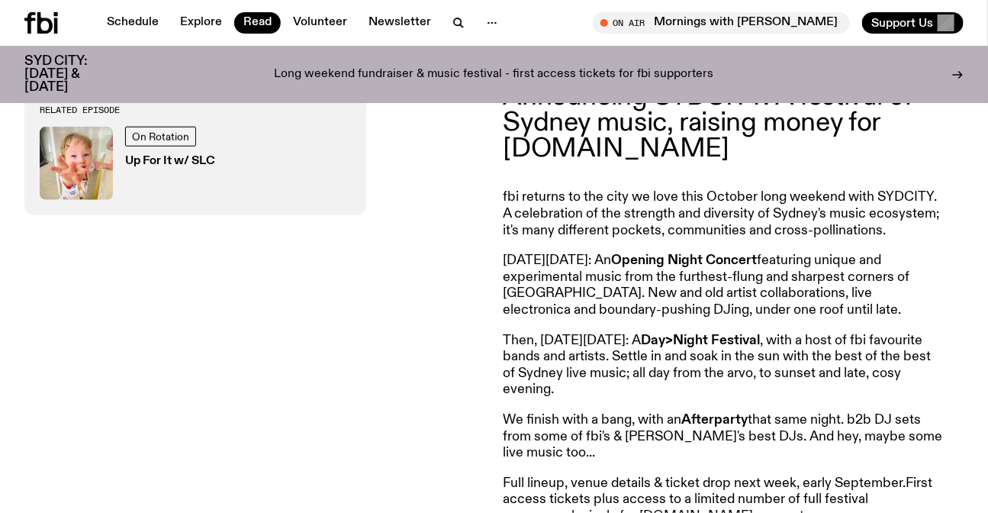
click at [738, 398] on p "Then, on Saturday October 4: A Day>Night Festival , with a host of fbi favourit…" at bounding box center [722, 366] width 439 height 66
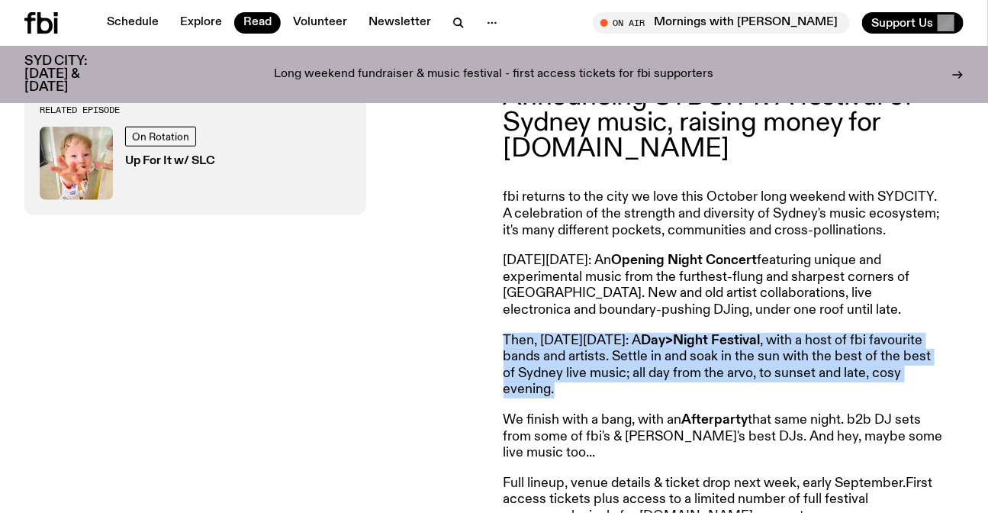
click at [738, 398] on p "Then, on Saturday October 4: A Day>Night Festival , with a host of fbi favourit…" at bounding box center [722, 366] width 439 height 66
click at [761, 398] on p "Then, on Saturday October 4: A Day>Night Festival , with a host of fbi favourit…" at bounding box center [722, 366] width 439 height 66
drag, startPoint x: 761, startPoint y: 400, endPoint x: 503, endPoint y: 335, distance: 266.6
click at [503, 335] on article "Announcing SYDCITY: A festival of Sydney music, raising money for fbi.radio fbi…" at bounding box center [722, 319] width 439 height 471
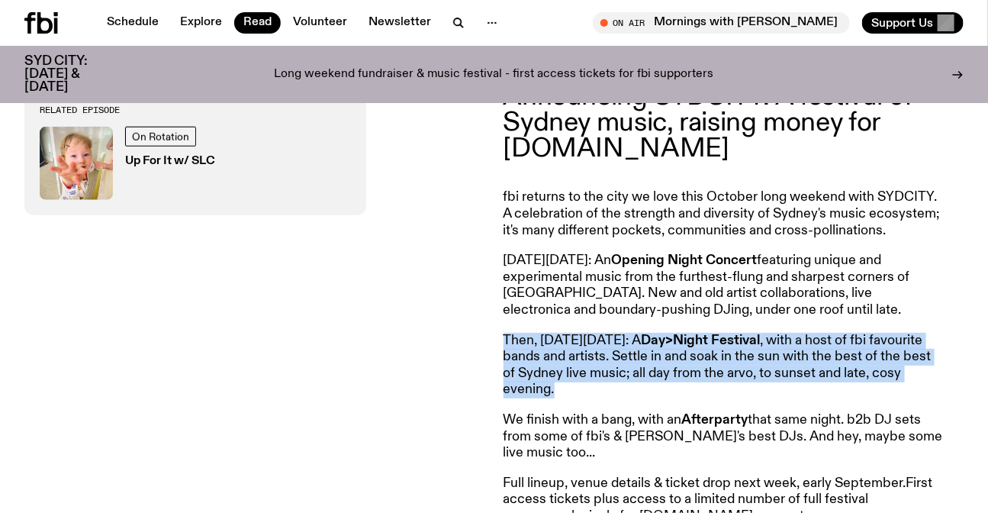
drag, startPoint x: 503, startPoint y: 335, endPoint x: 606, endPoint y: 388, distance: 116.0
click at [606, 388] on article "Announcing SYDCITY: A festival of Sydney music, raising money for fbi.radio fbi…" at bounding box center [722, 319] width 439 height 471
click at [606, 388] on p "Then, on Saturday October 4: A Day>Night Festival , with a host of fbi favourit…" at bounding box center [722, 366] width 439 height 66
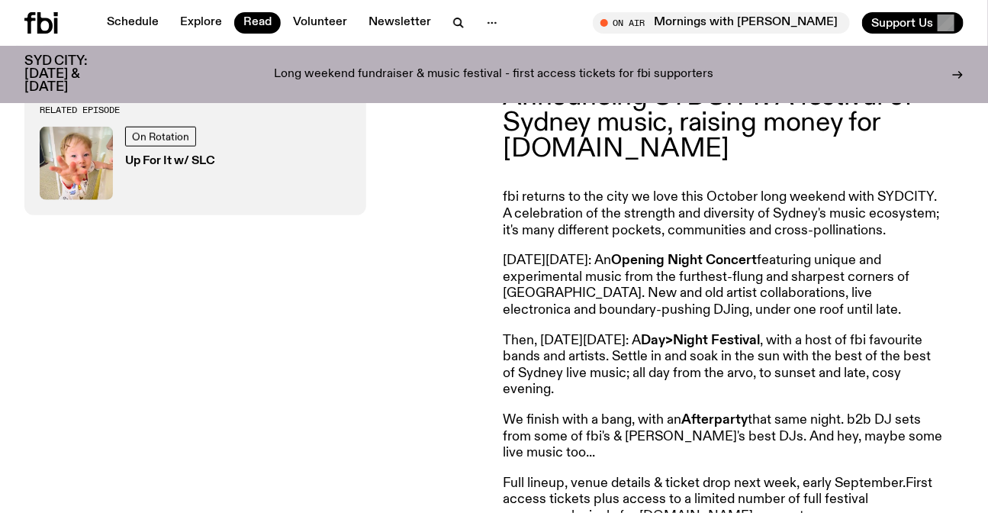
click at [606, 388] on p "Then, on Saturday October 4: A Day>Night Festival , with a host of fbi favourit…" at bounding box center [722, 366] width 439 height 66
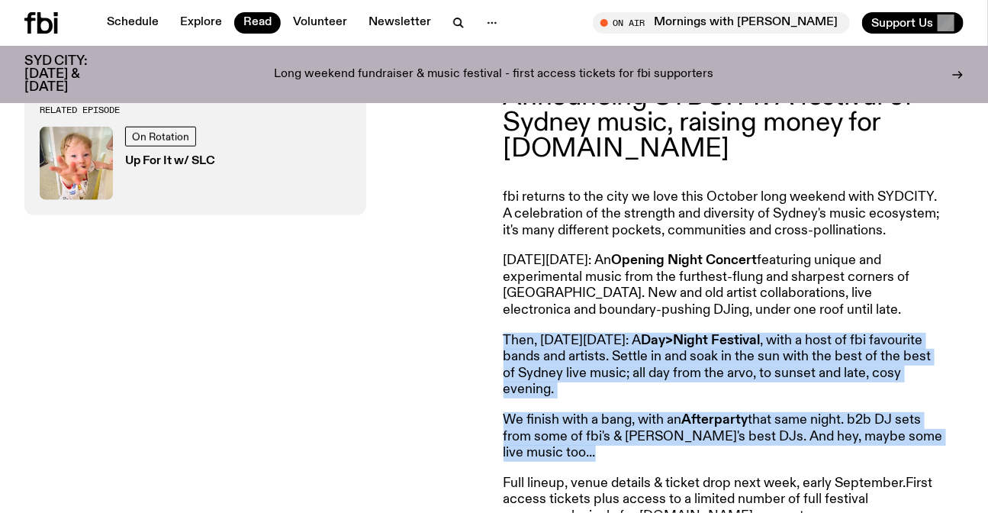
drag, startPoint x: 606, startPoint y: 388, endPoint x: 622, endPoint y: 447, distance: 61.1
click at [622, 447] on article "Announcing SYDCITY: A festival of Sydney music, raising money for fbi.radio fbi…" at bounding box center [722, 319] width 439 height 471
click at [622, 447] on p "We finish with a bang, with an Afterparty that same night. b2b DJ sets from som…" at bounding box center [722, 437] width 439 height 50
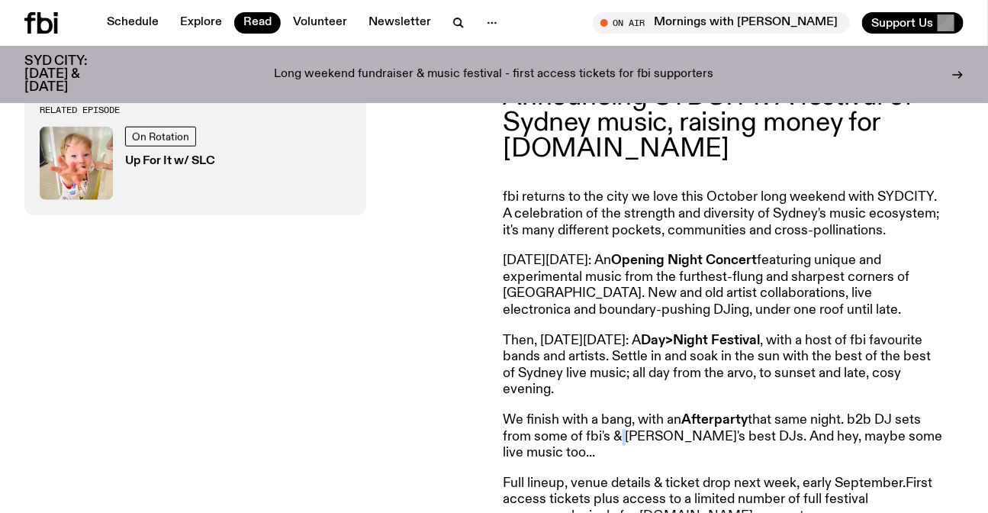
click at [622, 447] on p "We finish with a bang, with an Afterparty that same night. b2b DJ sets from som…" at bounding box center [722, 437] width 439 height 50
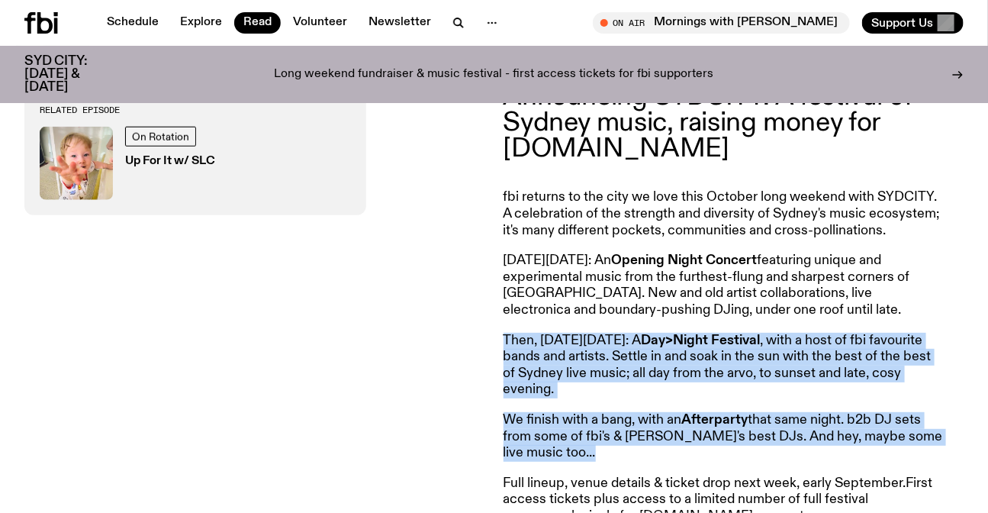
drag, startPoint x: 622, startPoint y: 447, endPoint x: 623, endPoint y: 394, distance: 52.6
click at [623, 394] on article "Announcing SYDCITY: A festival of Sydney music, raising money for fbi.radio fbi…" at bounding box center [722, 319] width 439 height 471
click at [623, 394] on p "Then, on Saturday October 4: A Day>Night Festival , with a host of fbi favourit…" at bounding box center [722, 366] width 439 height 66
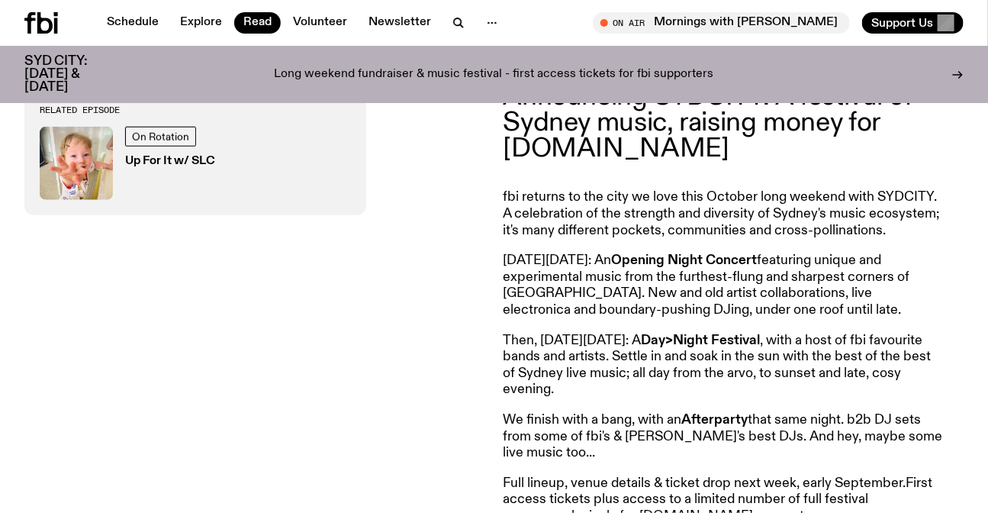
click at [623, 394] on p "Then, on Saturday October 4: A Day>Night Festival , with a host of fbi favourit…" at bounding box center [722, 366] width 439 height 66
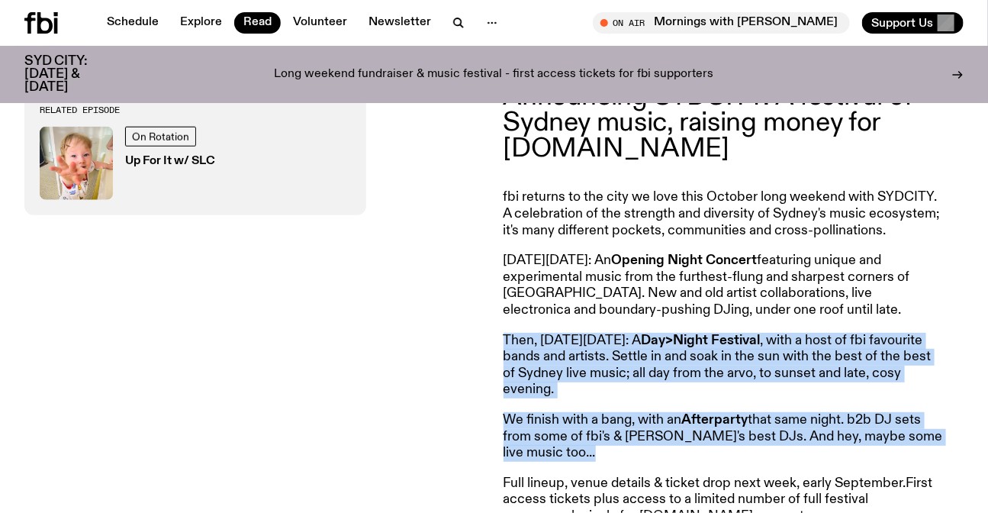
drag, startPoint x: 623, startPoint y: 394, endPoint x: 625, endPoint y: 442, distance: 47.3
click at [625, 442] on article "Announcing SYDCITY: A festival of Sydney music, raising money for fbi.radio fbi…" at bounding box center [722, 319] width 439 height 471
click at [625, 442] on p "We finish with a bang, with an Afterparty that same night. b2b DJ sets from som…" at bounding box center [722, 437] width 439 height 50
drag, startPoint x: 665, startPoint y: 475, endPoint x: 504, endPoint y: 342, distance: 208.6
click at [504, 342] on article "Announcing SYDCITY: A festival of Sydney music, raising money for fbi.radio fbi…" at bounding box center [722, 319] width 439 height 471
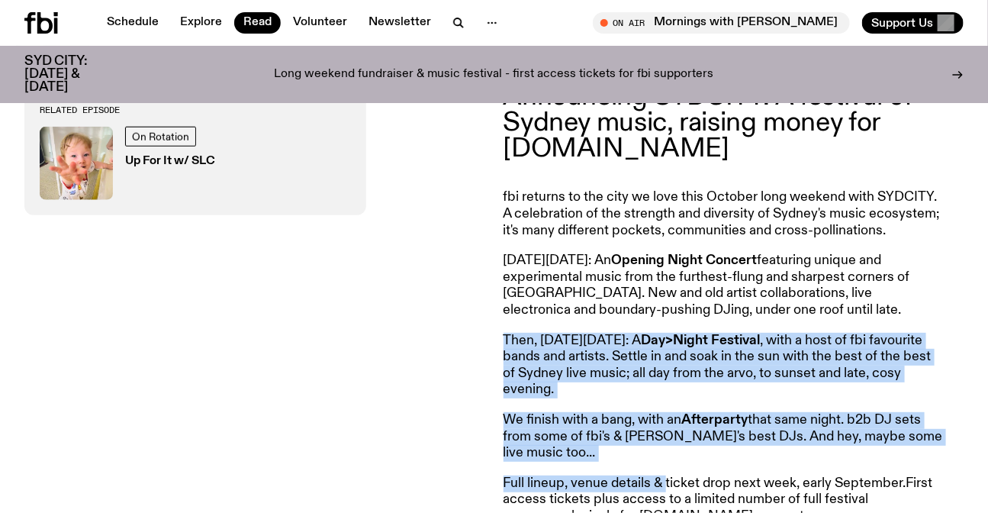
click at [504, 342] on p "Then, on Saturday October 4: A Day>Night Festival , with a host of fbi favourit…" at bounding box center [722, 366] width 439 height 66
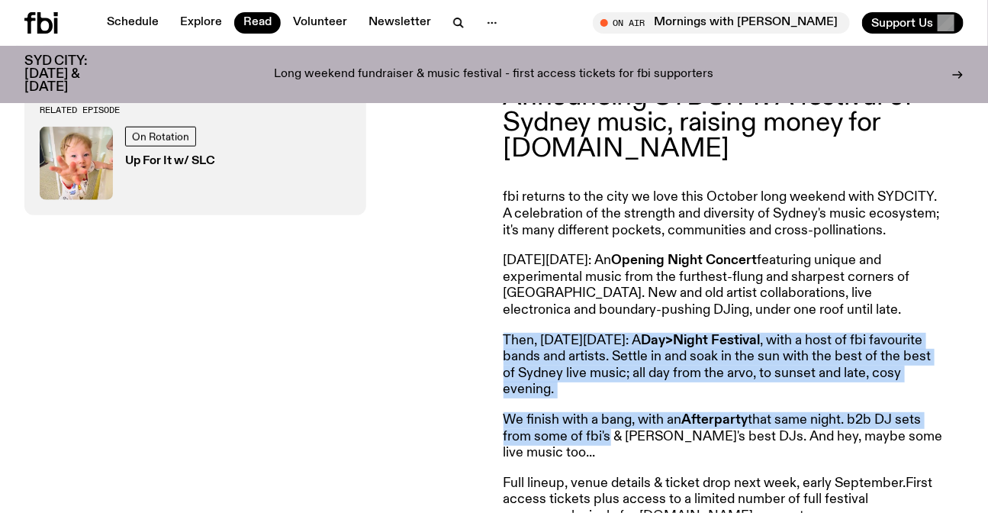
drag, startPoint x: 504, startPoint y: 342, endPoint x: 586, endPoint y: 445, distance: 131.4
click at [586, 445] on article "Announcing SYDCITY: A festival of Sydney music, raising money for fbi.radio fbi…" at bounding box center [722, 319] width 439 height 471
click at [586, 445] on p "We finish with a bang, with an Afterparty that same night. b2b DJ sets from som…" at bounding box center [722, 437] width 439 height 50
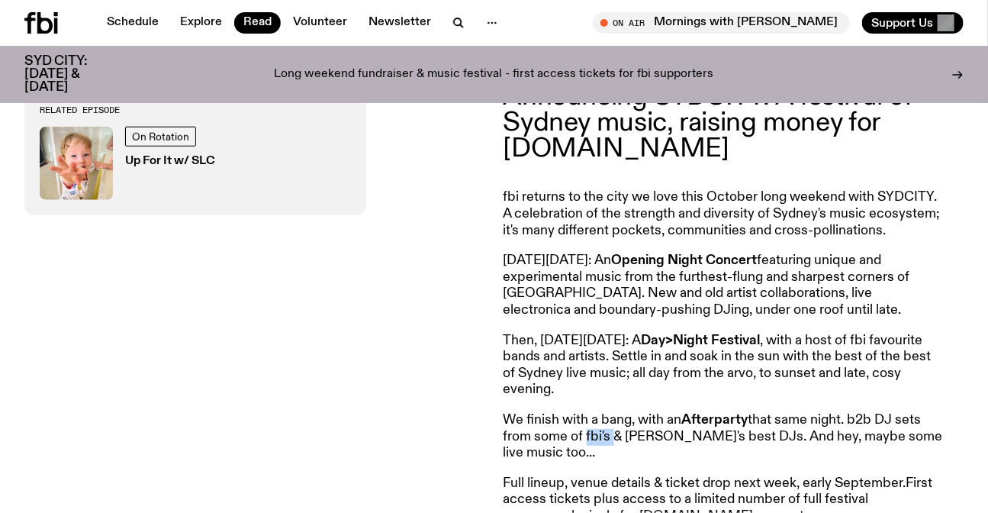
click at [586, 445] on p "We finish with a bang, with an Afterparty that same night. b2b DJ sets from som…" at bounding box center [722, 437] width 439 height 50
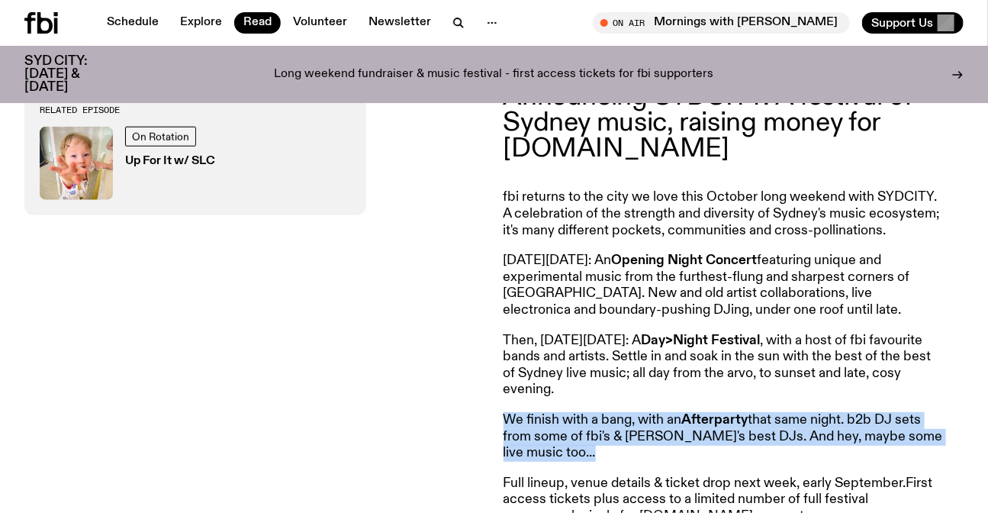
click at [586, 445] on p "We finish with a bang, with an Afterparty that same night. b2b DJ sets from som…" at bounding box center [722, 437] width 439 height 50
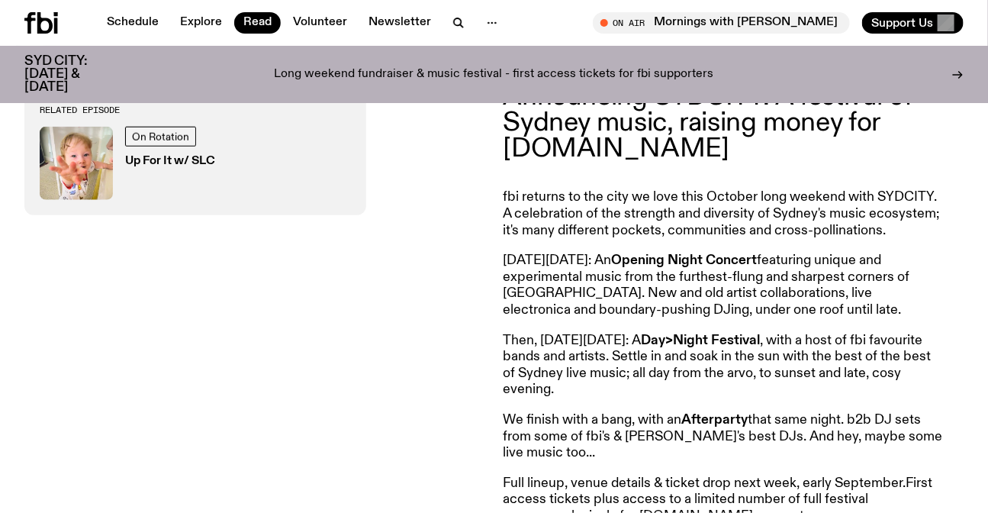
click at [657, 470] on article "Announcing SYDCITY: A festival of Sydney music, raising money for fbi.radio fbi…" at bounding box center [722, 319] width 439 height 471
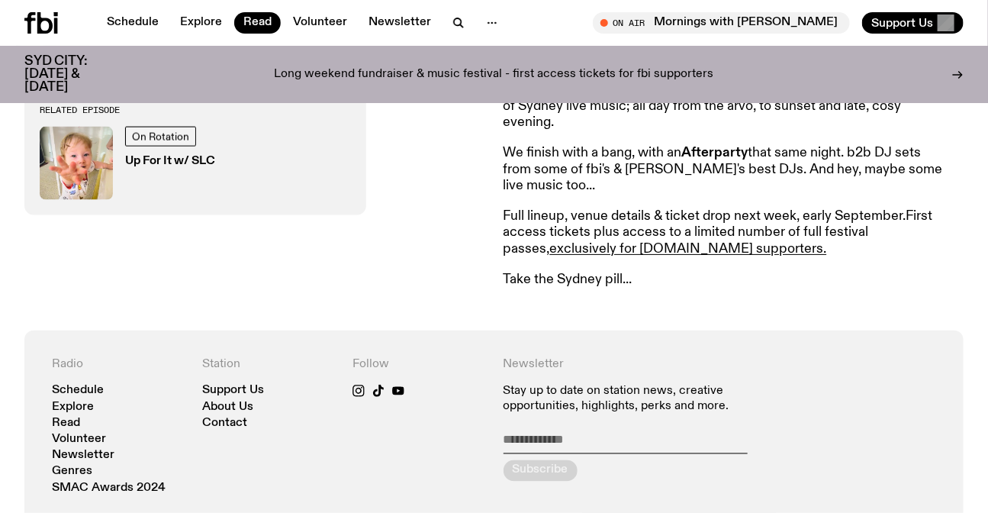
scroll to position [824, 0]
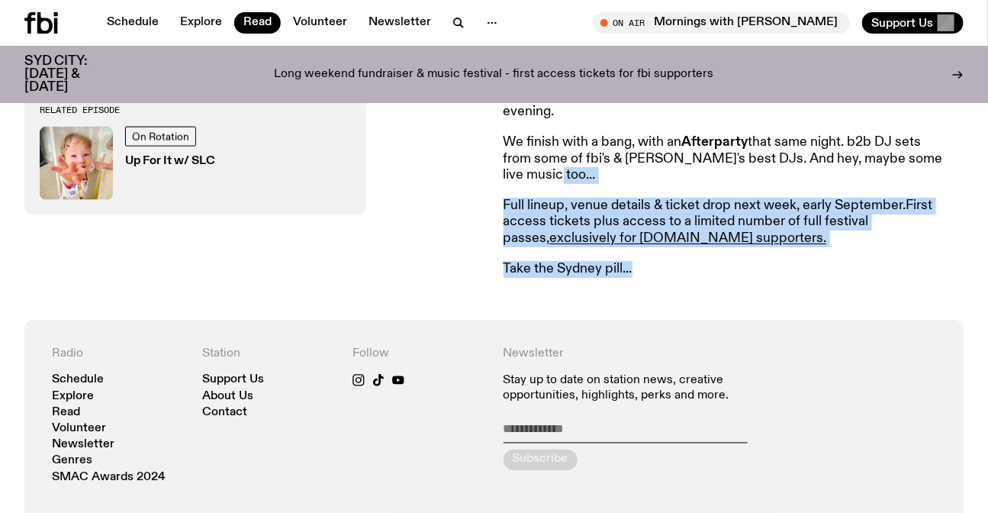
drag, startPoint x: 587, startPoint y: 186, endPoint x: 724, endPoint y: 280, distance: 165.6
click at [724, 277] on article "Announcing SYDCITY: A festival of Sydney music, raising money for fbi.radio fbi…" at bounding box center [722, 41] width 439 height 471
click at [724, 278] on p "Take the Sydney pill..." at bounding box center [722, 269] width 439 height 17
drag, startPoint x: 724, startPoint y: 280, endPoint x: 660, endPoint y: 192, distance: 108.6
click at [660, 192] on article "Announcing SYDCITY: A festival of Sydney music, raising money for fbi.radio fbi…" at bounding box center [722, 41] width 439 height 471
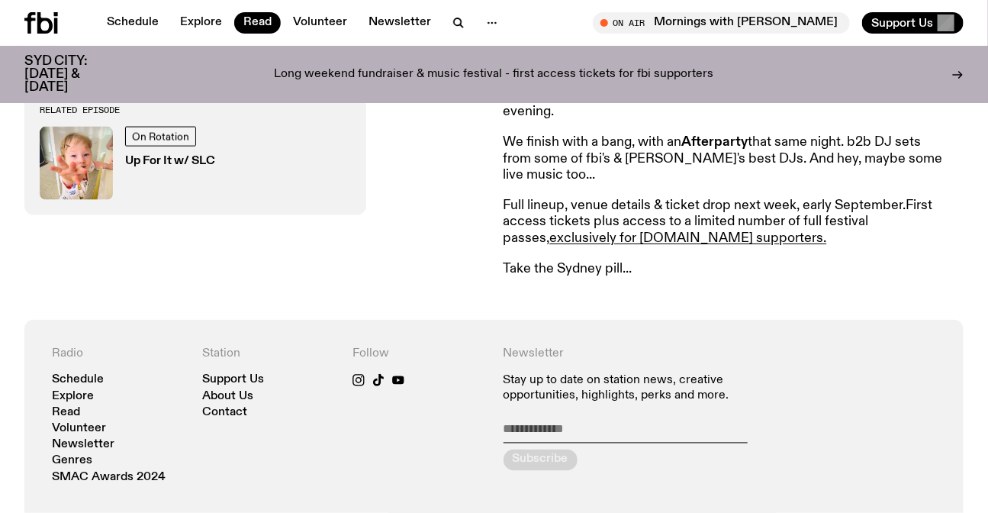
click at [653, 179] on p "We finish with a bang, with an Afterparty that same night. b2b DJ sets from som…" at bounding box center [722, 159] width 439 height 50
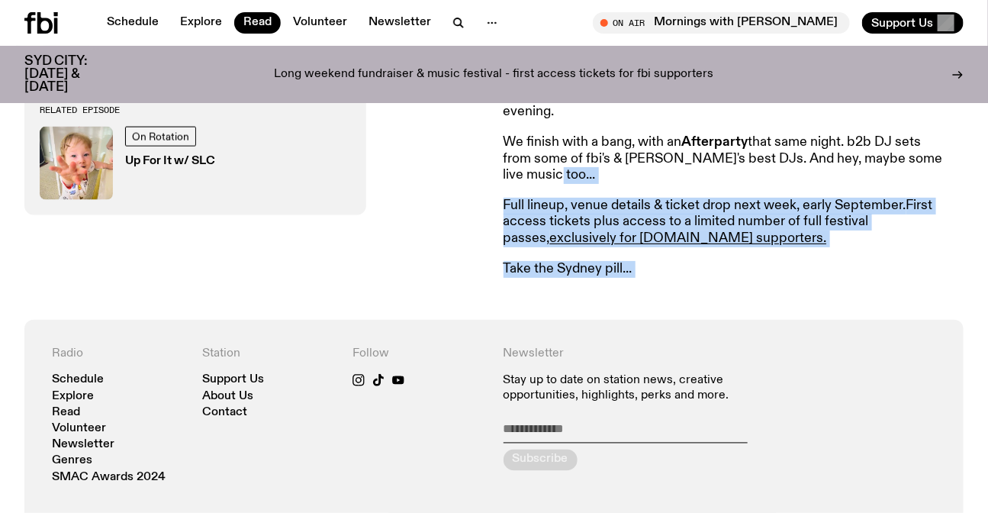
drag, startPoint x: 653, startPoint y: 179, endPoint x: 677, endPoint y: 274, distance: 97.7
click at [677, 274] on article "Announcing SYDCITY: A festival of Sydney music, raising money for fbi.radio fbi…" at bounding box center [722, 41] width 439 height 471
click at [677, 274] on p "Take the Sydney pill..." at bounding box center [722, 269] width 439 height 17
drag, startPoint x: 677, startPoint y: 274, endPoint x: 648, endPoint y: 186, distance: 92.6
click at [648, 186] on article "Announcing SYDCITY: A festival of Sydney music, raising money for fbi.radio fbi…" at bounding box center [722, 41] width 439 height 471
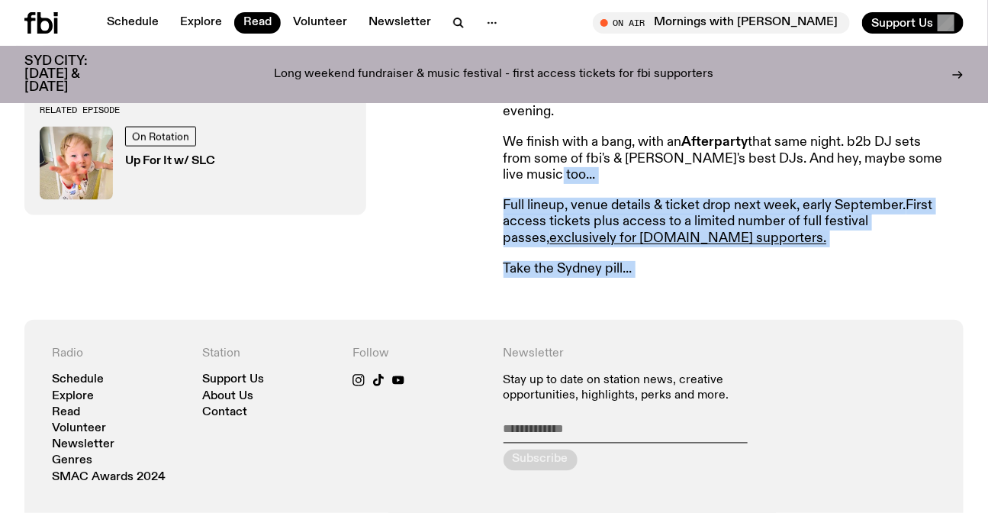
click at [648, 184] on p "We finish with a bang, with an Afterparty that same night. b2b DJ sets from som…" at bounding box center [722, 159] width 439 height 50
drag, startPoint x: 648, startPoint y: 186, endPoint x: 702, endPoint y: 273, distance: 102.4
click at [702, 273] on article "Announcing SYDCITY: A festival of Sydney music, raising money for fbi.radio fbi…" at bounding box center [722, 41] width 439 height 471
click at [702, 273] on p "Take the Sydney pill..." at bounding box center [722, 269] width 439 height 17
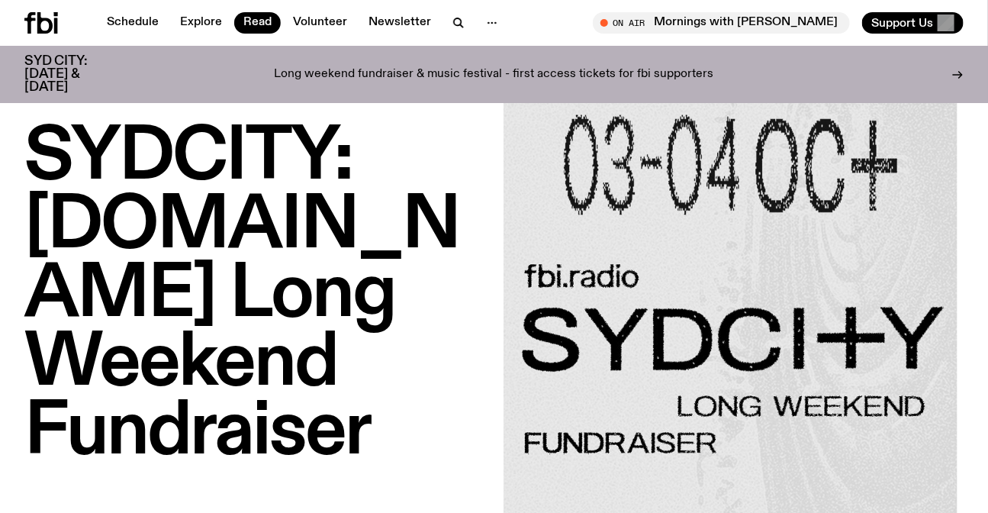
scroll to position [0, 0]
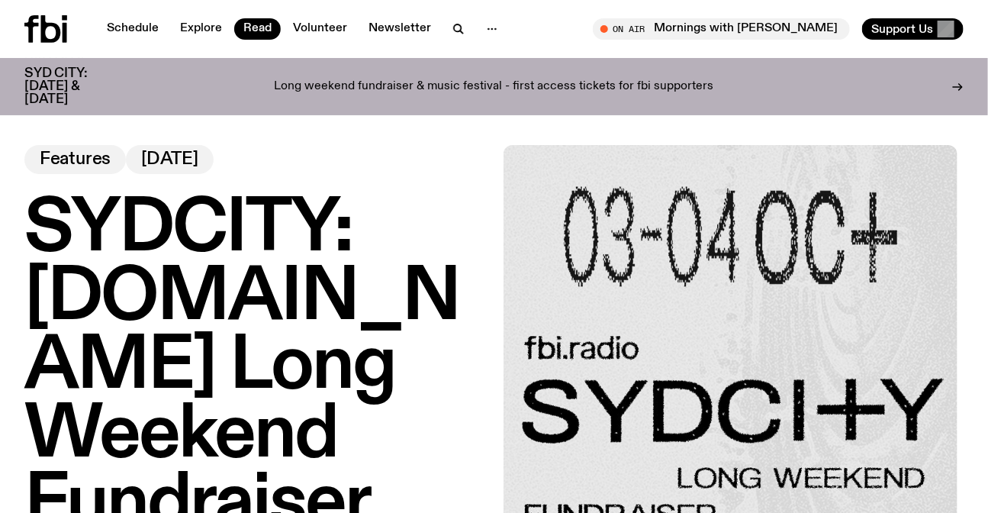
click at [56, 25] on icon at bounding box center [51, 28] width 20 height 27
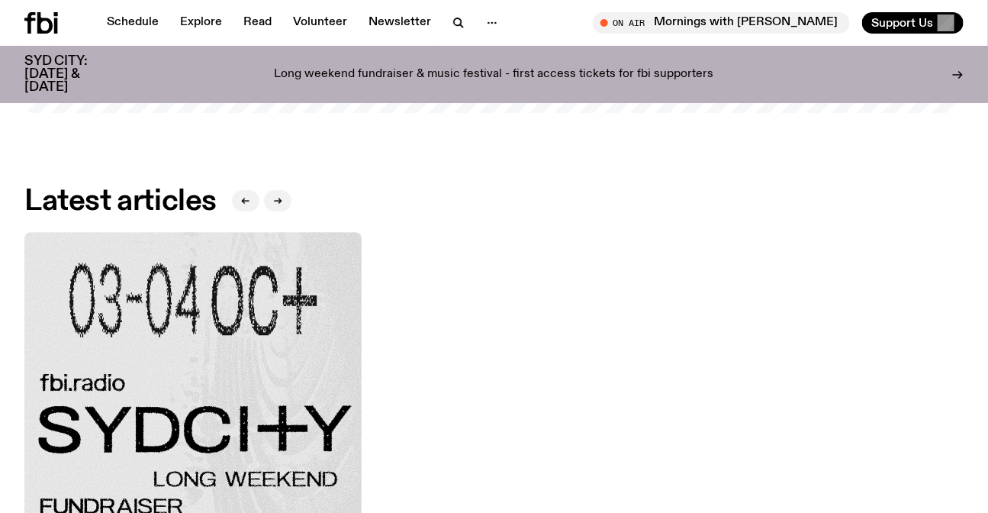
scroll to position [1654, 0]
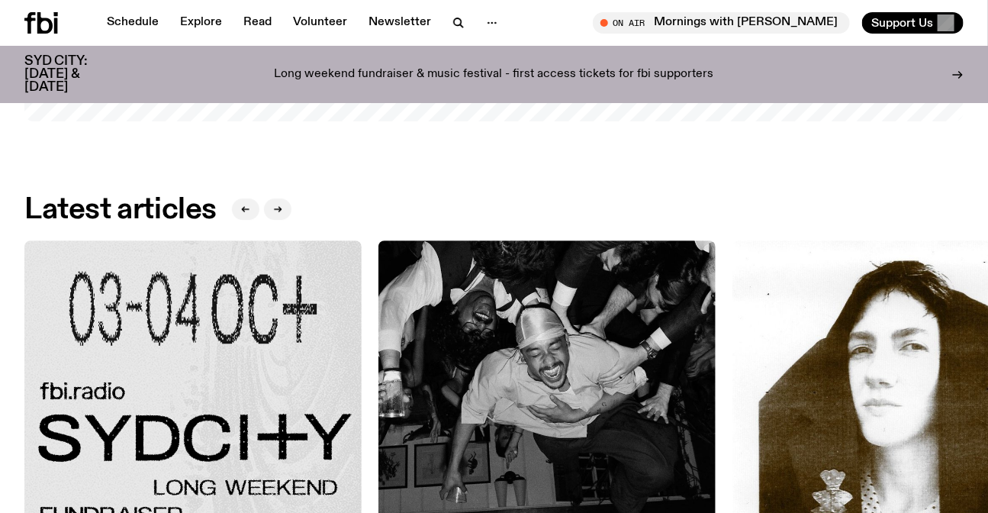
click at [127, 335] on img at bounding box center [192, 408] width 337 height 337
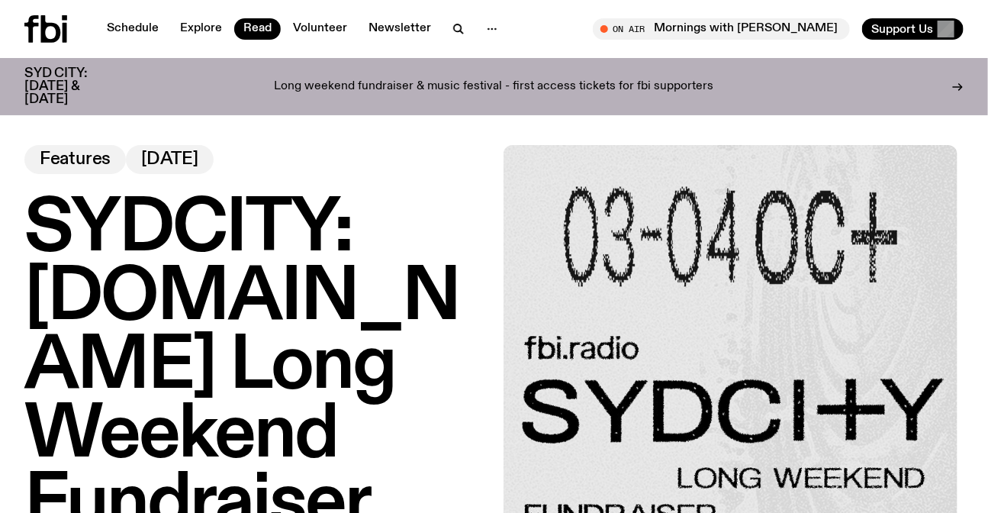
click at [52, 47] on div "Schedule Explore Read Volunteer Newsletter On Air Mornings with [PERSON_NAME] T…" at bounding box center [494, 29] width 988 height 58
click at [53, 24] on icon at bounding box center [51, 28] width 20 height 27
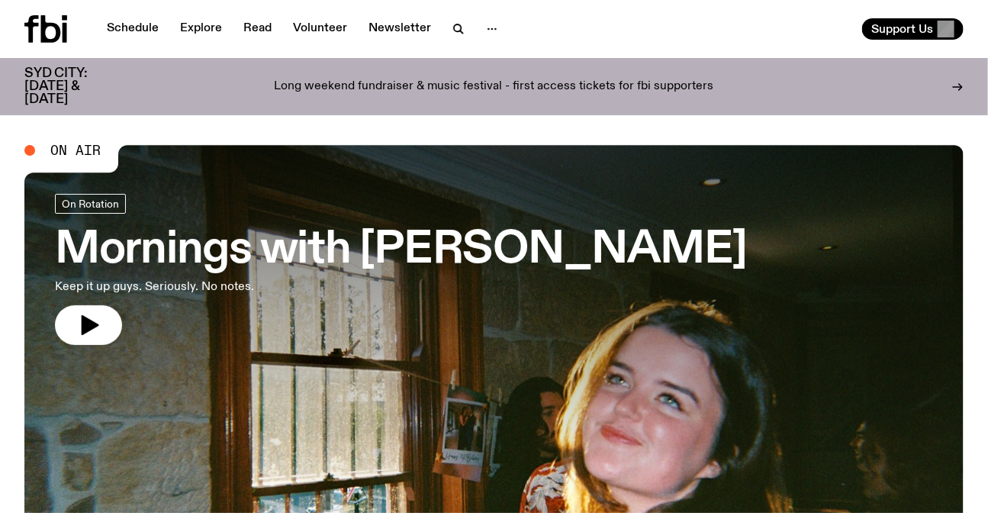
click at [413, 80] on p "Long weekend fundraiser & music festival - first access tickets for fbi support…" at bounding box center [494, 87] width 439 height 14
click at [594, 92] on div "Long weekend fundraiser & music festival - first access tickets for fbi support…" at bounding box center [493, 86] width 719 height 39
click at [351, 80] on p "Long weekend fundraiser & music festival - first access tickets for fbi support…" at bounding box center [494, 87] width 439 height 14
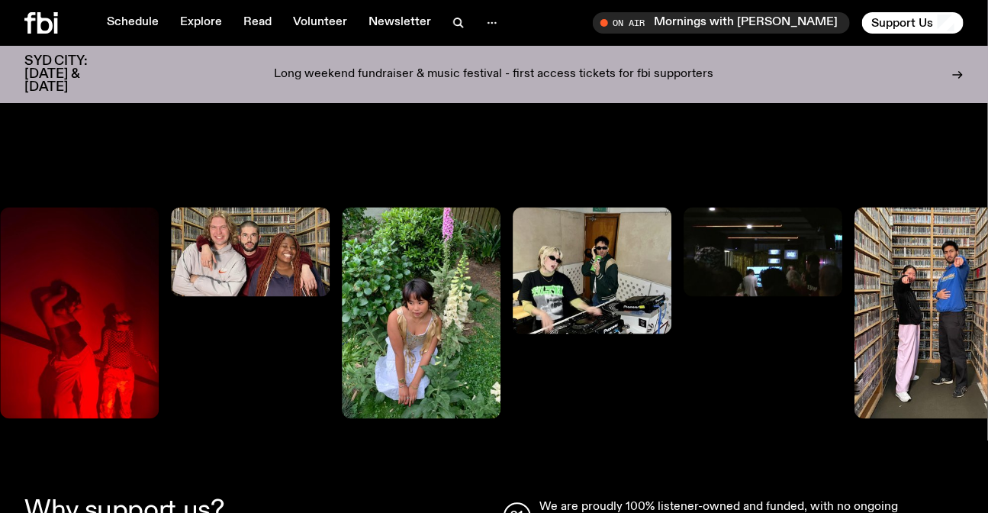
scroll to position [1029, 0]
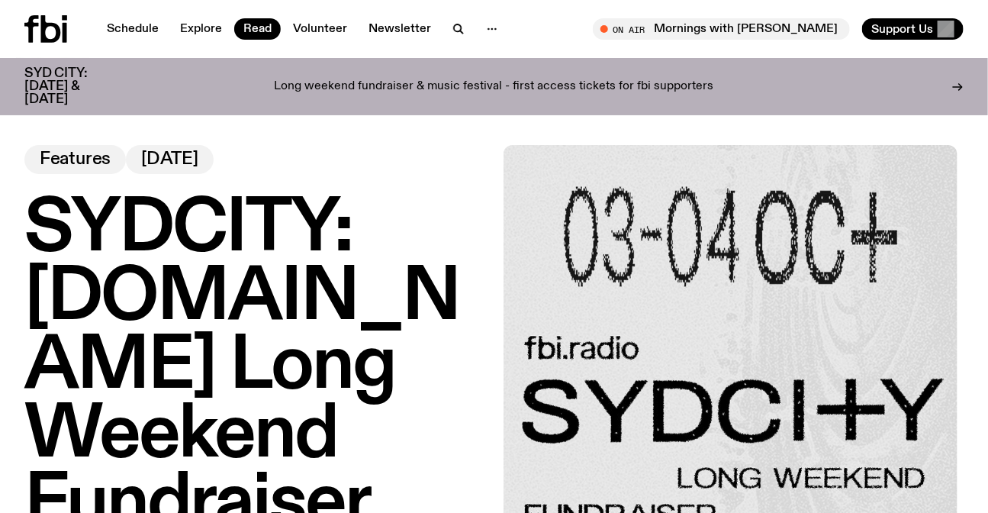
click at [69, 26] on div at bounding box center [60, 28] width 73 height 27
click at [0, 2] on div "Schedule Explore Read Volunteer Newsletter On Air Mornings with [PERSON_NAME] T…" at bounding box center [494, 29] width 988 height 58
click at [54, 40] on icon at bounding box center [51, 28] width 20 height 27
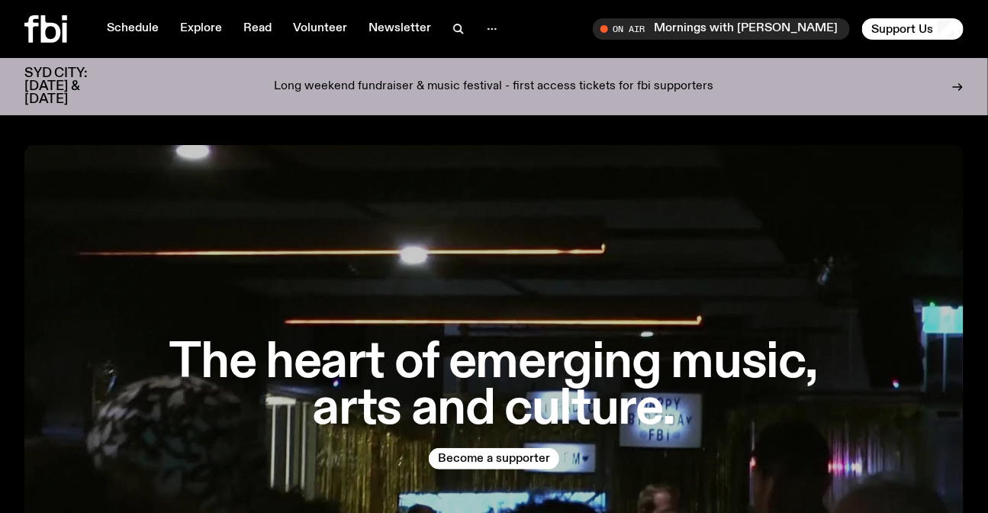
click at [324, 80] on p "Long weekend fundraiser & music festival - first access tickets for fbi support…" at bounding box center [494, 87] width 439 height 14
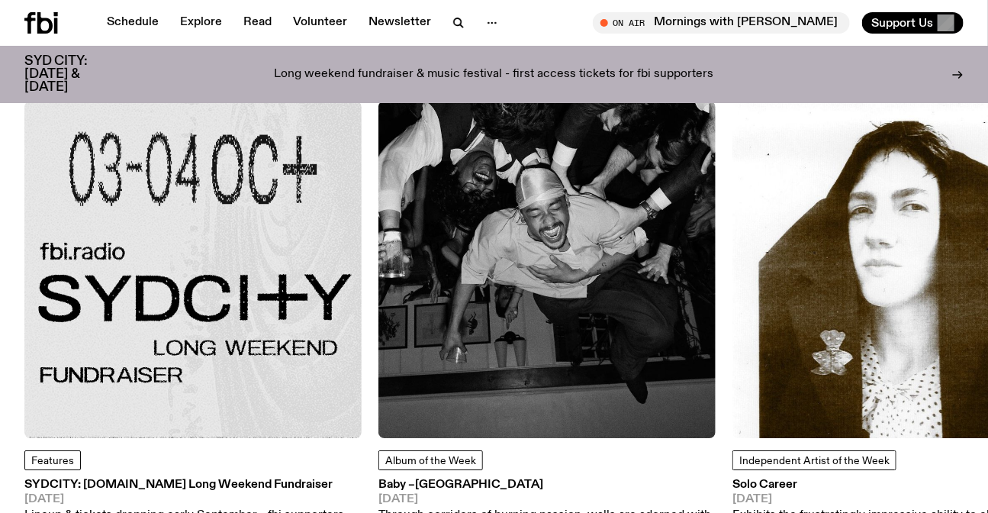
scroll to position [1863, 0]
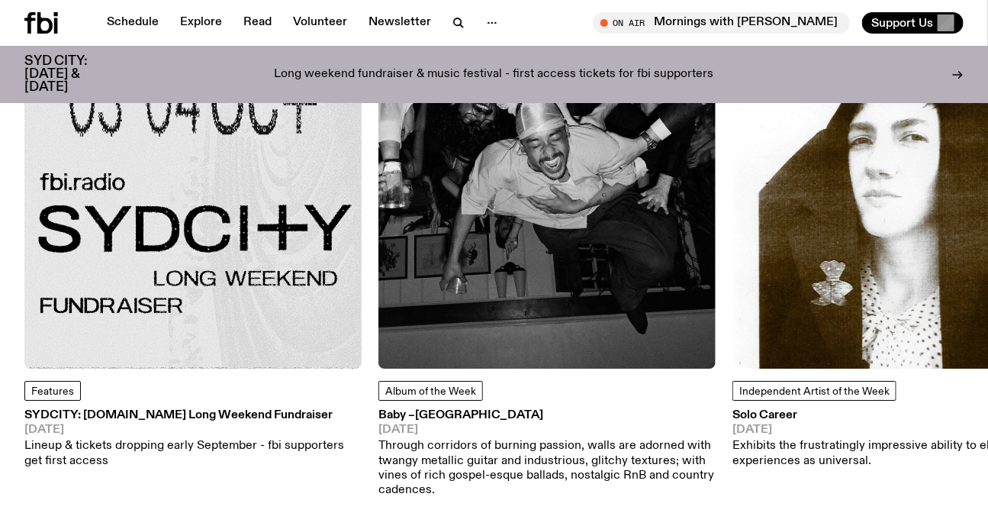
click at [284, 185] on img at bounding box center [192, 199] width 337 height 337
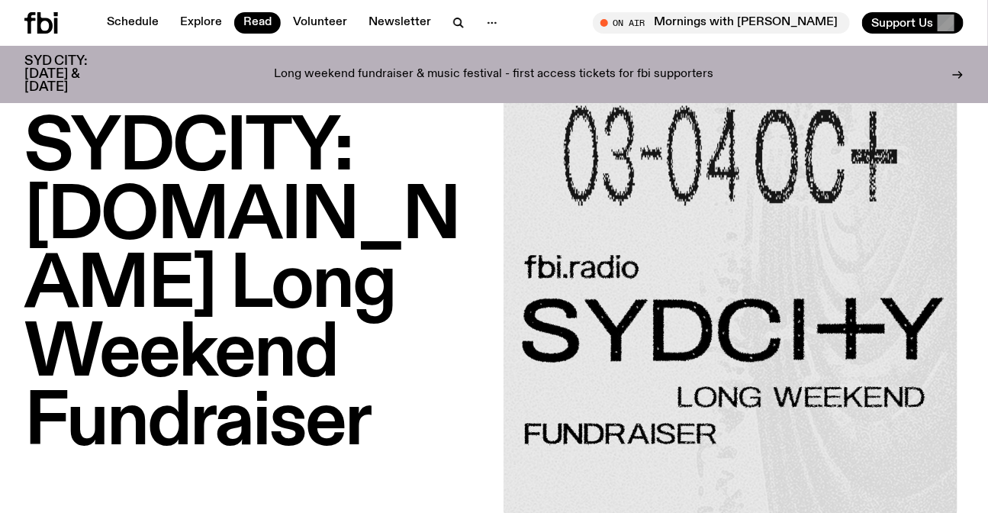
scroll to position [201, 0]
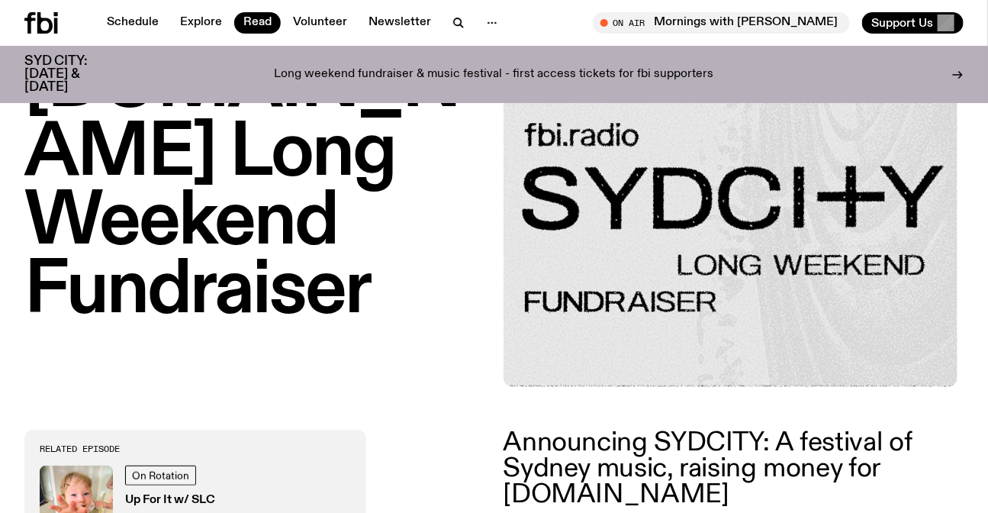
click at [259, 201] on h1 "SYDCITY: [DOMAIN_NAME] Long Weekend Fundraiser" at bounding box center [254, 153] width 461 height 343
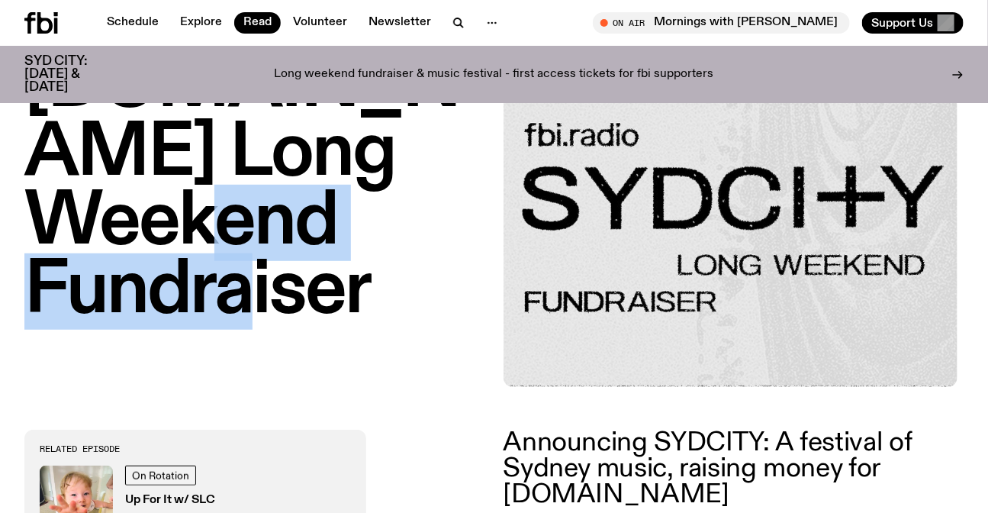
click at [259, 201] on h1 "SYDCITY: [DOMAIN_NAME] Long Weekend Fundraiser" at bounding box center [254, 153] width 461 height 343
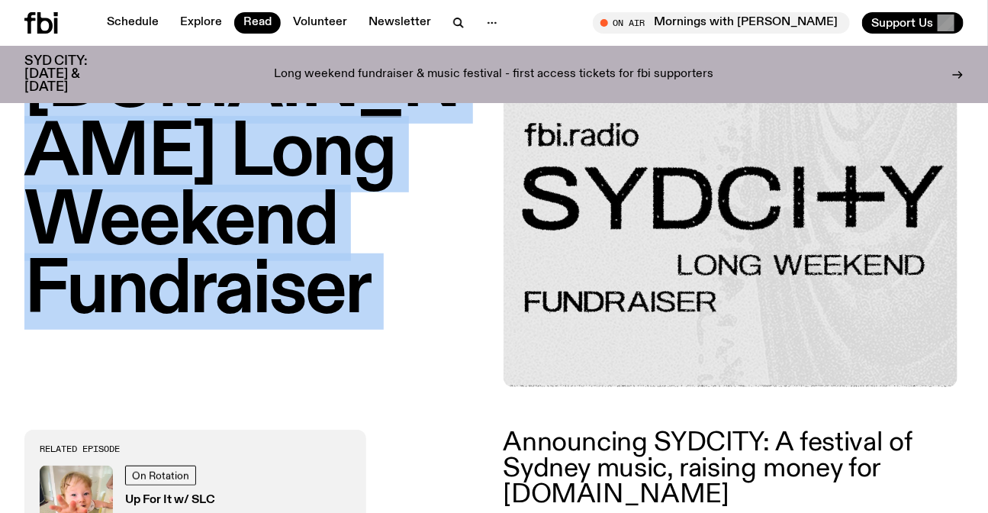
click at [259, 201] on h1 "SYDCITY: [DOMAIN_NAME] Long Weekend Fundraiser" at bounding box center [254, 153] width 461 height 343
click at [326, 186] on h1 "SYDCITY: [DOMAIN_NAME] Long Weekend Fundraiser" at bounding box center [254, 153] width 461 height 343
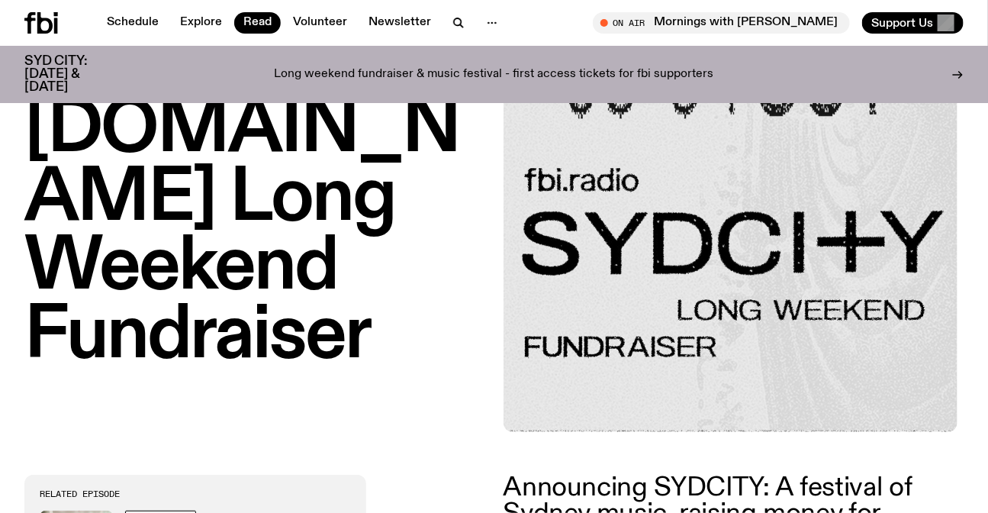
scroll to position [131, 0]
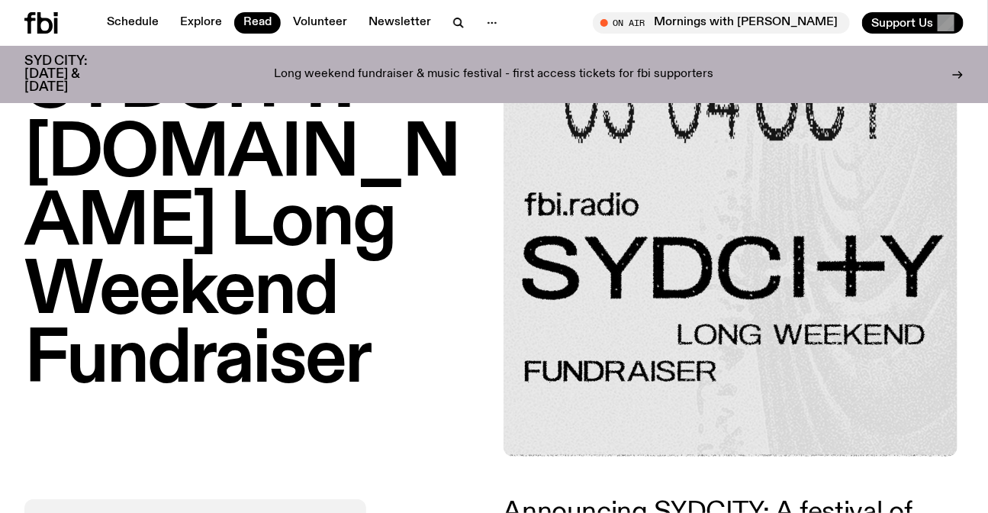
click at [162, 100] on h1 "SYDCITY: [DOMAIN_NAME] Long Weekend Fundraiser" at bounding box center [254, 223] width 461 height 343
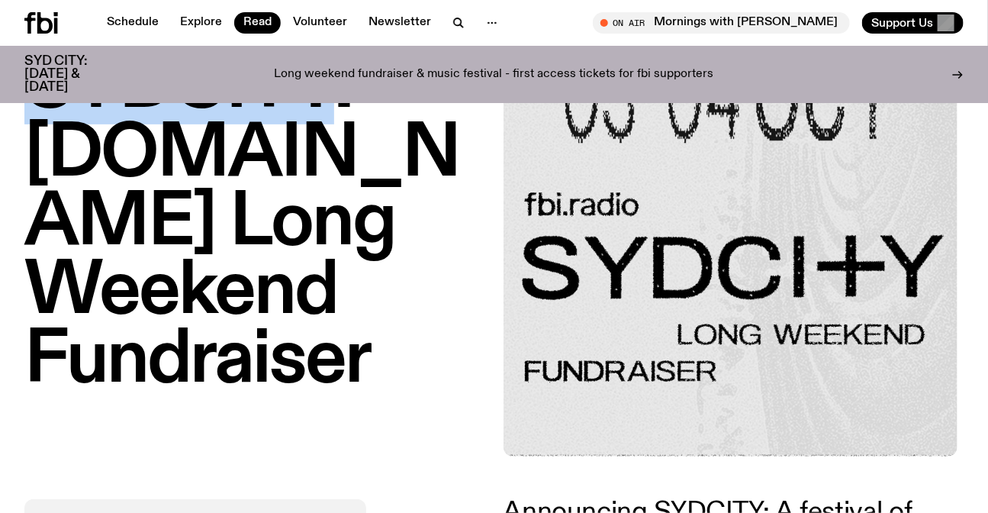
click at [162, 100] on h1 "SYDCITY: [DOMAIN_NAME] Long Weekend Fundraiser" at bounding box center [254, 223] width 461 height 343
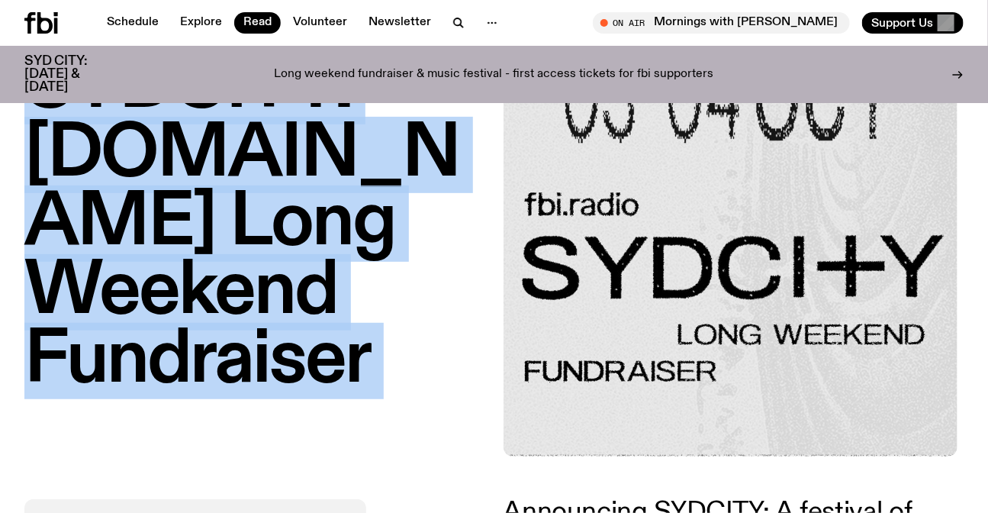
click at [162, 100] on h1 "SYDCITY: [DOMAIN_NAME] Long Weekend Fundraiser" at bounding box center [254, 223] width 461 height 343
click at [340, 187] on h1 "SYDCITY: [DOMAIN_NAME] Long Weekend Fundraiser" at bounding box center [254, 223] width 461 height 343
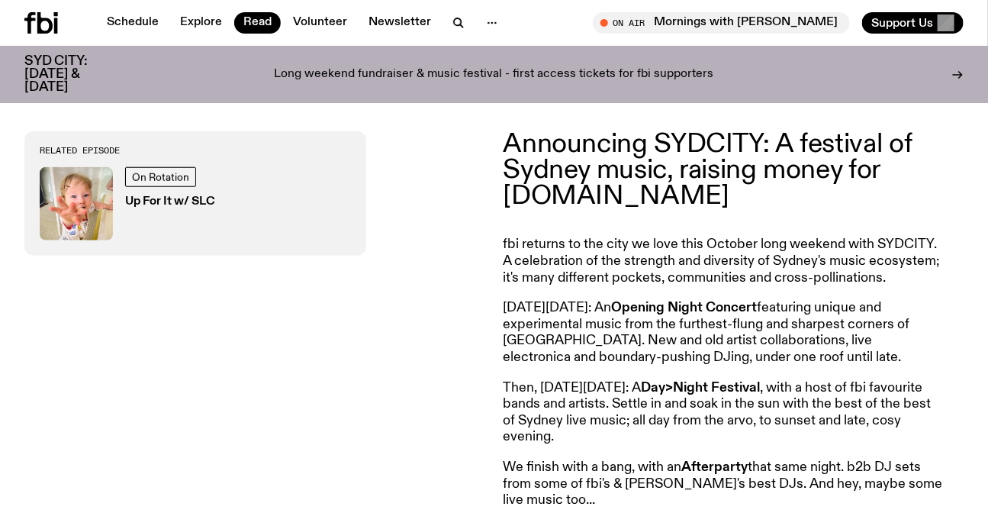
scroll to position [543, 0]
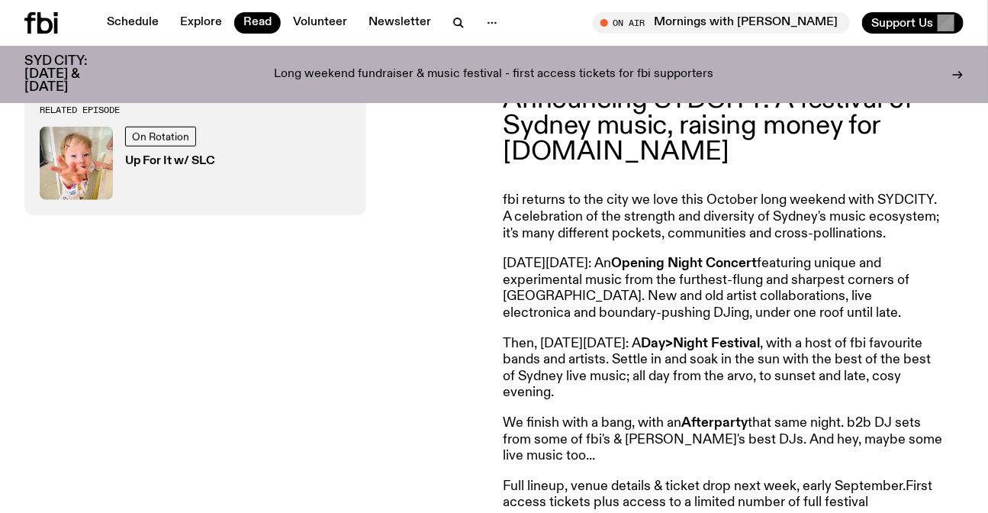
click at [36, 22] on icon at bounding box center [41, 22] width 34 height 21
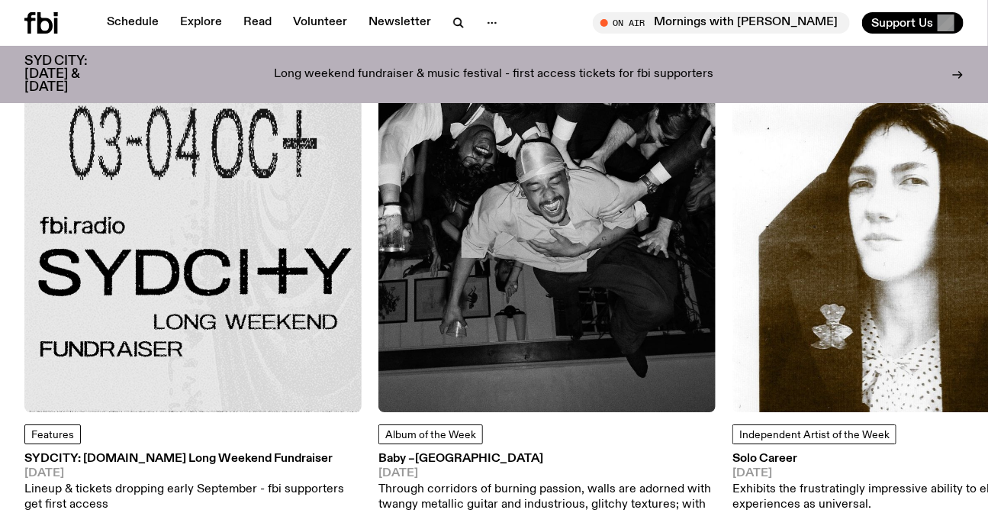
scroll to position [1930, 0]
